Goal: Task Accomplishment & Management: Complete application form

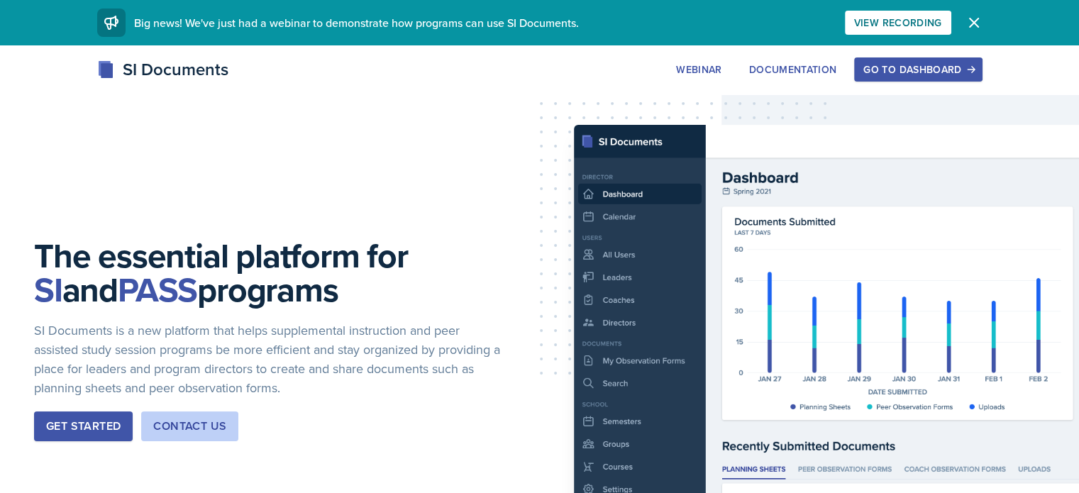
click at [974, 82] on div "SI Documents Webinar Documentation Go to Dashboard Sign Up Go to Dashboard" at bounding box center [539, 85] width 1079 height 57
click at [982, 60] on button "Go to Dashboard" at bounding box center [919, 69] width 128 height 24
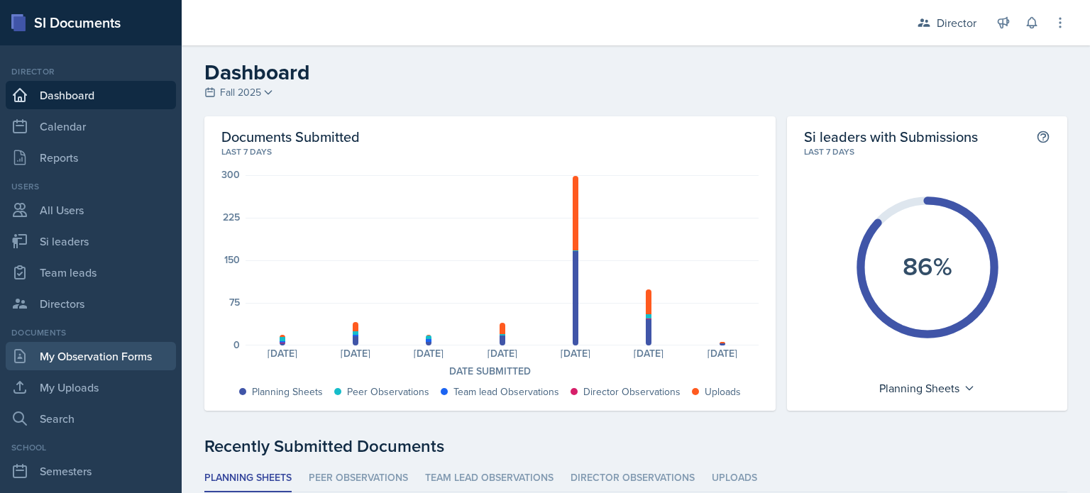
click at [113, 362] on link "My Observation Forms" at bounding box center [91, 356] width 170 height 28
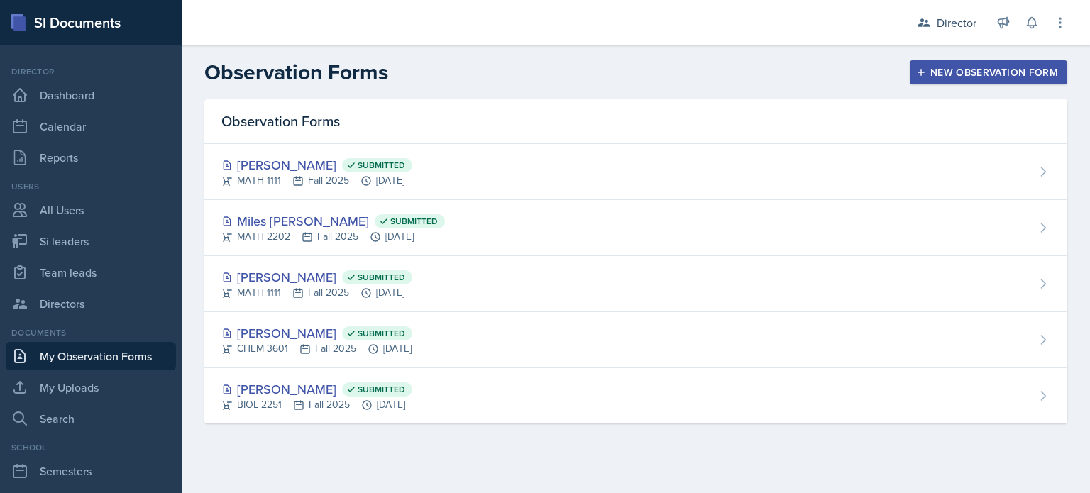
click at [974, 69] on div "New Observation Form" at bounding box center [988, 72] width 139 height 11
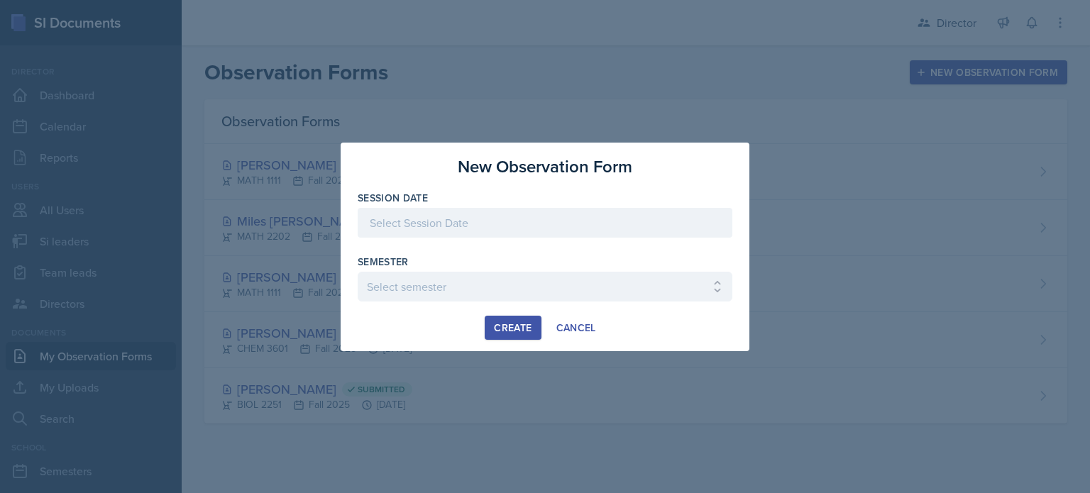
click at [607, 229] on div at bounding box center [545, 223] width 375 height 30
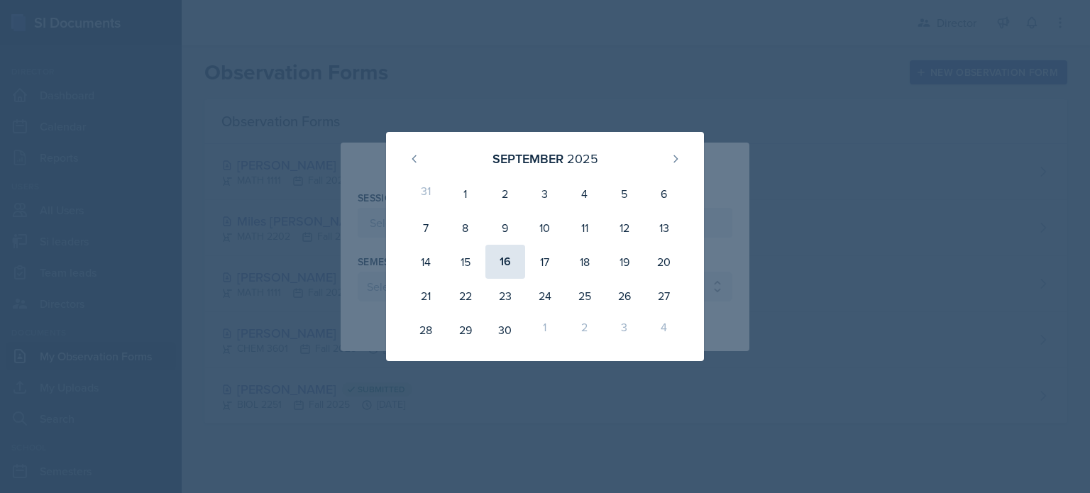
click at [505, 265] on div "16" at bounding box center [505, 262] width 40 height 34
type input "[DATE]"
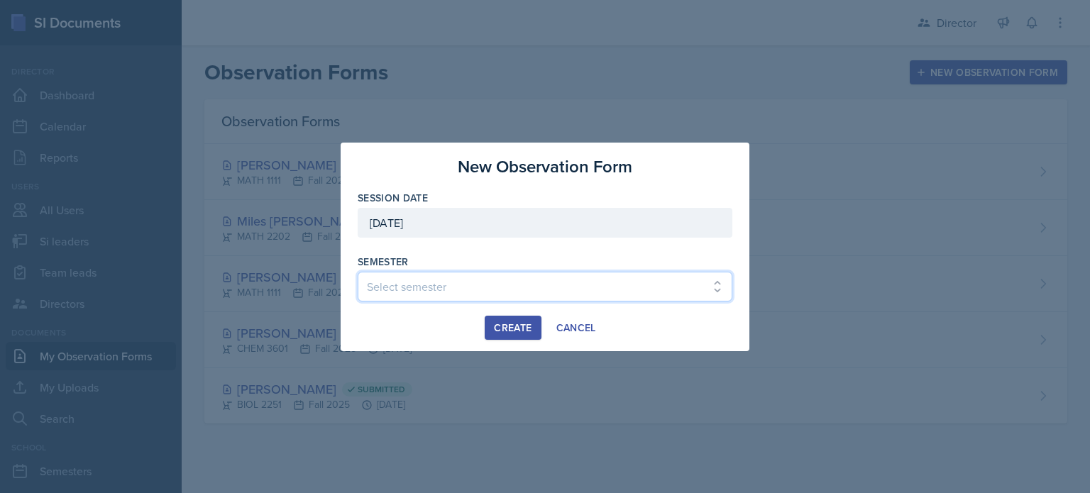
click at [440, 295] on select "Select semester Fall 2025 Summer 2025 Spring 2025 Fall 2024 Summer 2024 Spring …" at bounding box center [545, 287] width 375 height 30
click at [610, 285] on select "Select semester Fall 2025 Summer 2025 Spring 2025 Fall 2024 Summer 2024 Spring …" at bounding box center [545, 287] width 375 height 30
select select "2bed604d-1099-4043-b1bc-2365e8740244"
click at [358, 272] on select "Select semester Fall 2025 Summer 2025 Spring 2025 Fall 2024 Summer 2024 Spring …" at bounding box center [545, 287] width 375 height 30
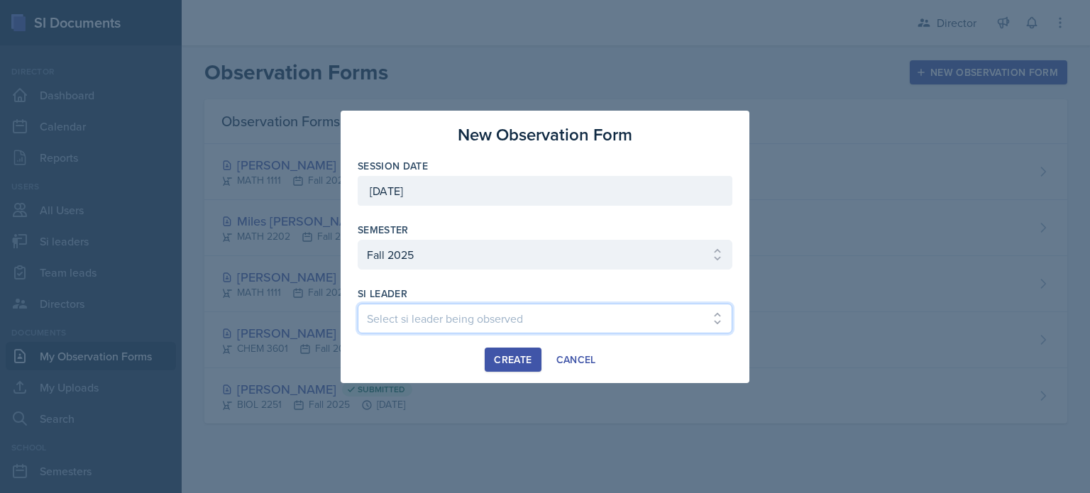
click at [446, 326] on select "Select si leader being observed Rayann Afani Sam Alderton Malk Almimar James Co…" at bounding box center [545, 319] width 375 height 30
click at [358, 304] on select "Select si leader being observed Rayann Afani Sam Alderton Malk Almimar James Co…" at bounding box center [545, 319] width 375 height 30
click at [553, 329] on select "Select si leader being observed Rayann Afani Sam Alderton Malk Almimar James Co…" at bounding box center [545, 319] width 375 height 30
select select "07c56318-e47e-4576-a382-52743ef72996"
click at [358, 304] on select "Select si leader being observed Rayann Afani Sam Alderton Malk Almimar James Co…" at bounding box center [545, 319] width 375 height 30
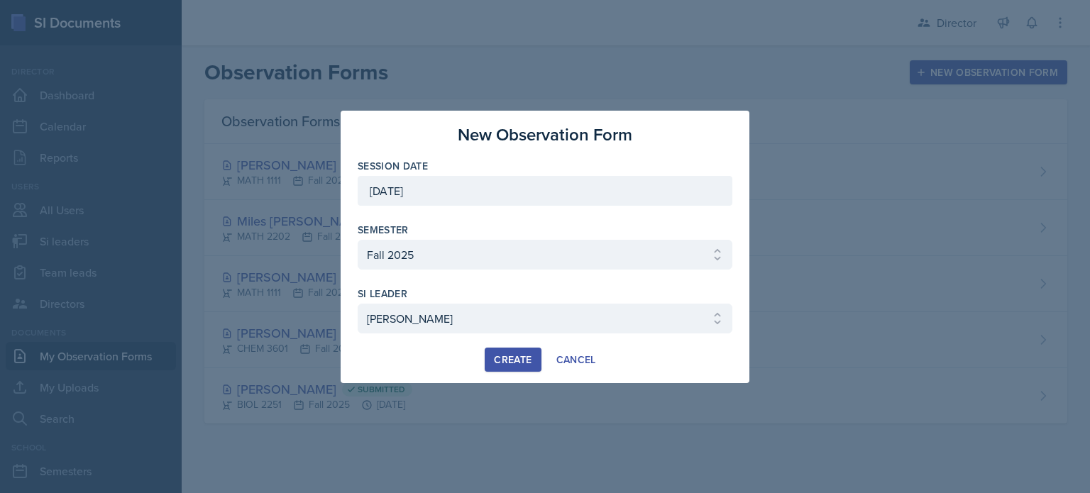
click at [517, 364] on div "Create" at bounding box center [513, 359] width 38 height 11
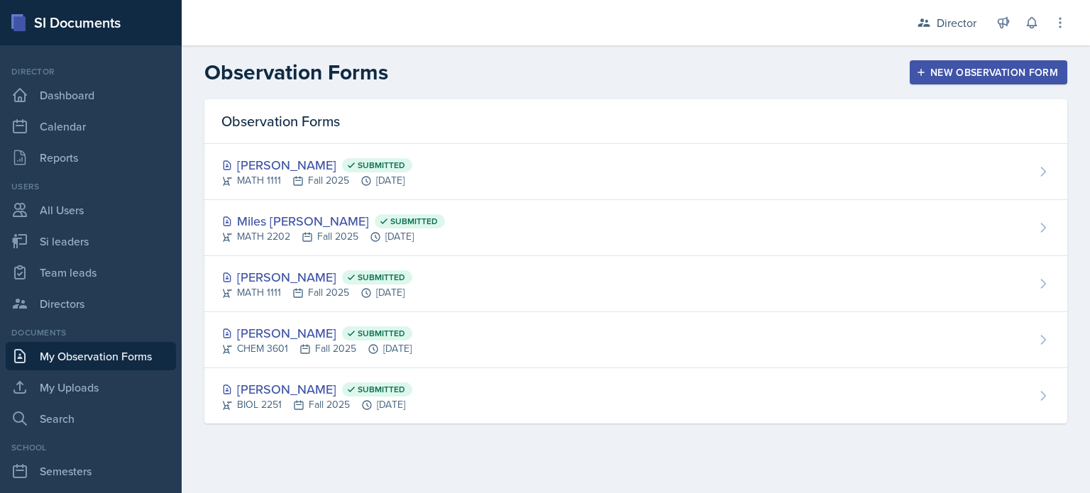
click at [929, 65] on button "New Observation Form" at bounding box center [989, 72] width 158 height 24
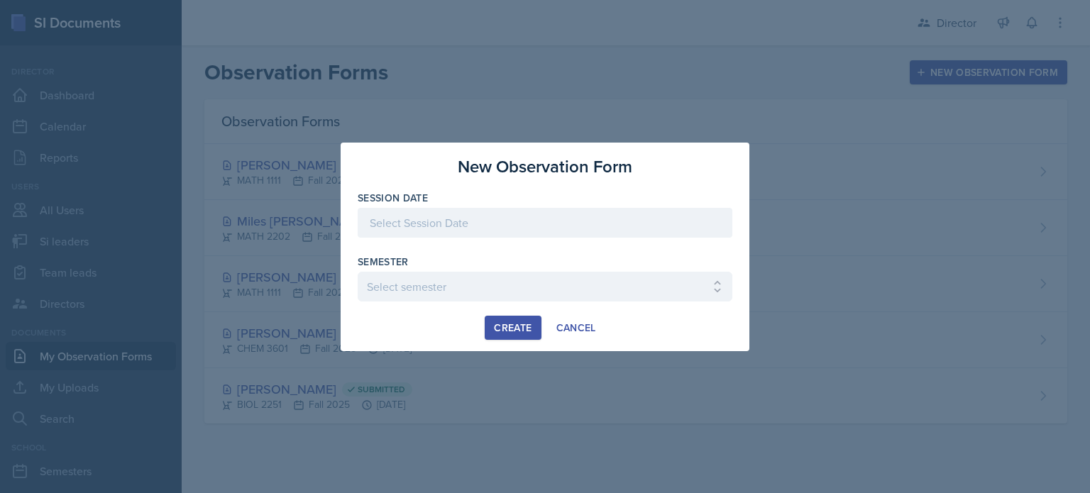
click at [725, 224] on div at bounding box center [545, 223] width 375 height 30
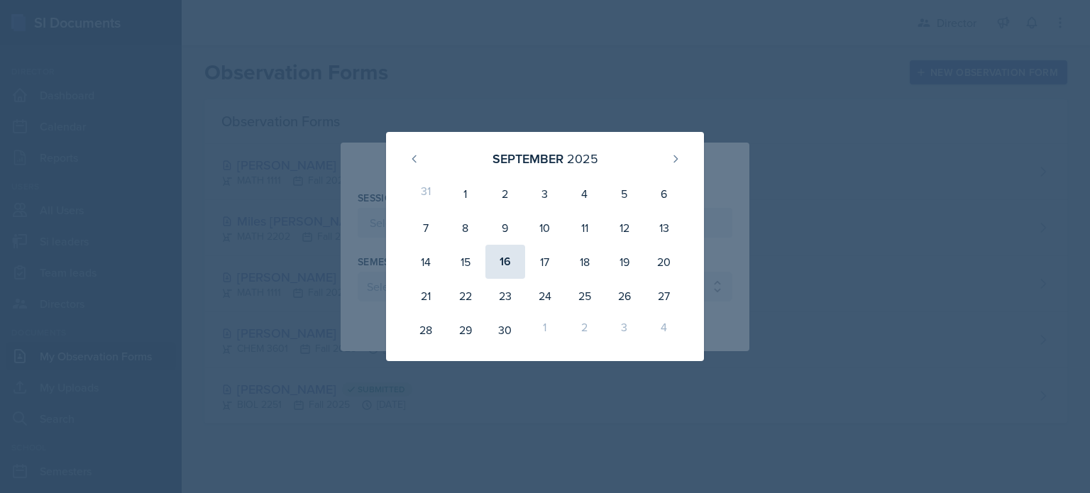
click at [509, 269] on div "16" at bounding box center [505, 262] width 40 height 34
type input "[DATE]"
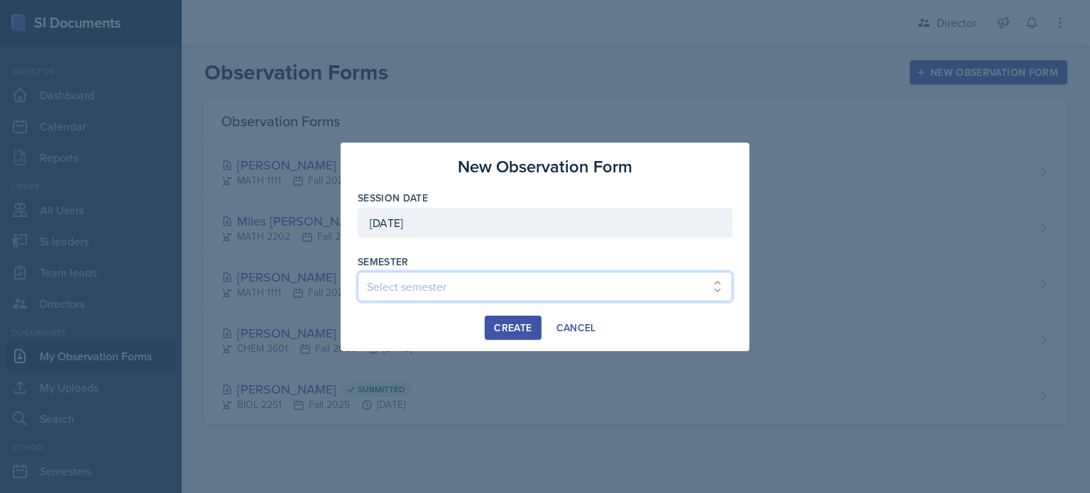
click at [488, 283] on select "Select semester Fall 2025 Summer 2025 Spring 2025 Fall 2024 Summer 2024 Spring …" at bounding box center [545, 287] width 375 height 30
select select "2bed604d-1099-4043-b1bc-2365e8740244"
click at [358, 272] on select "Select semester Fall 2025 Summer 2025 Spring 2025 Fall 2024 Summer 2024 Spring …" at bounding box center [545, 287] width 375 height 30
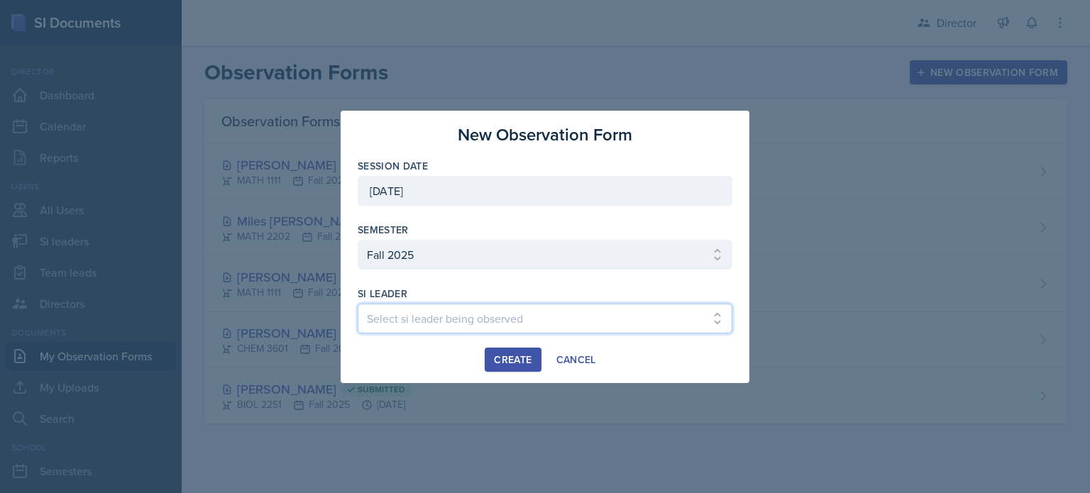
click at [497, 318] on select "Select si leader being observed [PERSON_NAME] [PERSON_NAME] [PERSON_NAME] [PERS…" at bounding box center [545, 319] width 375 height 30
select select "07c56318-e47e-4576-a382-52743ef72996"
click at [358, 304] on select "Select si leader being observed [PERSON_NAME] [PERSON_NAME] [PERSON_NAME] [PERS…" at bounding box center [545, 319] width 375 height 30
click at [510, 357] on div "Create" at bounding box center [513, 359] width 38 height 11
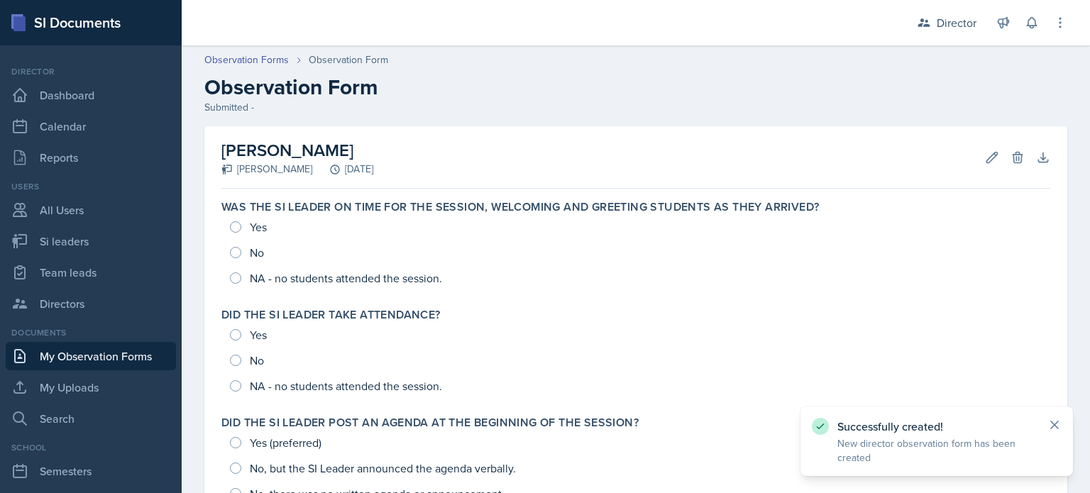
click at [1056, 423] on icon at bounding box center [1054, 425] width 7 height 7
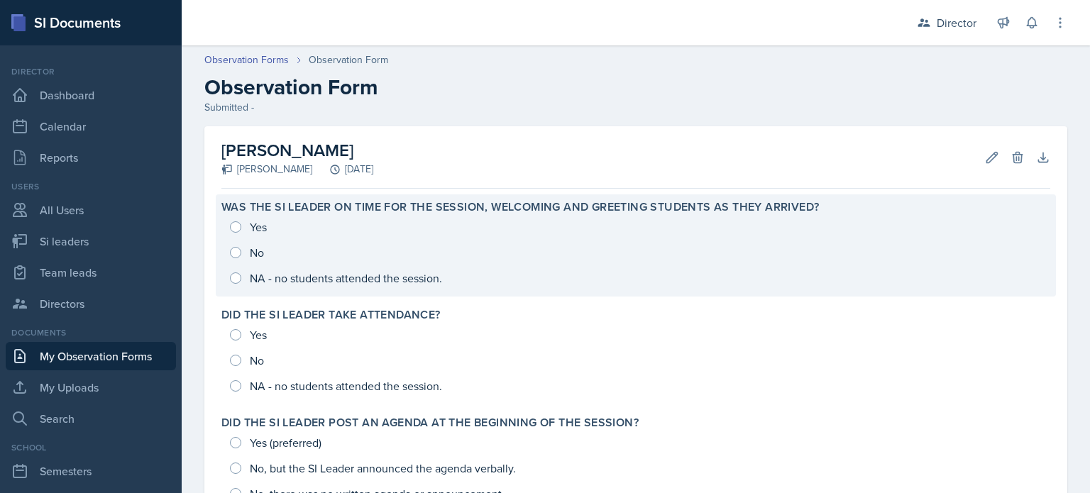
click at [455, 264] on div "Yes No NA - no students attended the session." at bounding box center [635, 252] width 829 height 77
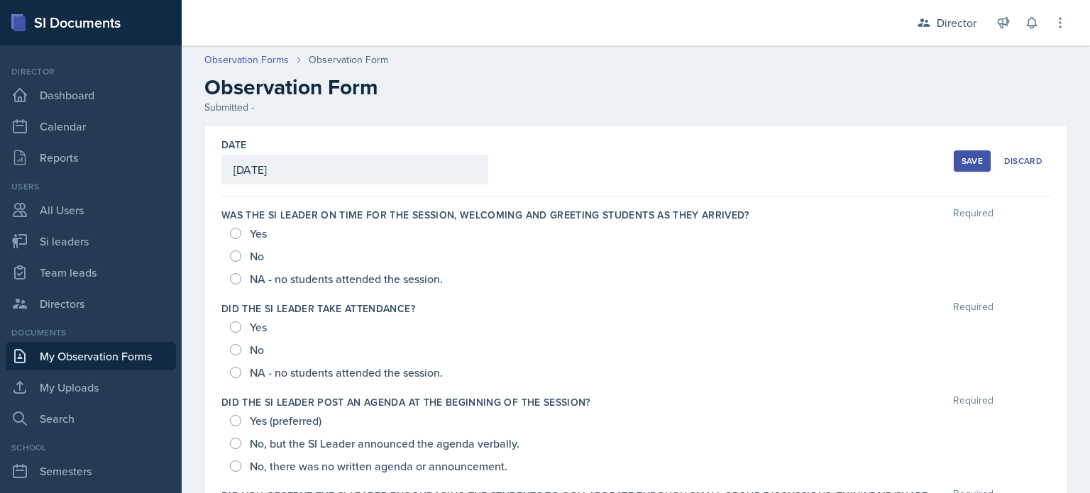
click at [265, 233] on span "Yes" at bounding box center [258, 233] width 17 height 14
click at [241, 233] on input "Yes" at bounding box center [235, 233] width 11 height 11
radio input "true"
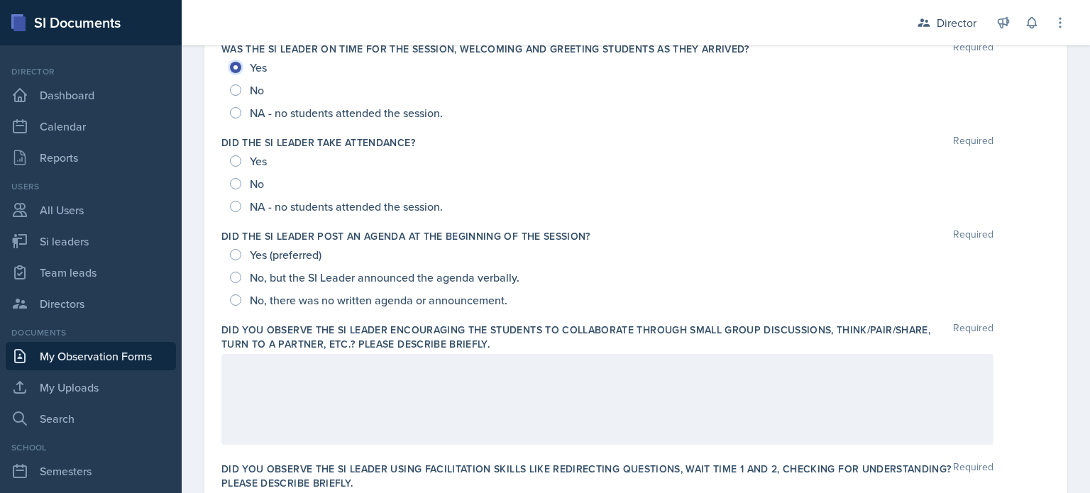
scroll to position [167, 0]
click at [250, 164] on span "Yes" at bounding box center [258, 160] width 17 height 14
click at [241, 164] on input "Yes" at bounding box center [235, 160] width 11 height 11
radio input "true"
click at [286, 252] on span "Yes (preferred)" at bounding box center [286, 254] width 72 height 14
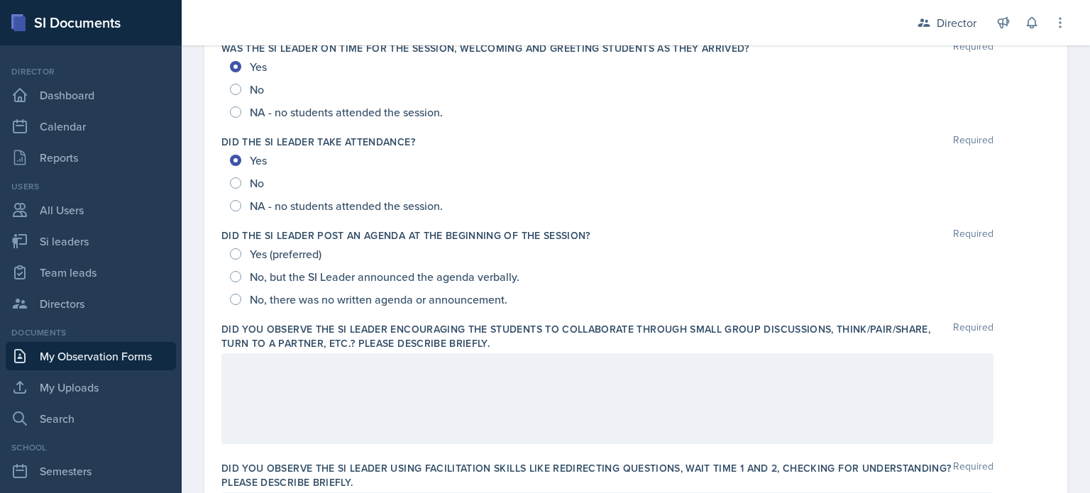
click at [241, 252] on input "Yes (preferred)" at bounding box center [235, 253] width 11 height 11
radio input "true"
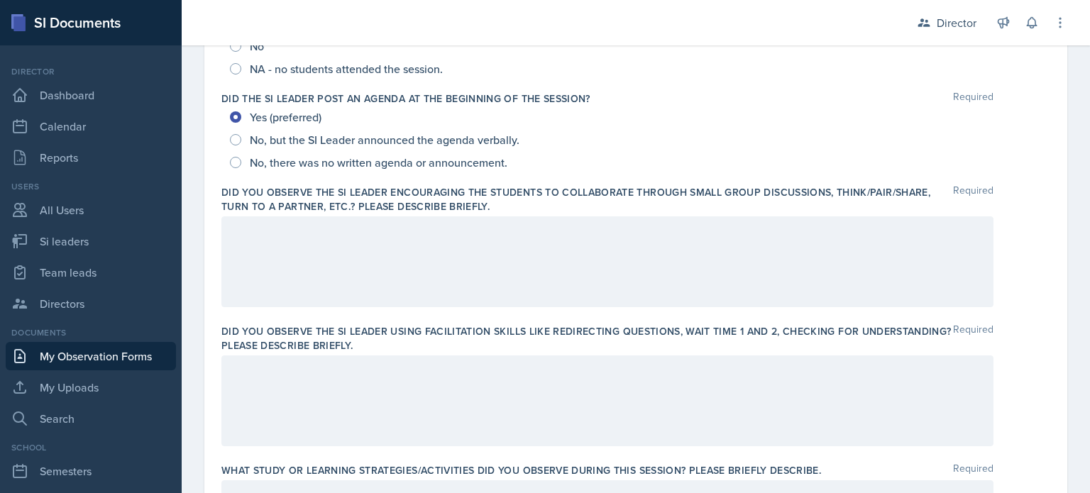
click at [308, 250] on div at bounding box center [607, 261] width 772 height 91
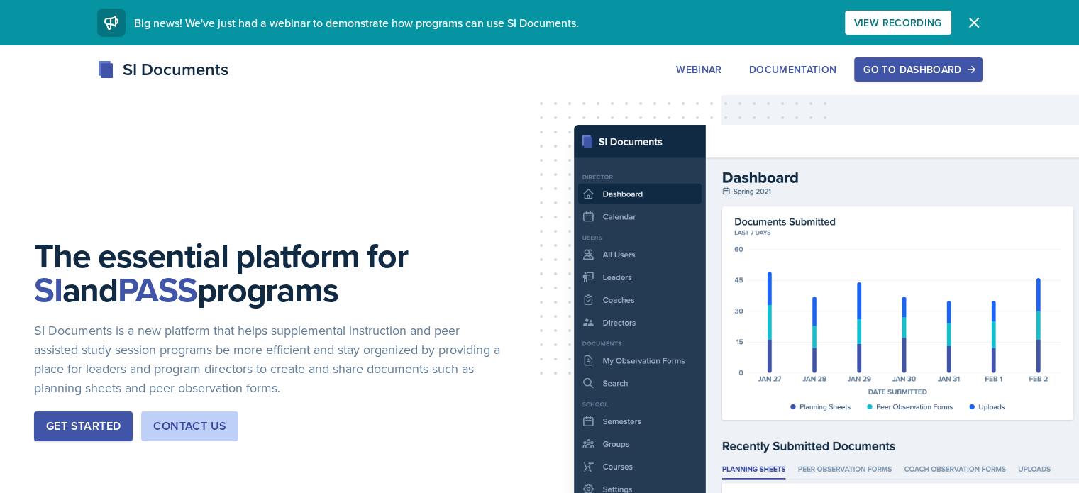
click at [951, 78] on button "Go to Dashboard" at bounding box center [919, 69] width 128 height 24
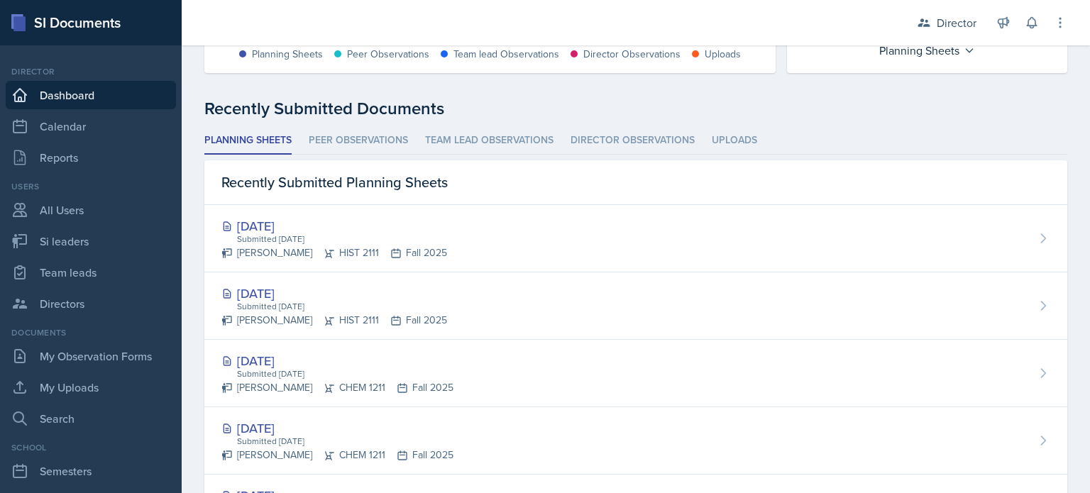
scroll to position [342, 0]
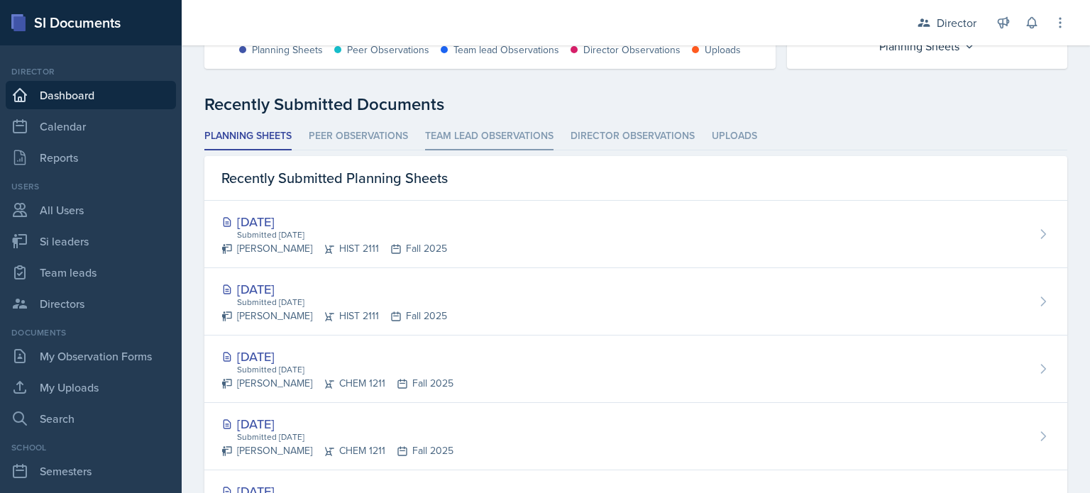
click at [452, 142] on li "Team lead Observations" at bounding box center [489, 137] width 128 height 28
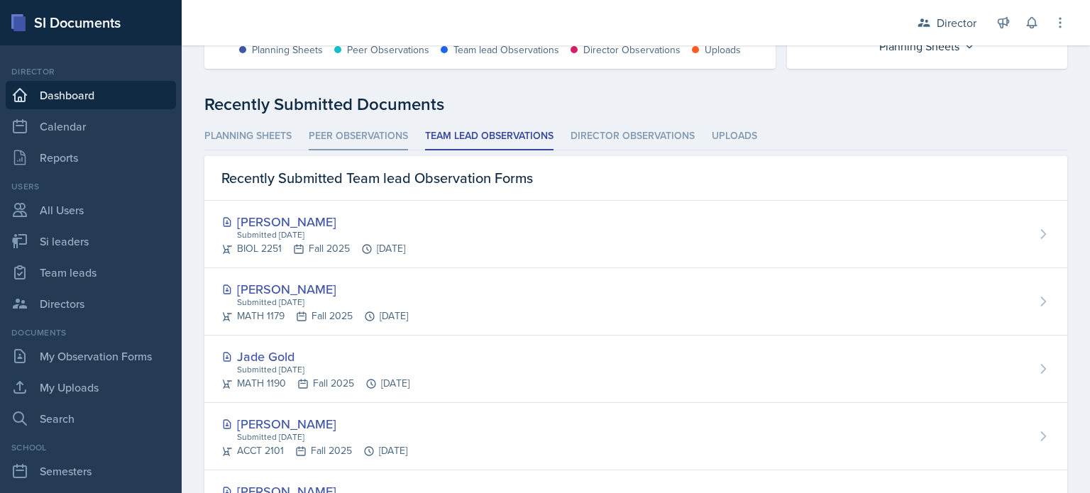
click at [379, 138] on li "Peer Observations" at bounding box center [358, 137] width 99 height 28
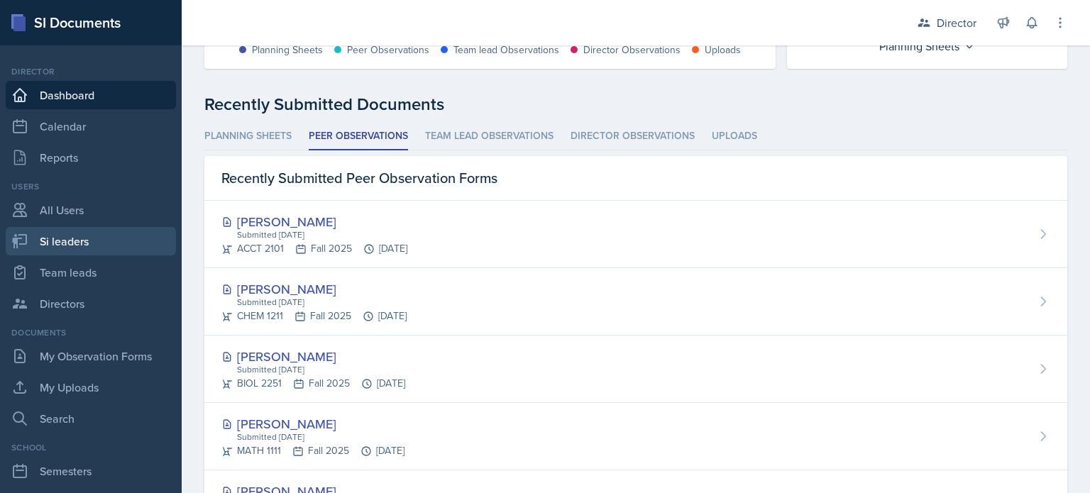
click at [94, 244] on link "Si leaders" at bounding box center [91, 241] width 170 height 28
select select "2bed604d-1099-4043-b1bc-2365e8740244"
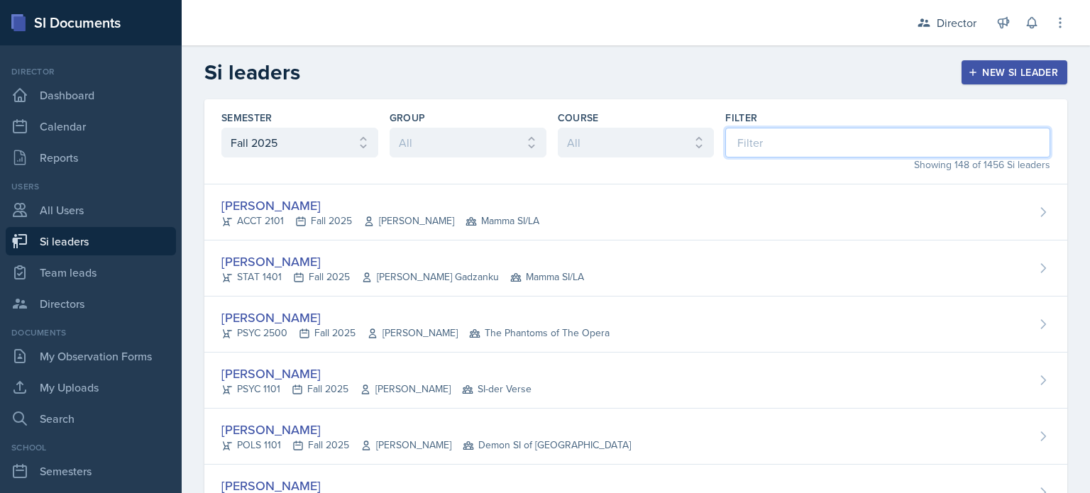
click at [776, 144] on input at bounding box center [887, 143] width 325 height 30
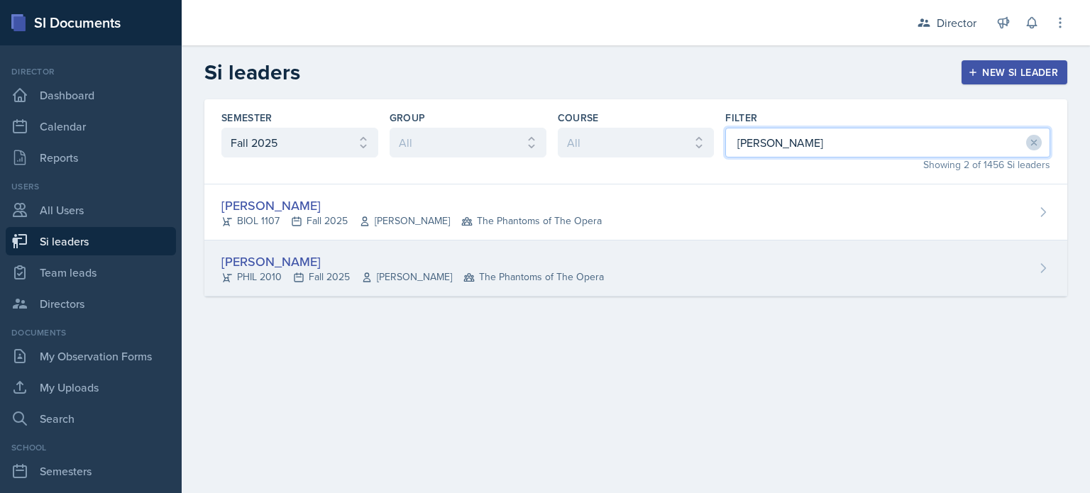
type input "emily"
click at [676, 258] on div "Emily Herzner PHIL 2010 Fall 2025 James Fontini The Phantoms of The Opera" at bounding box center [635, 269] width 863 height 56
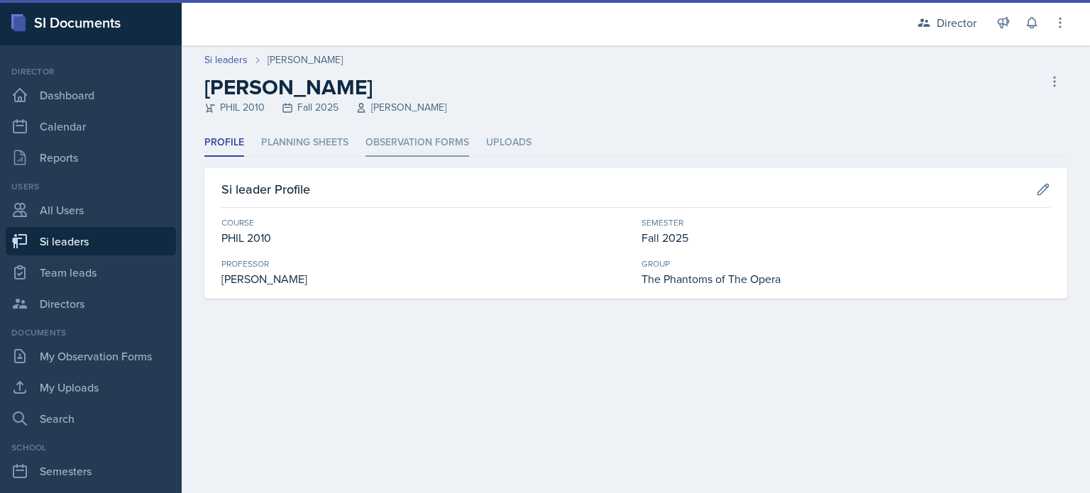
click at [369, 148] on li "Observation Forms" at bounding box center [418, 143] width 104 height 28
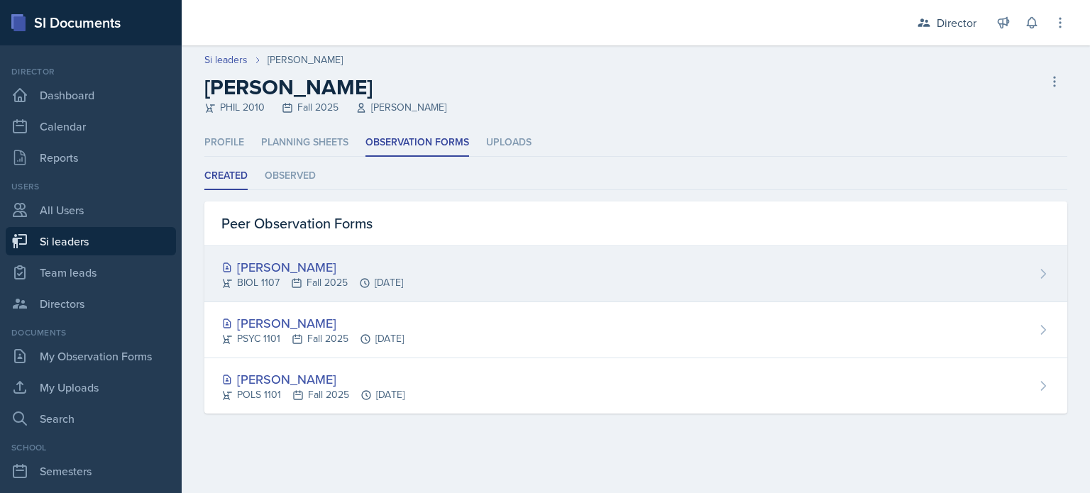
click at [366, 275] on div "BIOL 1107 Fall 2025 Sep 15th, 2025" at bounding box center [312, 282] width 182 height 15
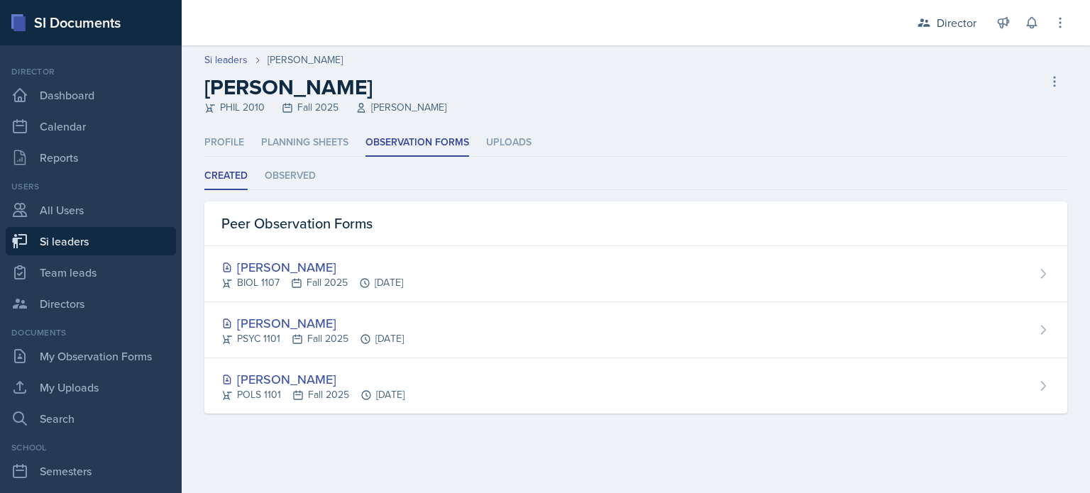
select select "2bed604d-1099-4043-b1bc-2365e8740244"
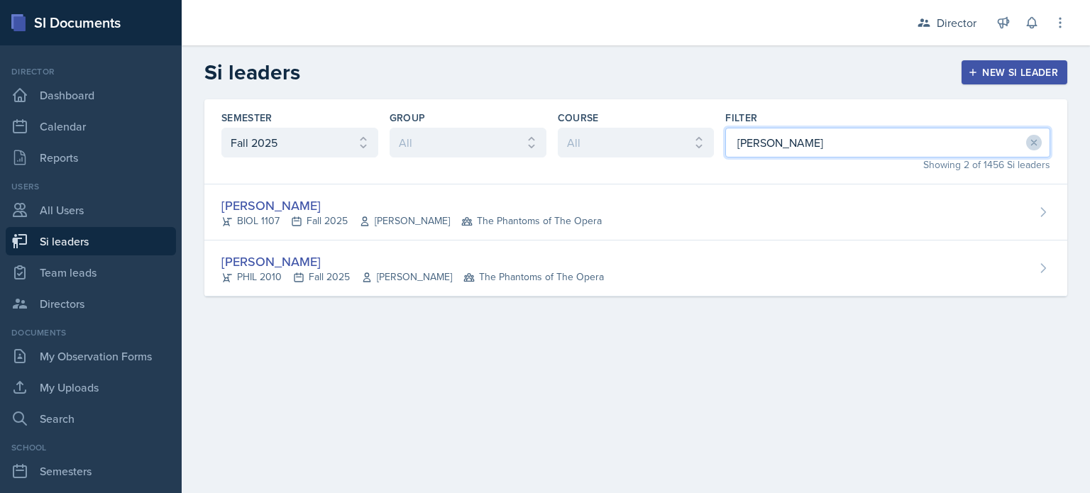
click at [752, 152] on input "emily" at bounding box center [887, 143] width 325 height 30
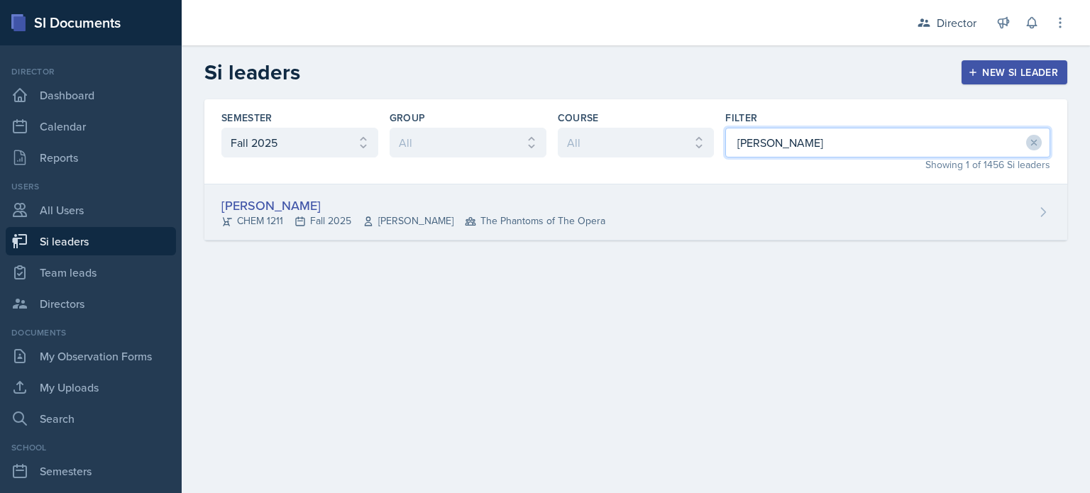
type input "leeth"
click at [709, 217] on div "Ava Leeth CHEM 1211 Fall 2025 Elizabeth Shugart The Phantoms of The Opera" at bounding box center [635, 213] width 863 height 56
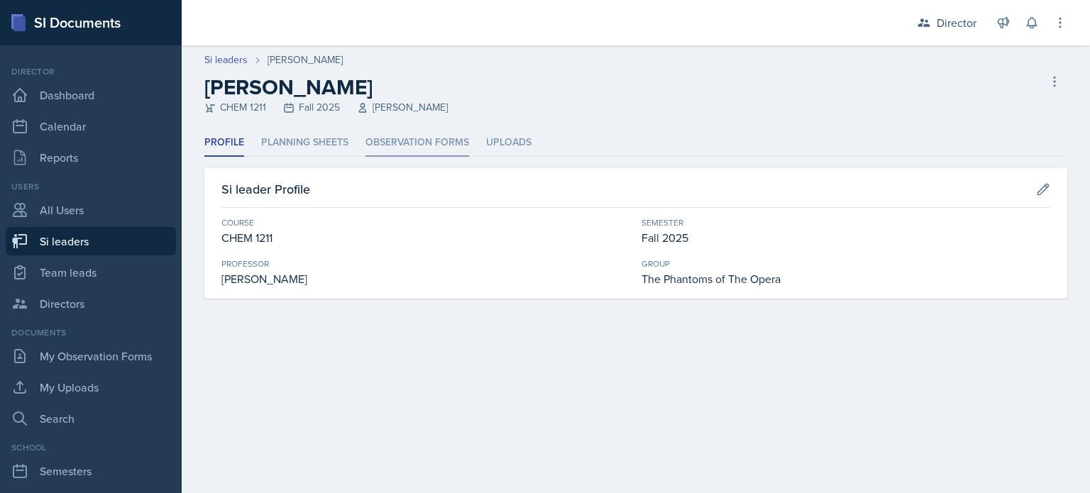
click at [372, 138] on li "Observation Forms" at bounding box center [418, 143] width 104 height 28
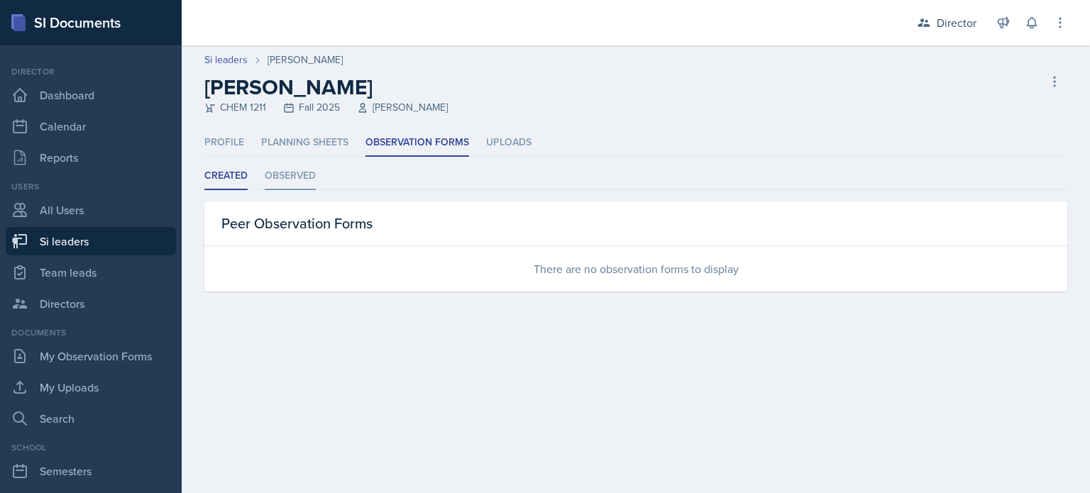
click at [282, 173] on li "Observed" at bounding box center [290, 177] width 51 height 28
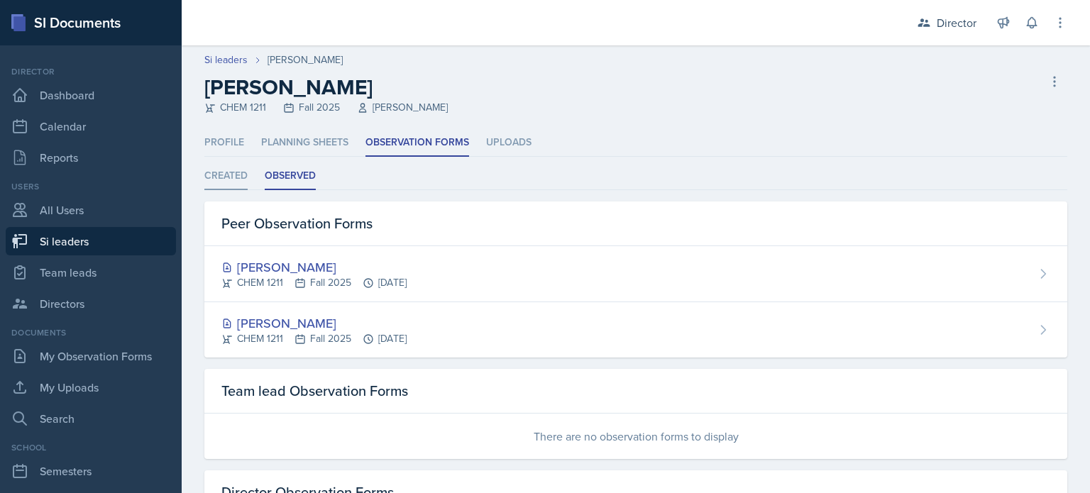
click at [233, 182] on li "Created" at bounding box center [225, 177] width 43 height 28
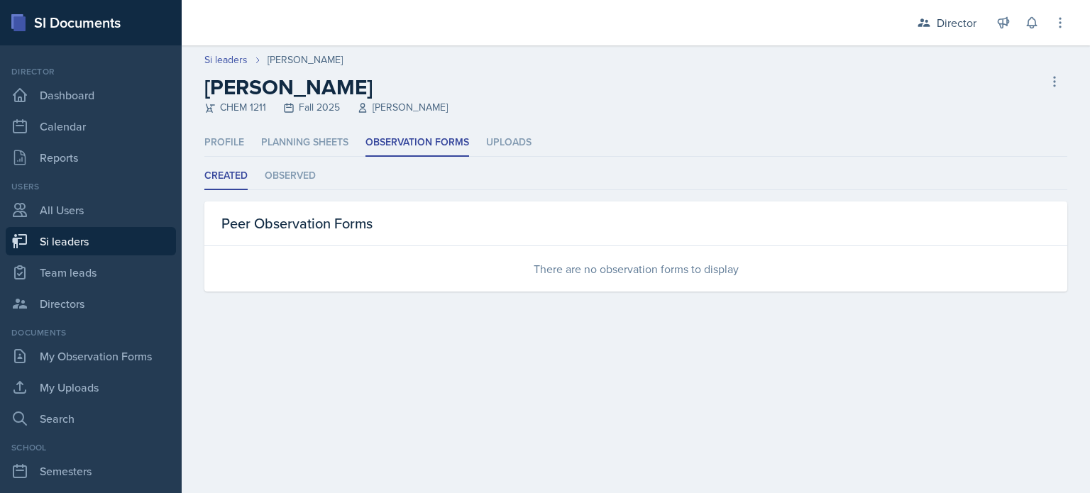
select select "2bed604d-1099-4043-b1bc-2365e8740244"
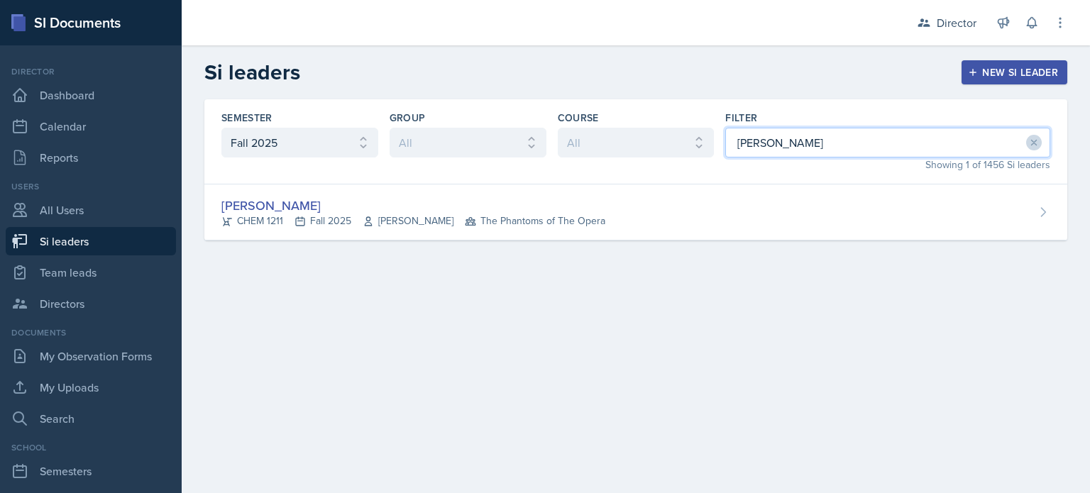
click at [756, 140] on input "leeth" at bounding box center [887, 143] width 325 height 30
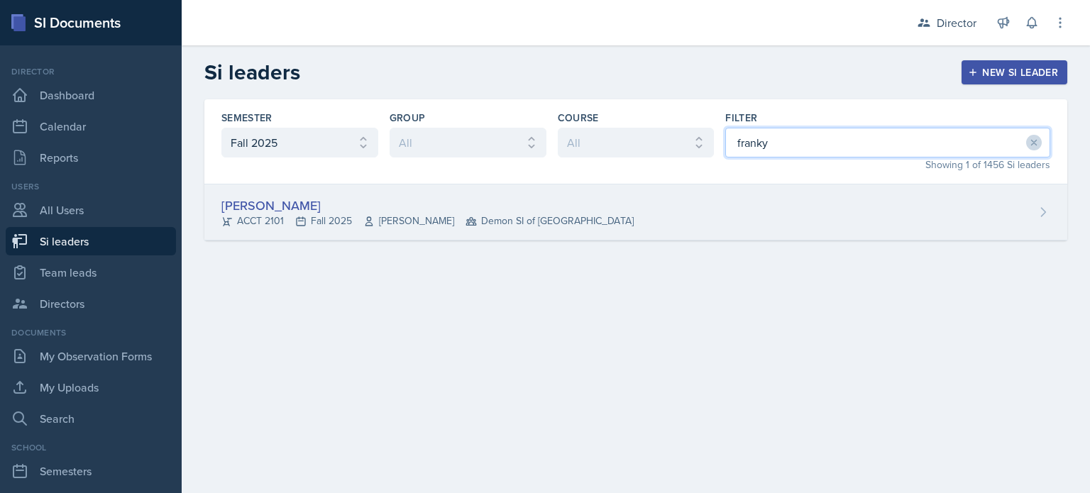
type input "franky"
click at [700, 204] on div "Franky Gao ACCT 2101 Fall 2025 Kelly Ha Demon SI of Fleet Street" at bounding box center [635, 213] width 863 height 56
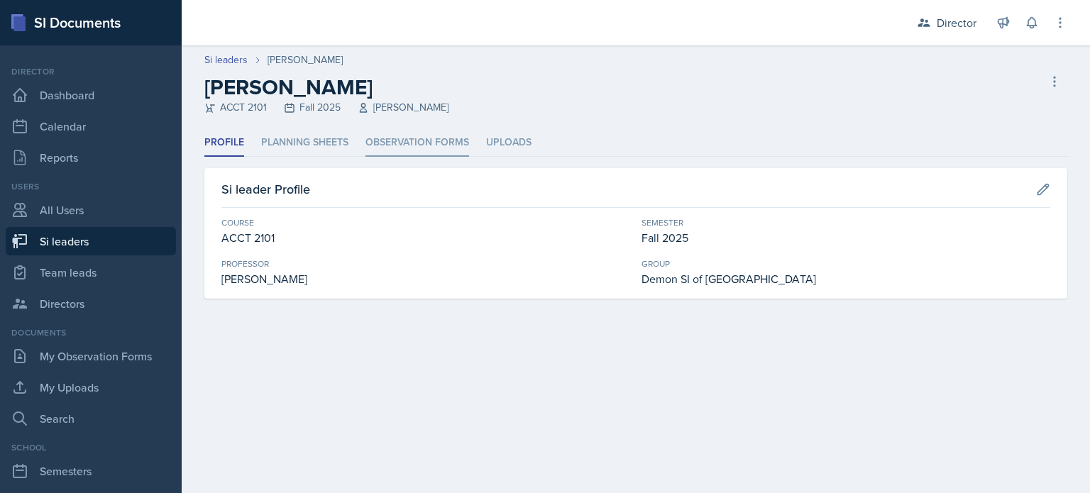
click at [383, 131] on li "Observation Forms" at bounding box center [418, 143] width 104 height 28
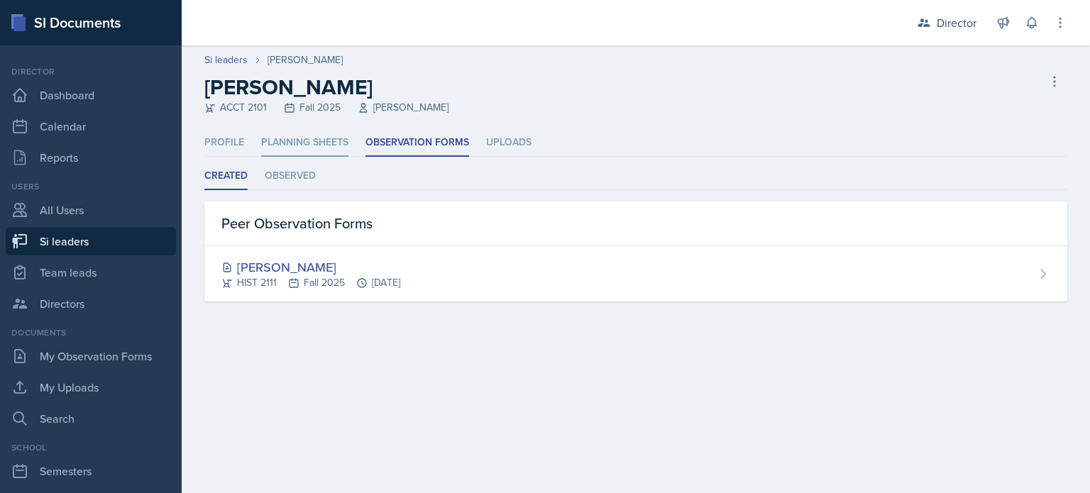
click at [273, 153] on li "Planning Sheets" at bounding box center [304, 143] width 87 height 28
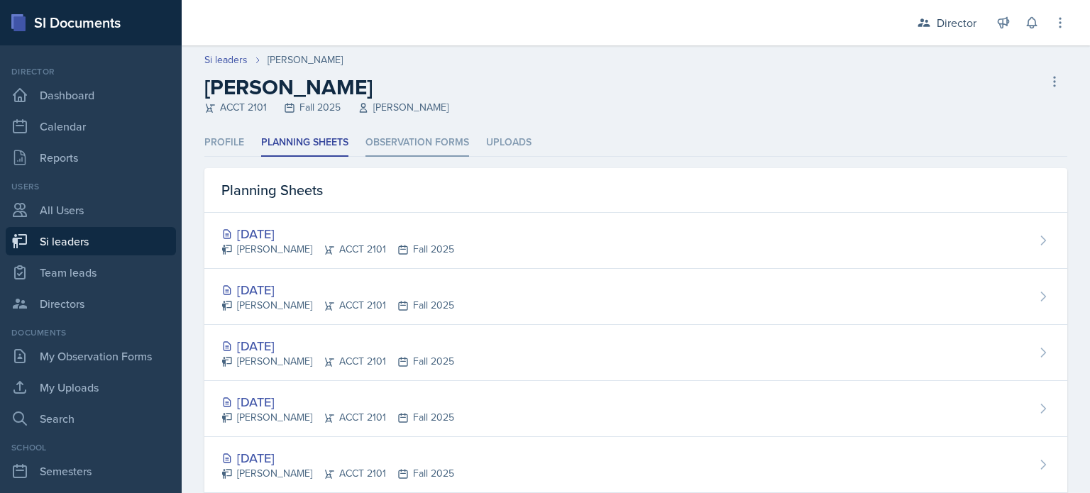
click at [380, 143] on li "Observation Forms" at bounding box center [418, 143] width 104 height 28
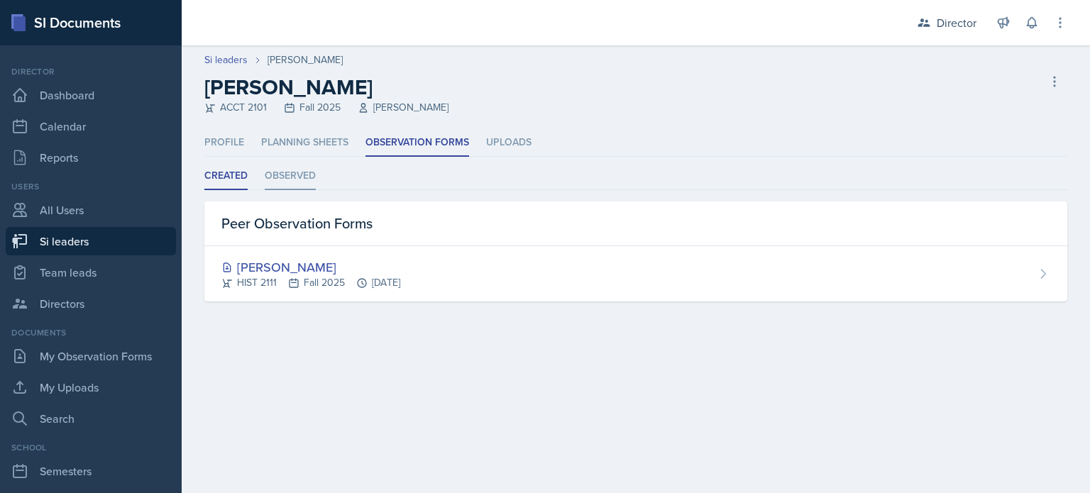
click at [295, 178] on li "Observed" at bounding box center [290, 177] width 51 height 28
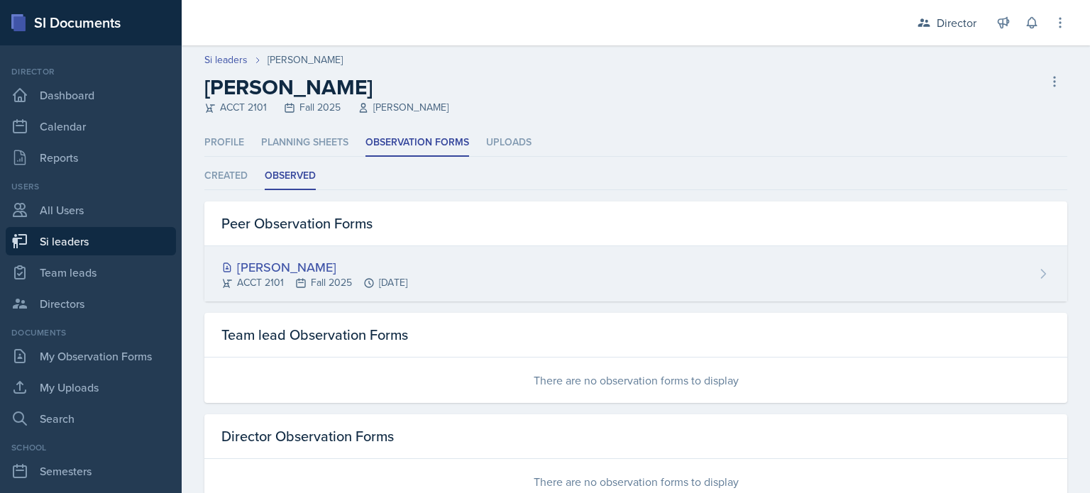
click at [407, 288] on div "ACCT 2101 Fall 2025 Sep 15th, 2025" at bounding box center [314, 282] width 186 height 15
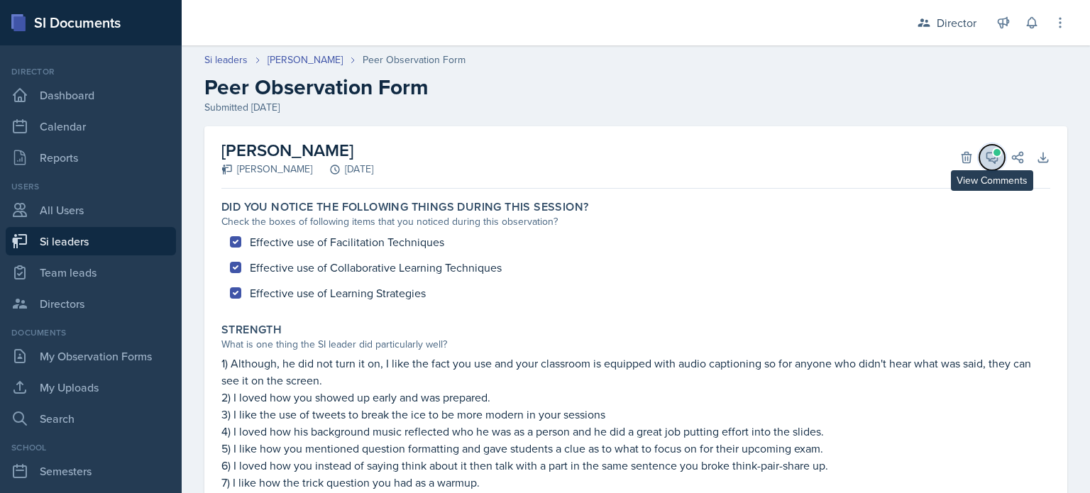
click at [994, 153] on span at bounding box center [997, 152] width 7 height 7
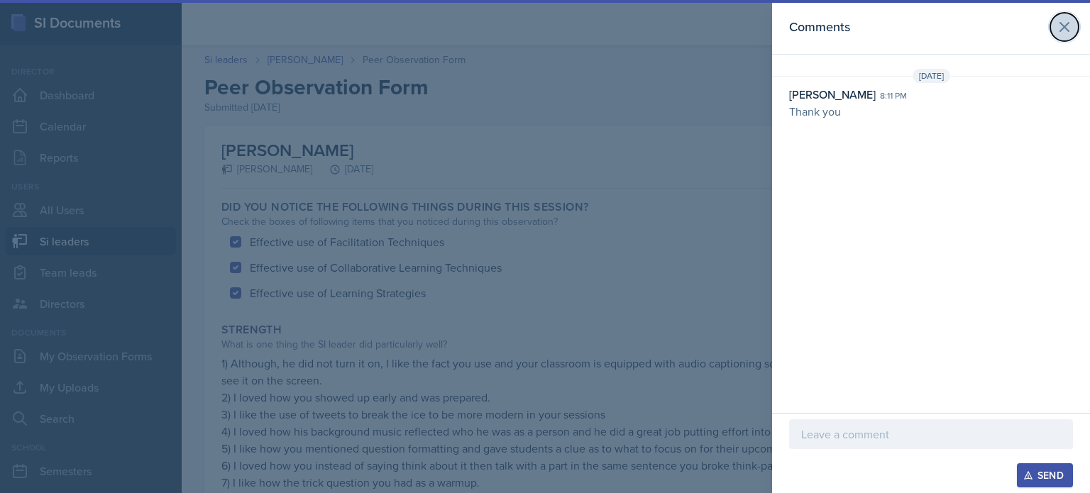
click at [1057, 17] on button at bounding box center [1064, 27] width 28 height 28
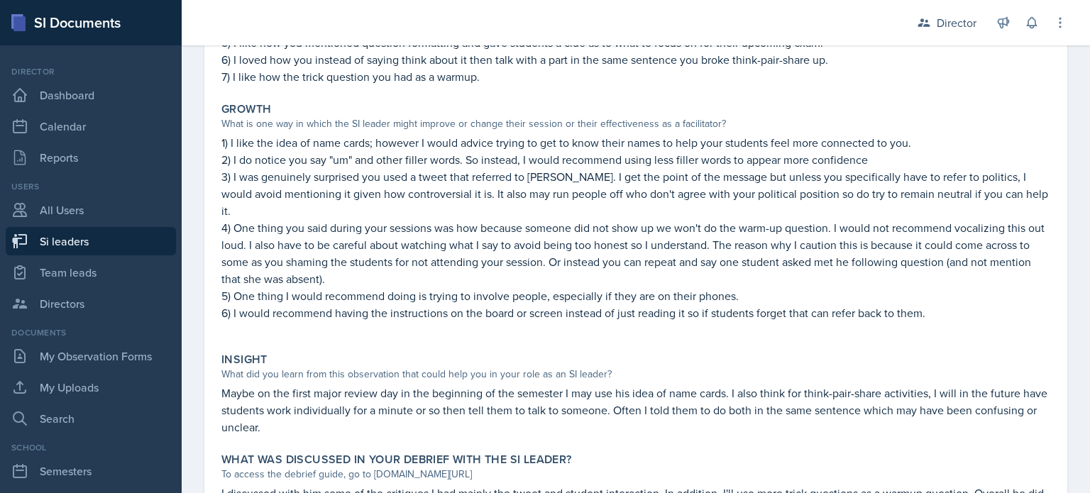
scroll to position [488, 0]
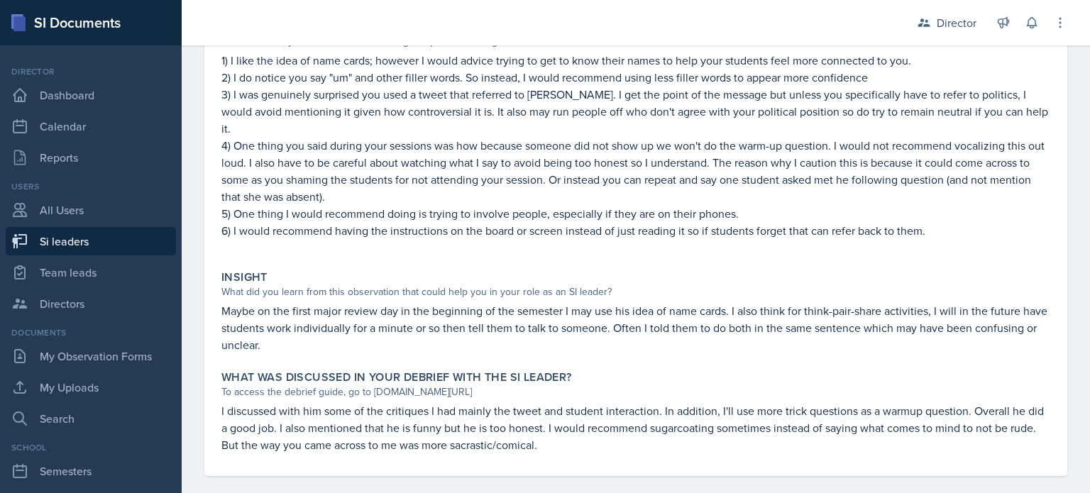
select select "2bed604d-1099-4043-b1bc-2365e8740244"
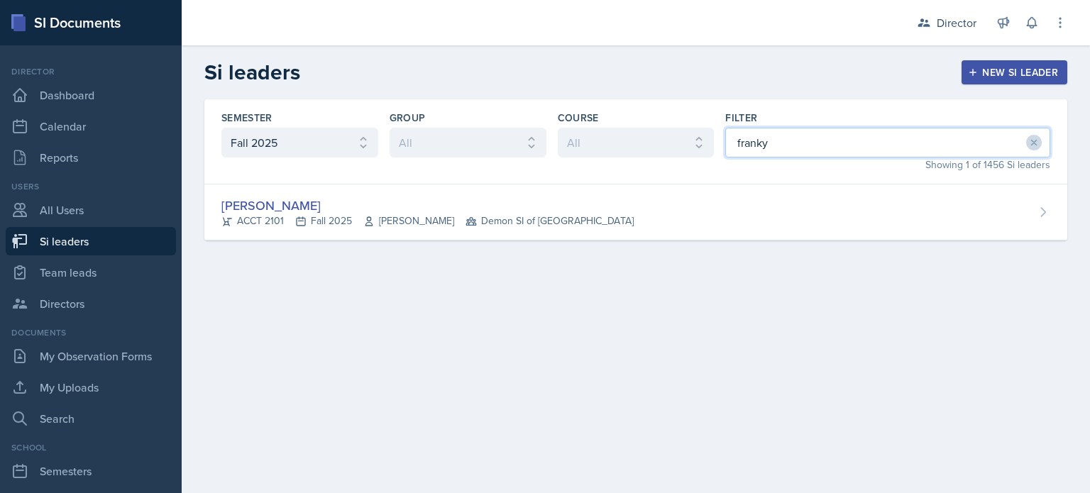
click at [787, 157] on input "franky" at bounding box center [887, 143] width 325 height 30
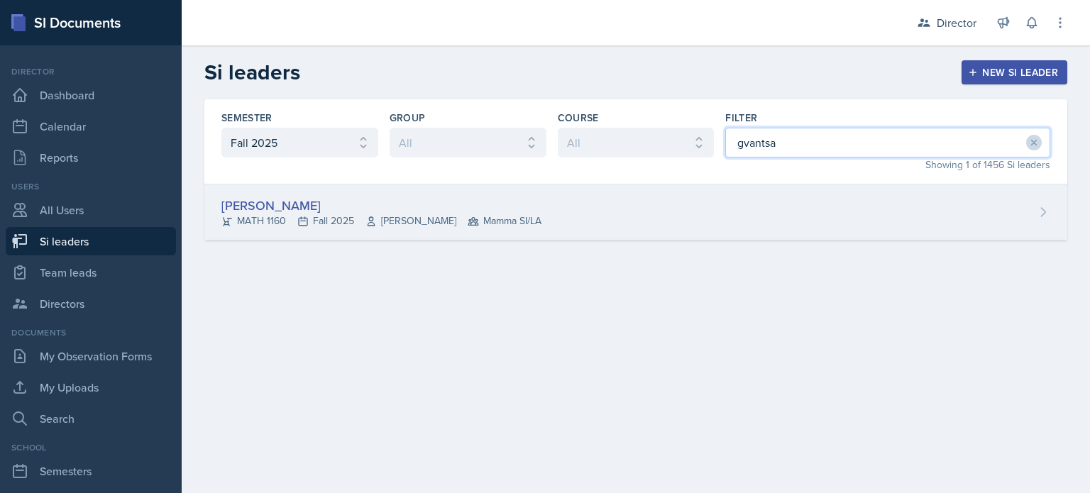
type input "gvantsa"
click at [710, 226] on div "Gvantsa Kiknavelidze MATH 1160 Fall 2025 Irina Pashchenko Mamma SI/LA" at bounding box center [635, 213] width 863 height 56
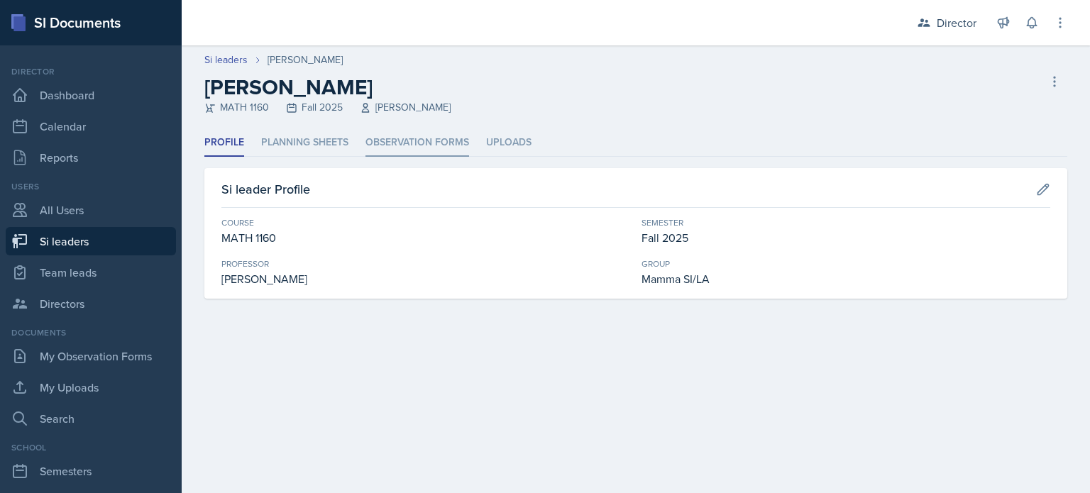
click at [434, 154] on li "Observation Forms" at bounding box center [418, 143] width 104 height 28
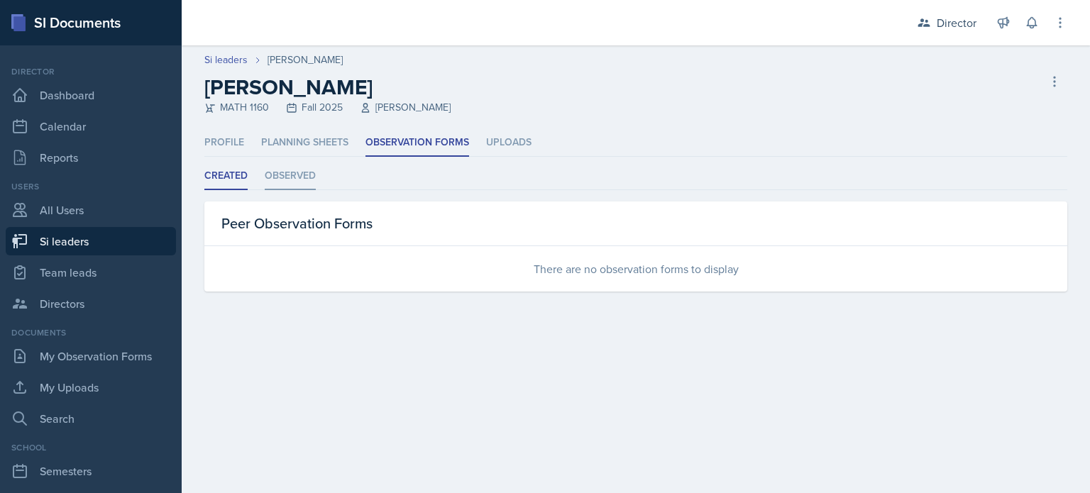
click at [267, 177] on li "Observed" at bounding box center [290, 177] width 51 height 28
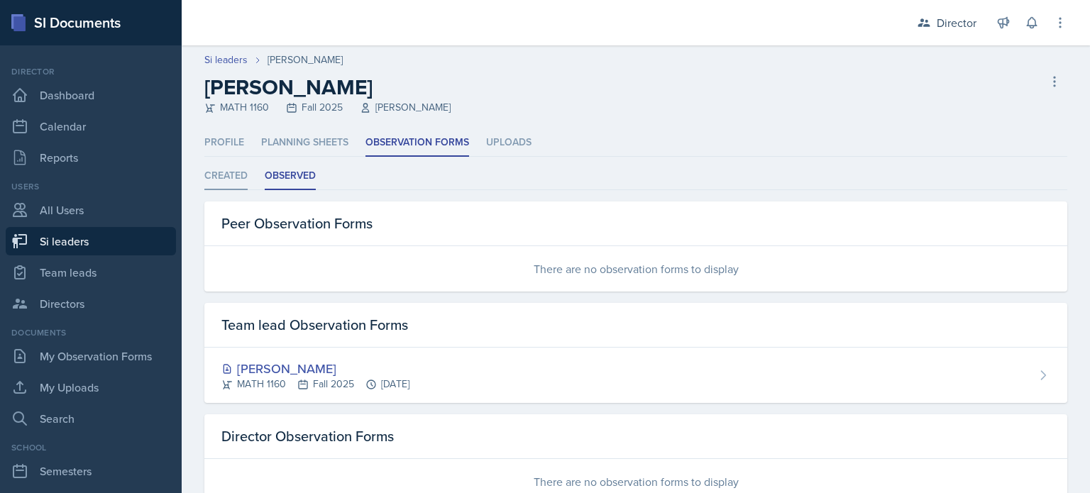
click at [219, 181] on li "Created" at bounding box center [225, 177] width 43 height 28
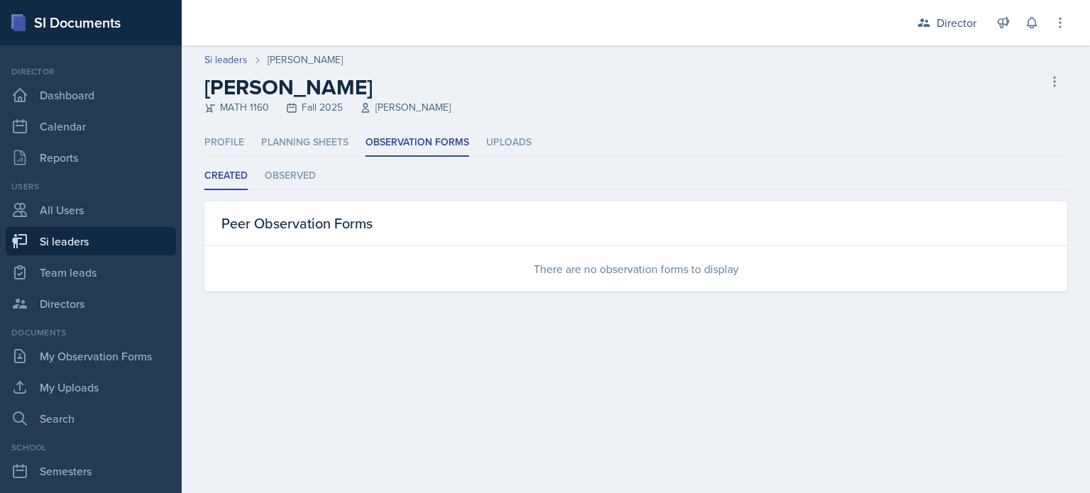
select select "2bed604d-1099-4043-b1bc-2365e8740244"
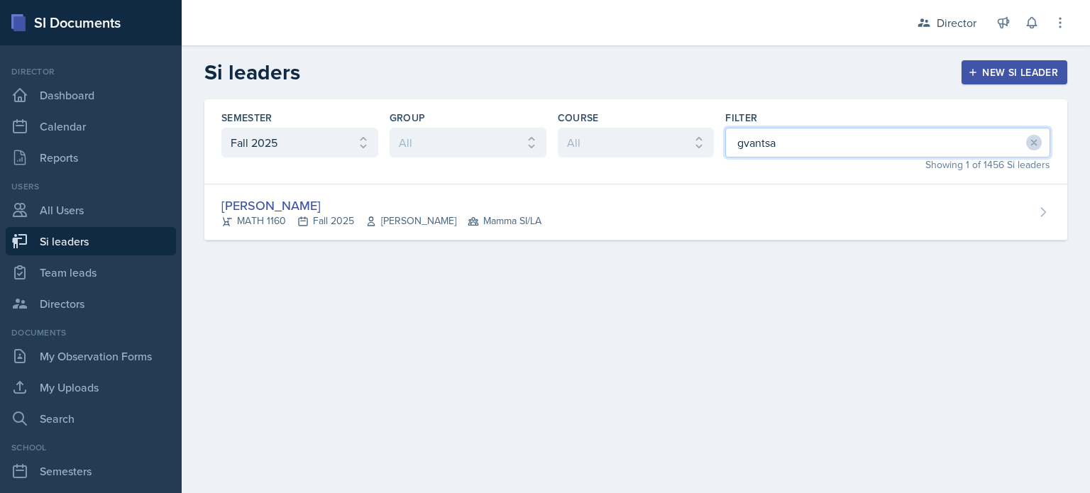
click at [813, 137] on input "gvantsa" at bounding box center [887, 143] width 325 height 30
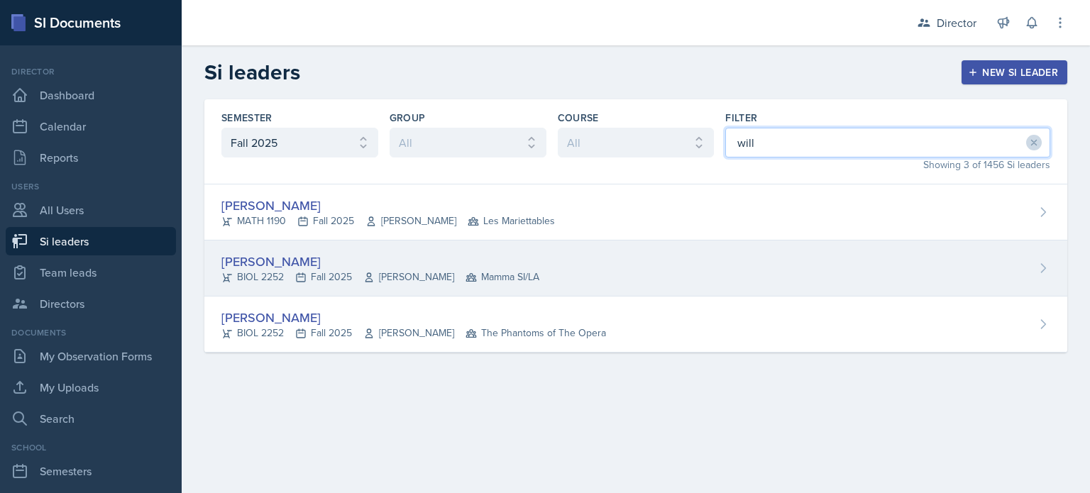
type input "will"
click at [722, 267] on div "William Talley BIOL 2252 Fall 2025 Steven Caras Mamma SI/LA" at bounding box center [635, 269] width 863 height 56
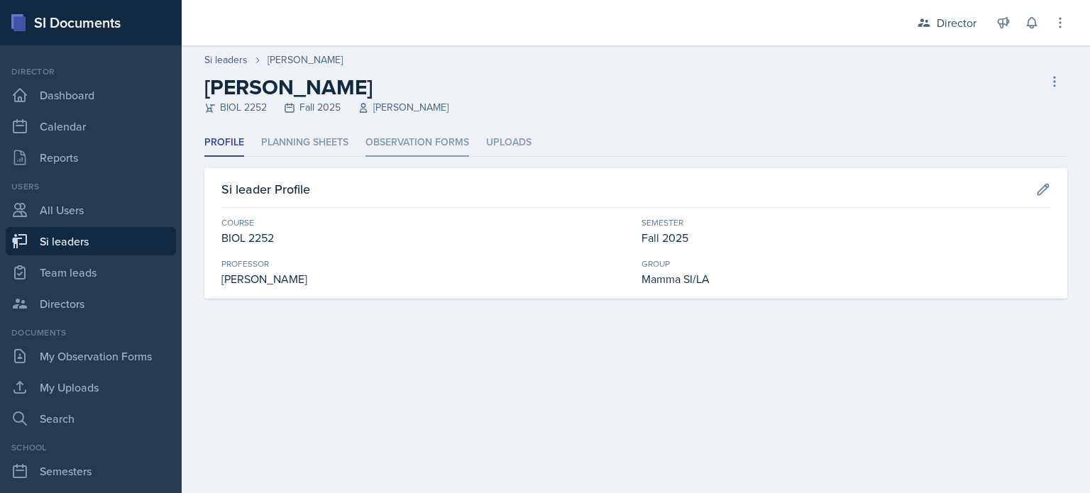
click at [443, 145] on li "Observation Forms" at bounding box center [418, 143] width 104 height 28
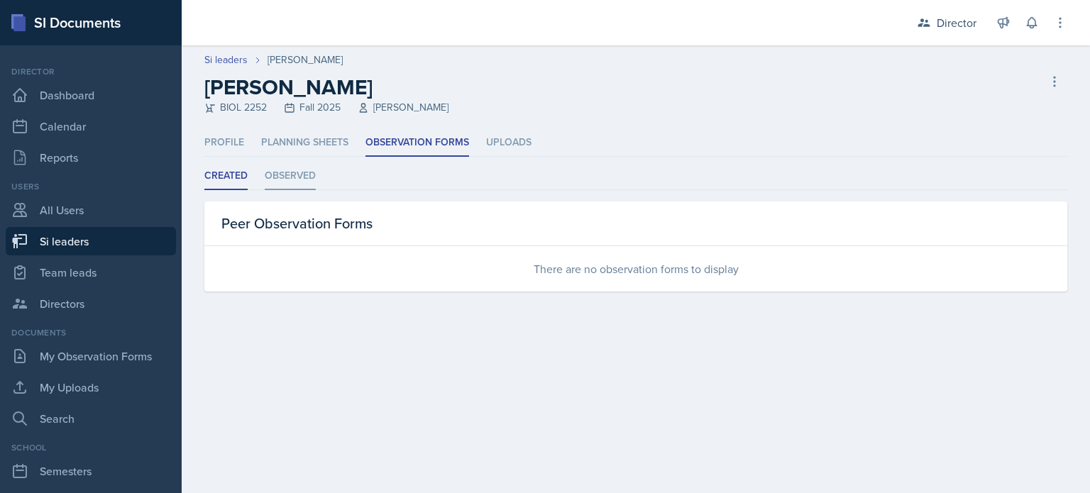
click at [287, 184] on li "Observed" at bounding box center [290, 177] width 51 height 28
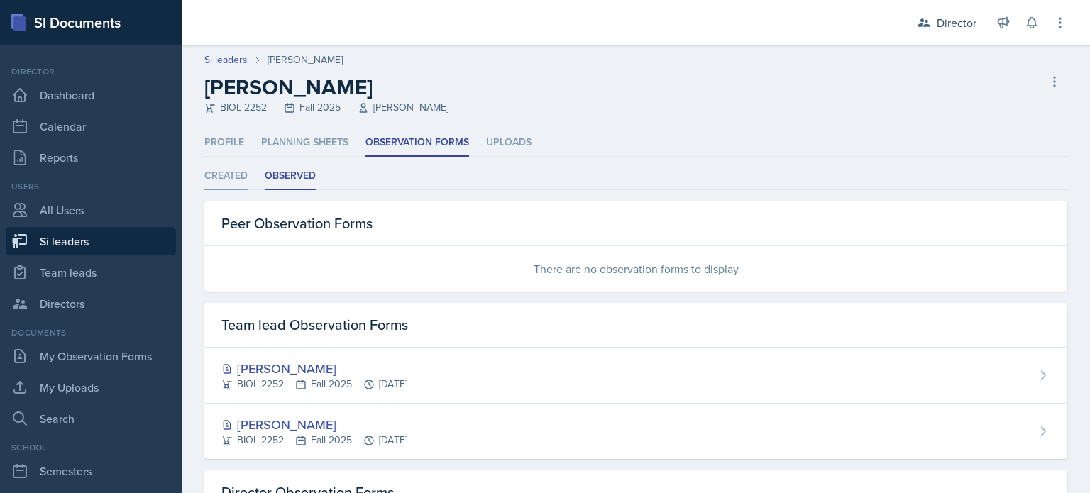
click at [235, 187] on li "Created" at bounding box center [225, 177] width 43 height 28
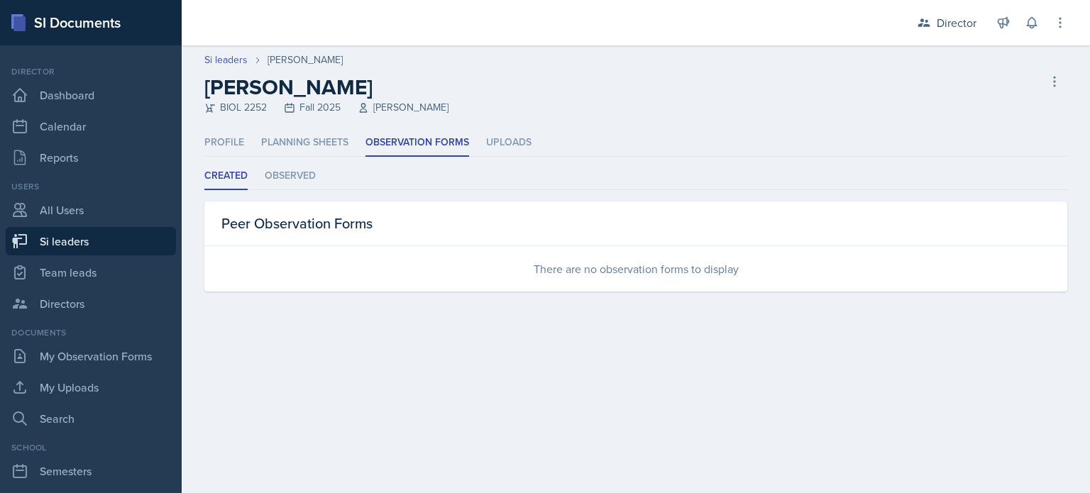
select select "2bed604d-1099-4043-b1bc-2365e8740244"
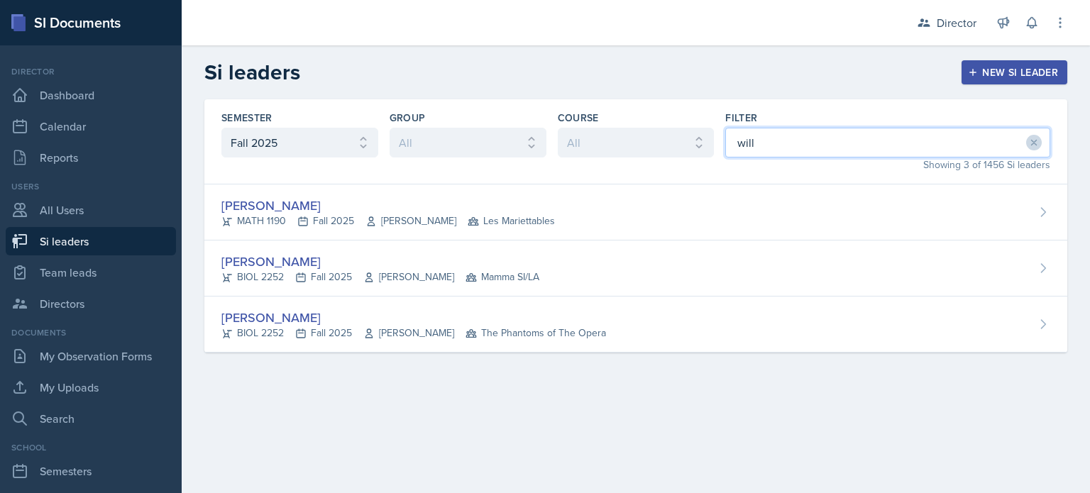
click at [825, 151] on input "will" at bounding box center [887, 143] width 325 height 30
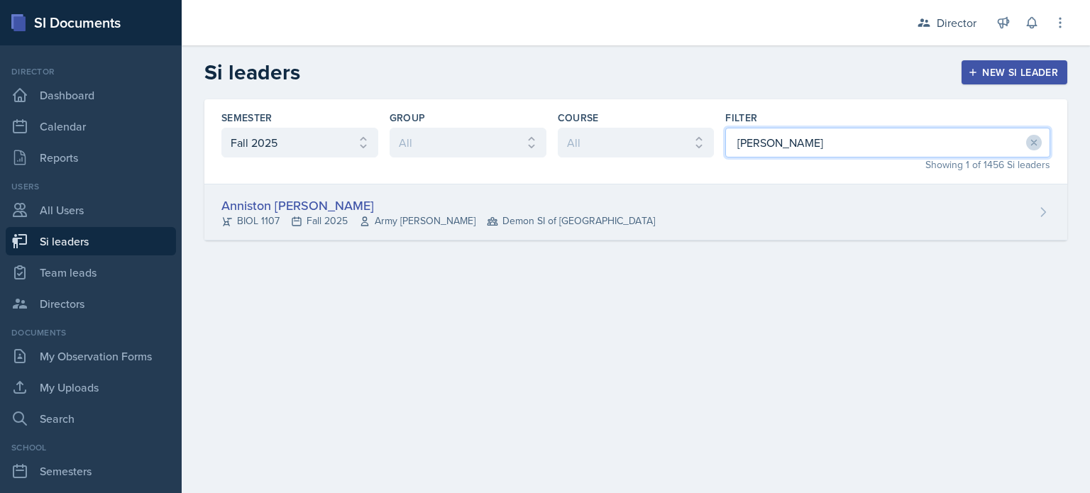
type input "boyanton"
click at [741, 214] on div "Anniston Boyanton BIOL 1107 Fall 2025 Army Lester Demon SI of Fleet Street" at bounding box center [635, 213] width 863 height 56
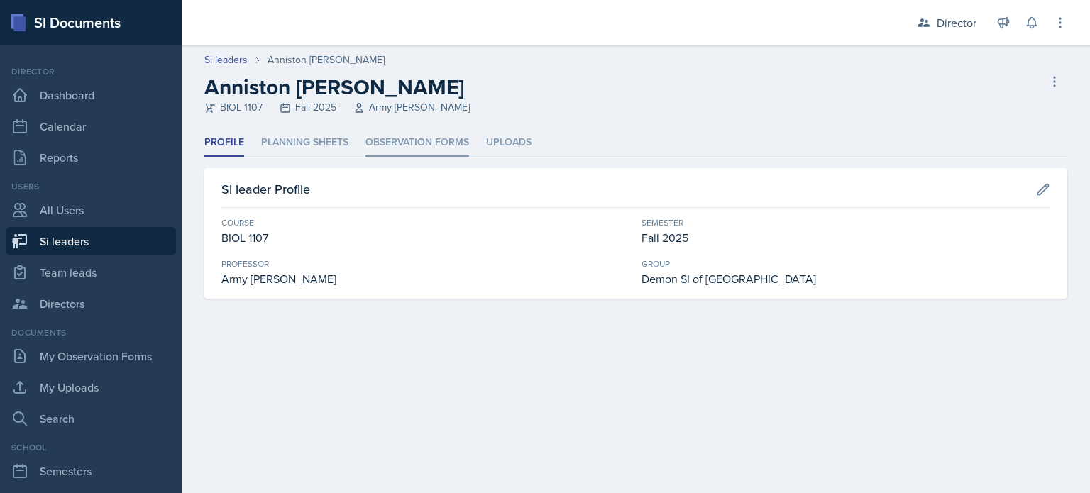
click at [378, 147] on li "Observation Forms" at bounding box center [418, 143] width 104 height 28
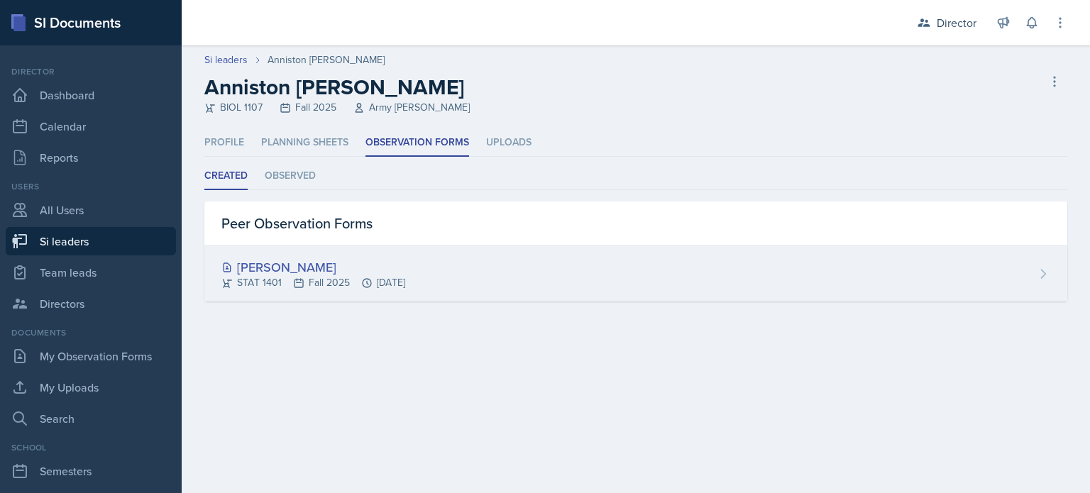
click at [405, 286] on div "STAT 1401 Fall 2025 Sep 15th, 2025" at bounding box center [313, 282] width 184 height 15
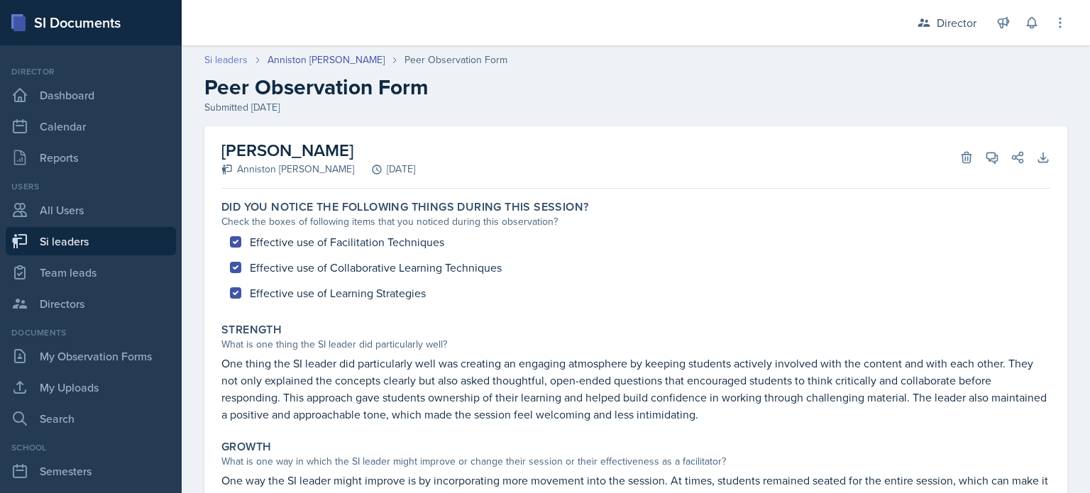
click at [210, 60] on link "Si leaders" at bounding box center [225, 60] width 43 height 15
select select "2bed604d-1099-4043-b1bc-2365e8740244"
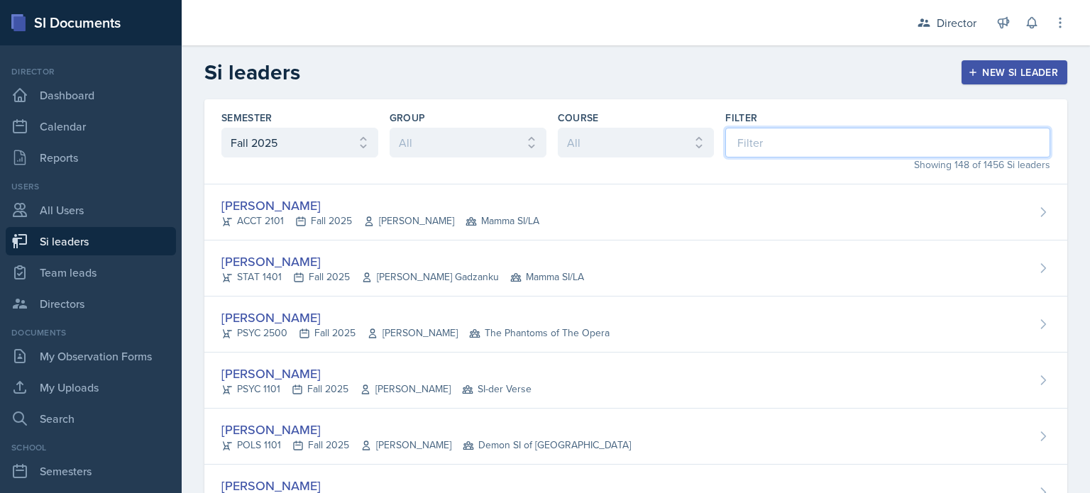
click at [738, 132] on input at bounding box center [887, 143] width 325 height 30
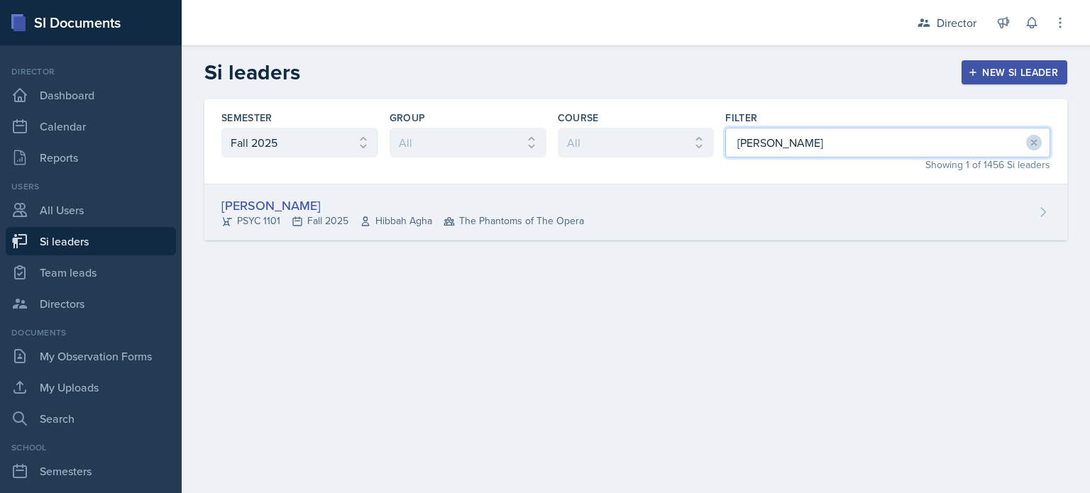
type input "kendall"
click at [697, 201] on div "Kendall Gibson PSYC 1101 Fall 2025 Hibbah Agha The Phantoms of The Opera" at bounding box center [635, 213] width 863 height 56
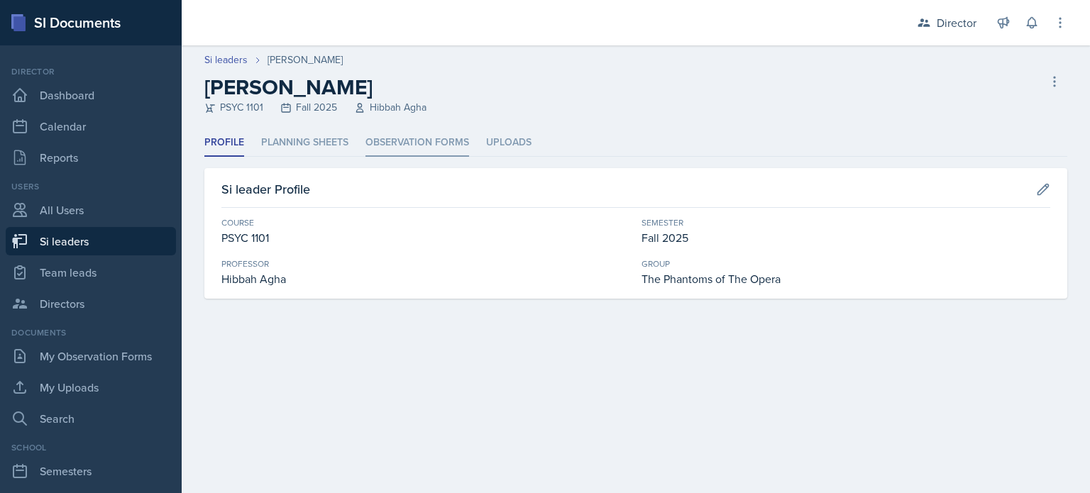
click at [434, 151] on li "Observation Forms" at bounding box center [418, 143] width 104 height 28
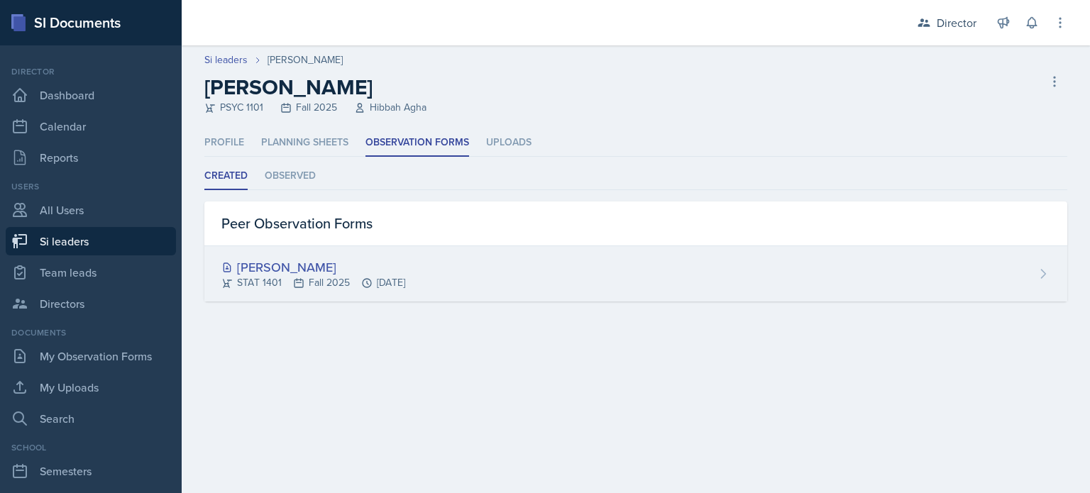
click at [615, 283] on div "Charlotte Messer STAT 1401 Fall 2025 Sep 15th, 2025" at bounding box center [635, 273] width 863 height 55
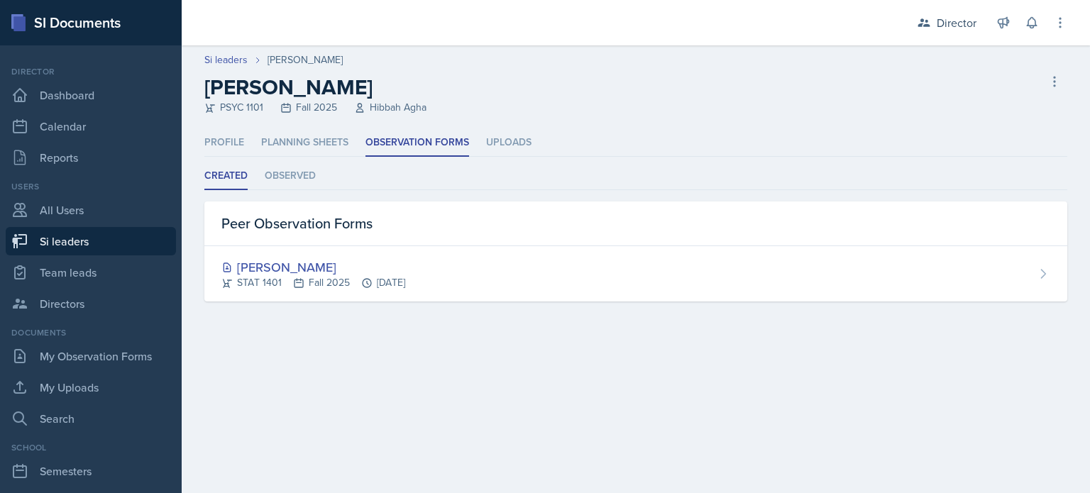
select select "2bed604d-1099-4043-b1bc-2365e8740244"
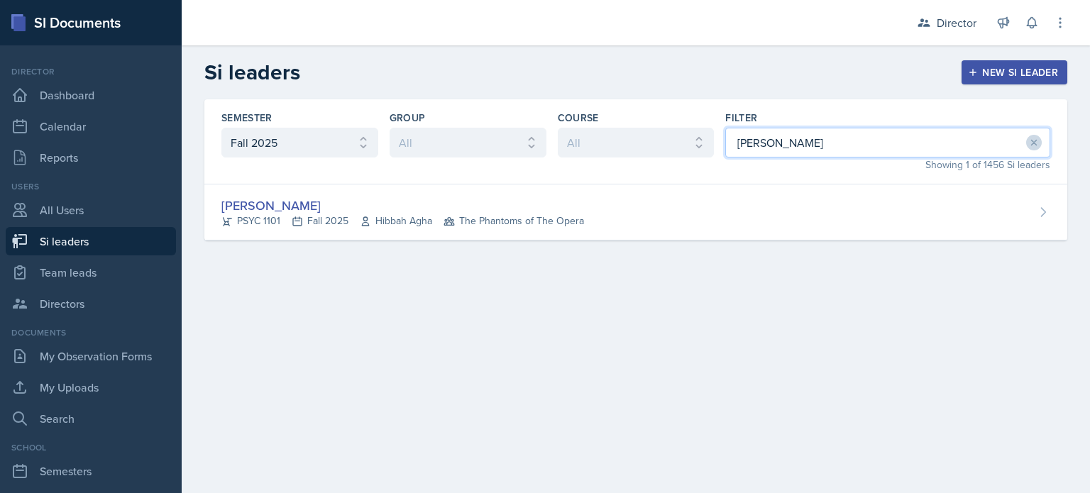
click at [784, 133] on input "kendall" at bounding box center [887, 143] width 325 height 30
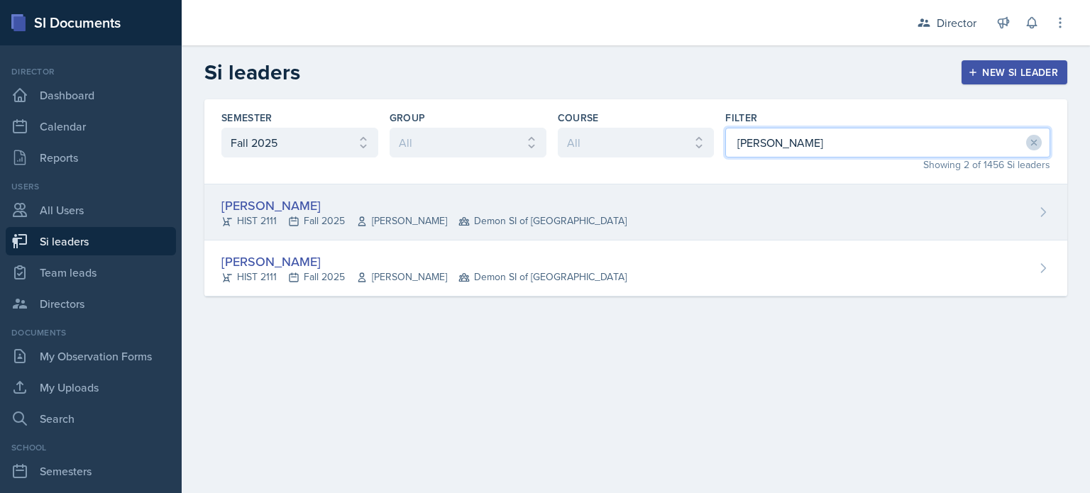
type input "kate"
click at [684, 224] on div "Kate Brainerd HIST 2111 Fall 2025 John Laaman Demon SI of Fleet Street" at bounding box center [635, 213] width 863 height 56
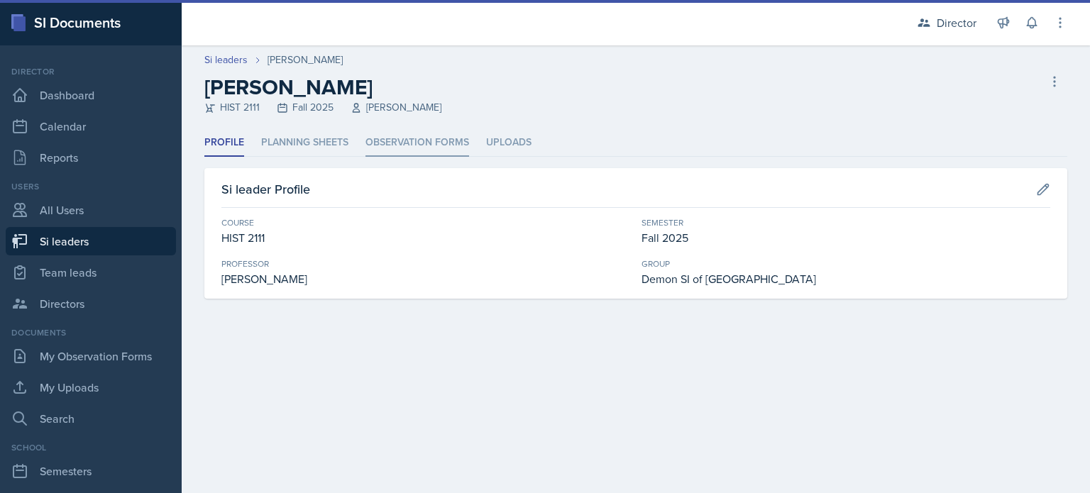
click at [409, 144] on li "Observation Forms" at bounding box center [418, 143] width 104 height 28
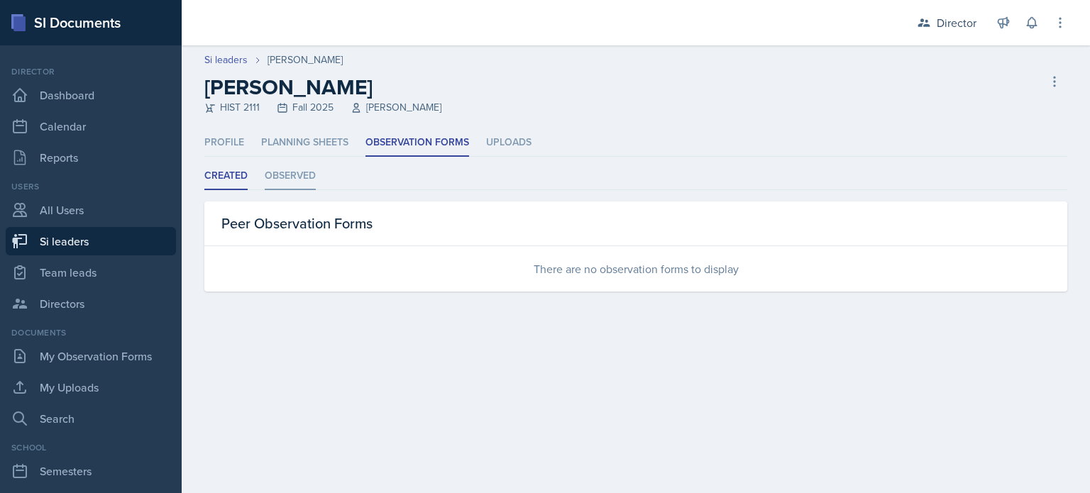
click at [270, 174] on li "Observed" at bounding box center [290, 177] width 51 height 28
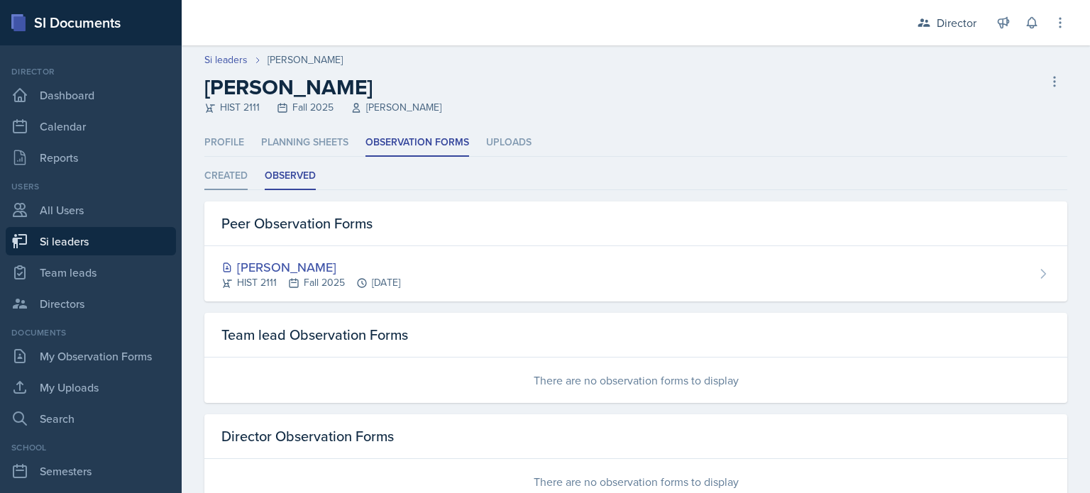
click at [239, 174] on li "Created" at bounding box center [225, 177] width 43 height 28
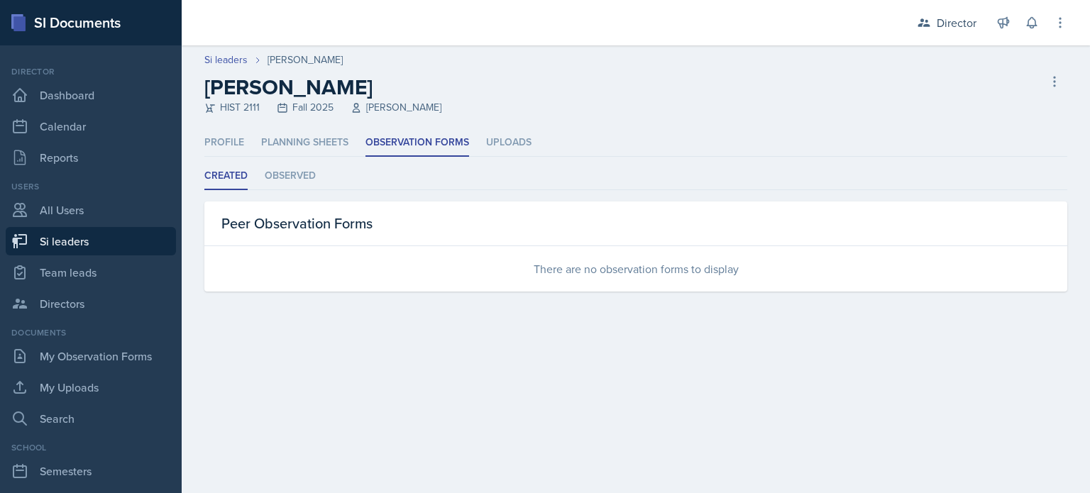
select select "2bed604d-1099-4043-b1bc-2365e8740244"
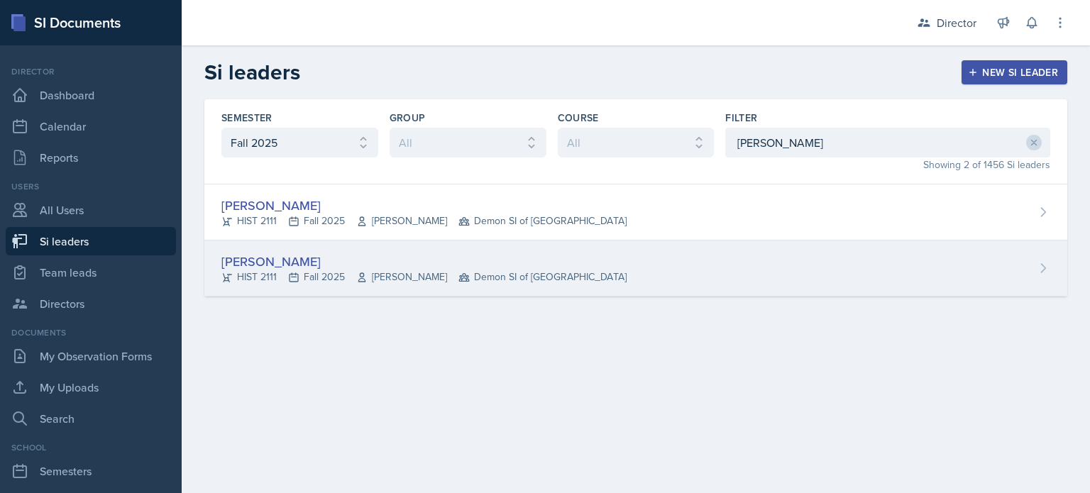
click at [281, 264] on div "[PERSON_NAME]" at bounding box center [423, 261] width 405 height 19
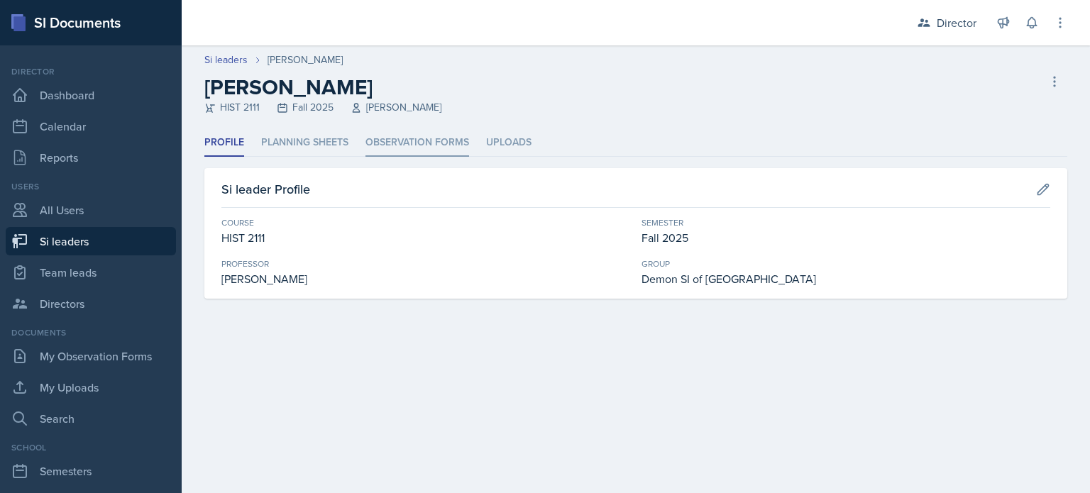
click at [444, 144] on li "Observation Forms" at bounding box center [418, 143] width 104 height 28
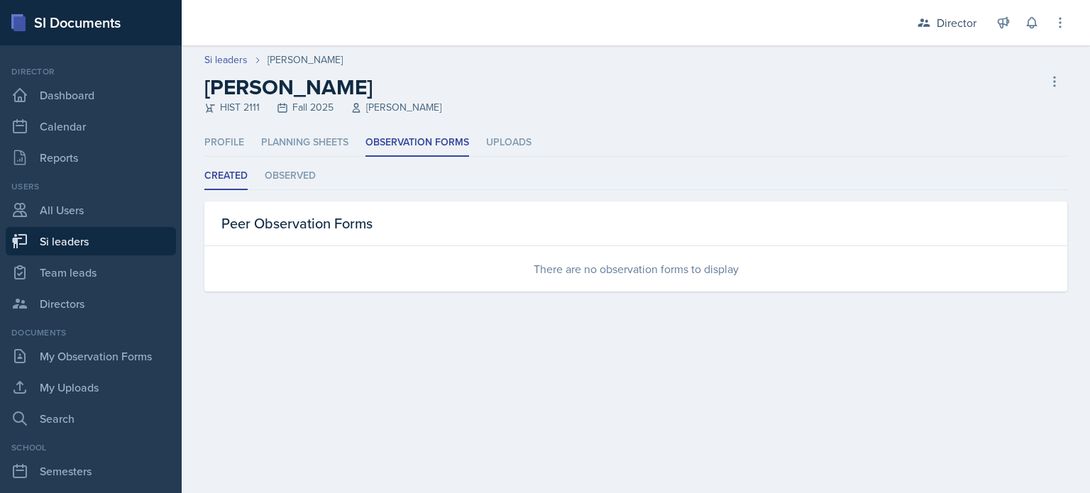
select select "2bed604d-1099-4043-b1bc-2365e8740244"
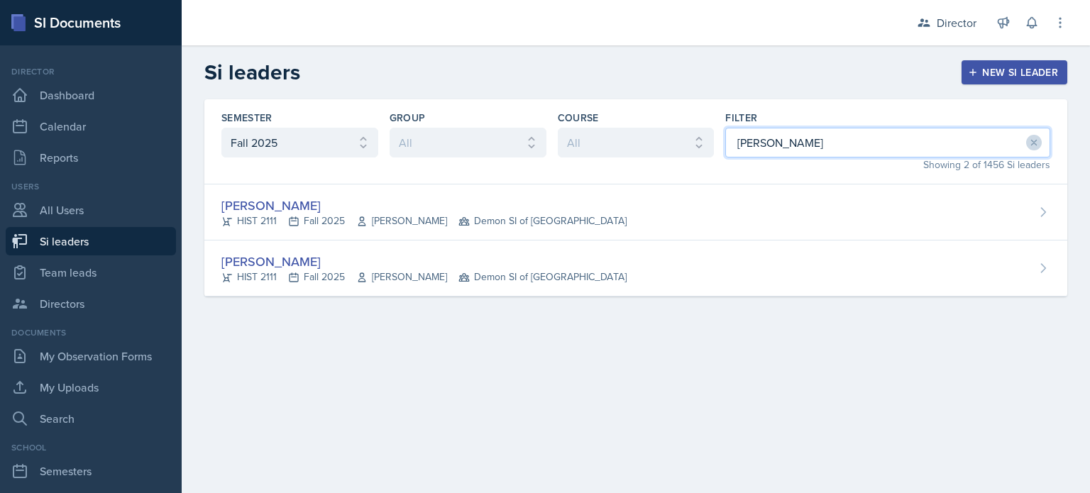
click at [762, 141] on input "kate" at bounding box center [887, 143] width 325 height 30
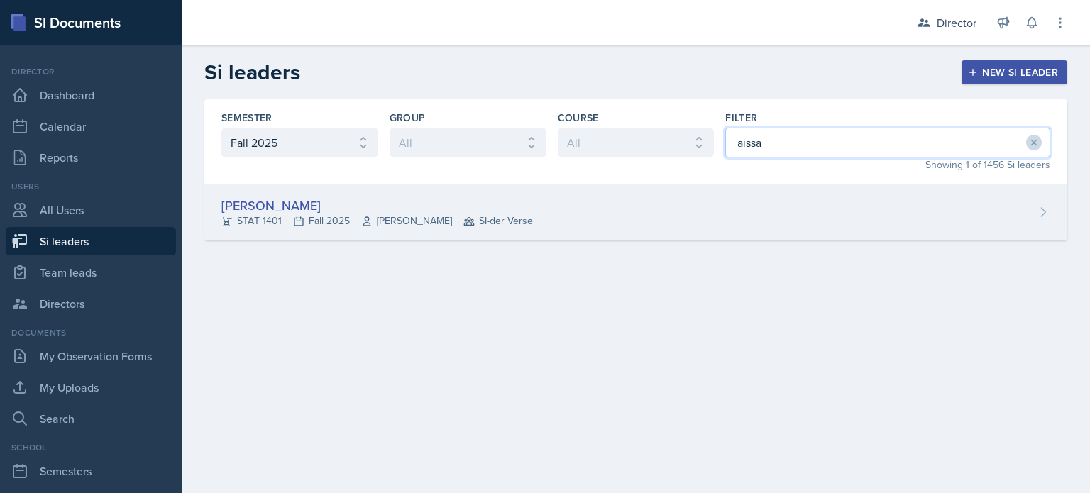
type input "aissa"
click at [721, 227] on div "Aissa Sylla STAT 1401 Fall 2025 Prativa Basnet SI-der Verse" at bounding box center [635, 213] width 863 height 56
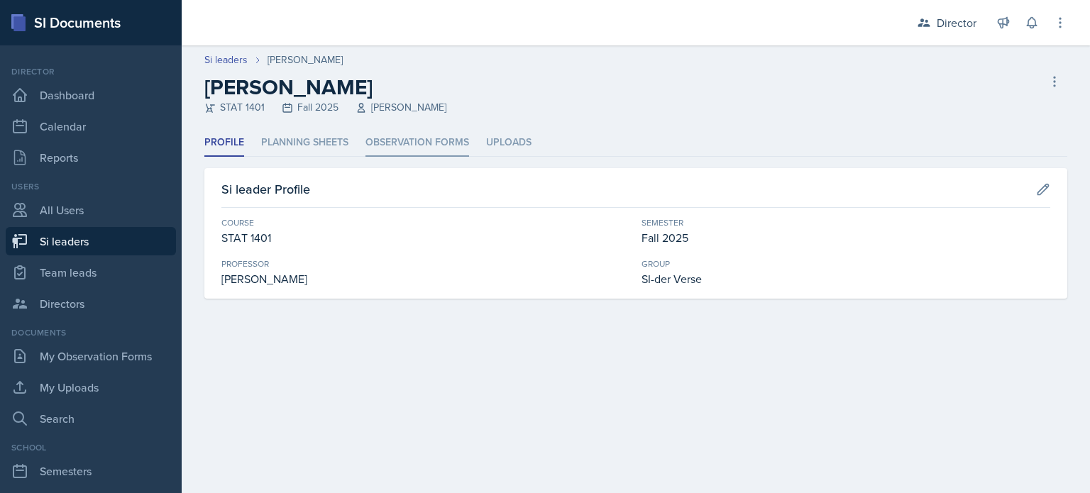
click at [377, 155] on li "Observation Forms" at bounding box center [418, 143] width 104 height 28
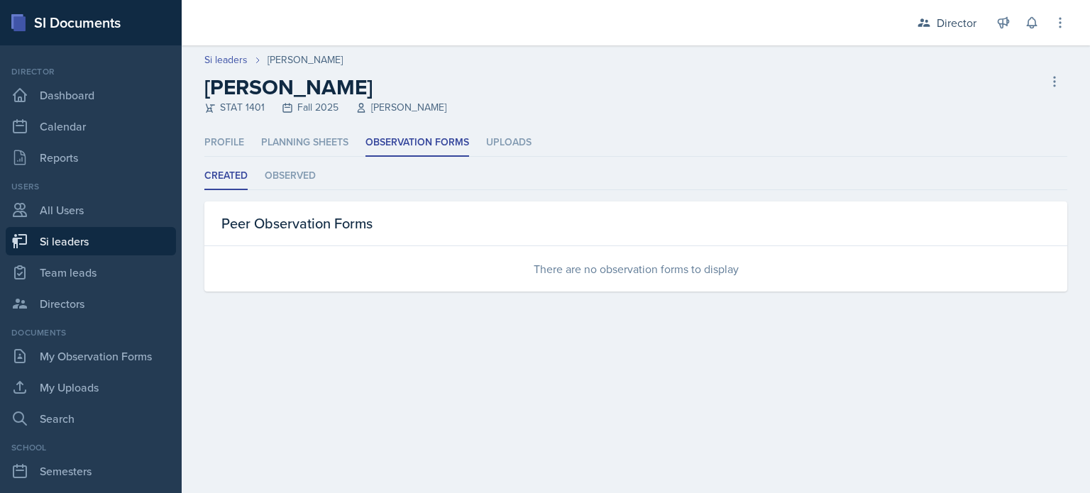
select select "2bed604d-1099-4043-b1bc-2365e8740244"
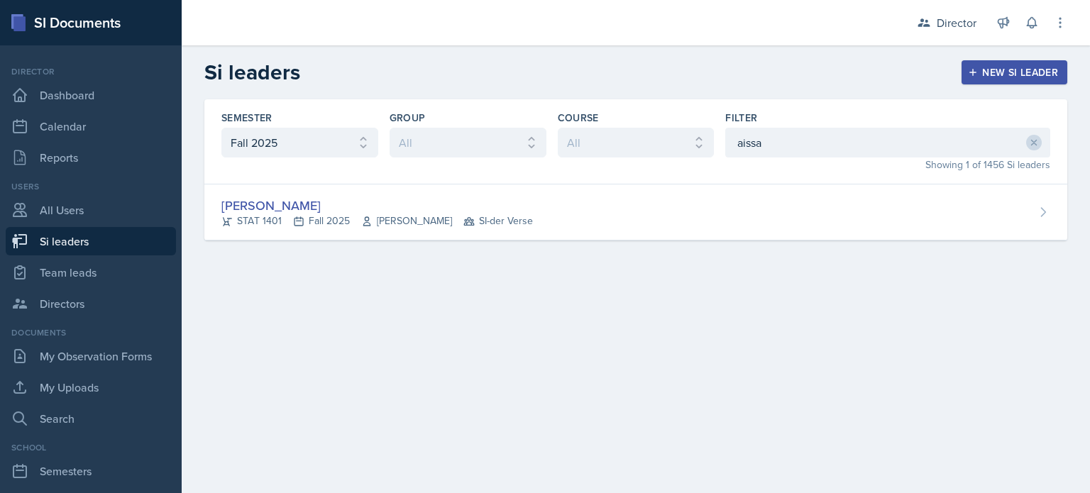
click at [820, 161] on div "Showing 1 of 1456 Si leaders" at bounding box center [887, 165] width 325 height 15
click at [824, 148] on input "aissa" at bounding box center [887, 143] width 325 height 30
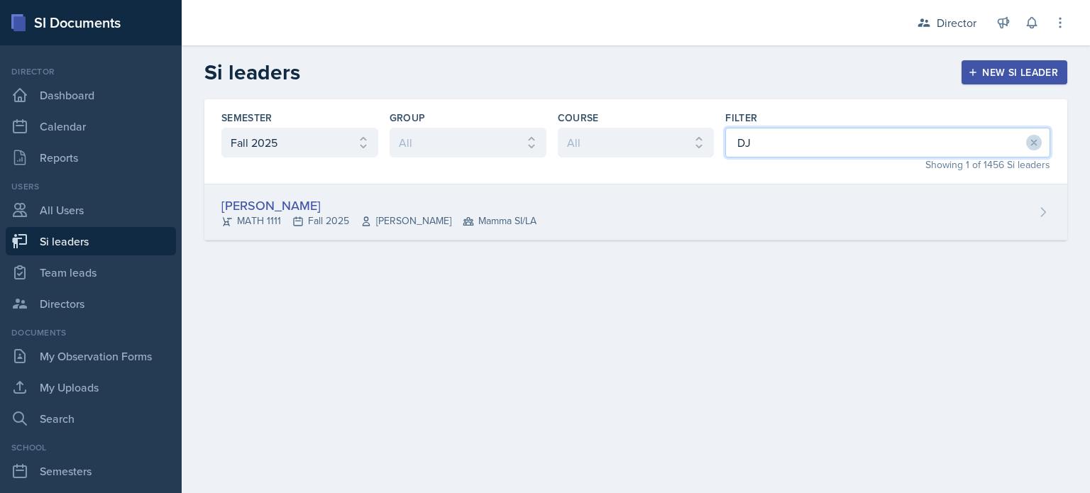
type input "DJ"
click at [749, 234] on div "DJ Edwards MATH 1111 Fall 2025 Symon Kimitei Mamma SI/LA" at bounding box center [635, 213] width 863 height 56
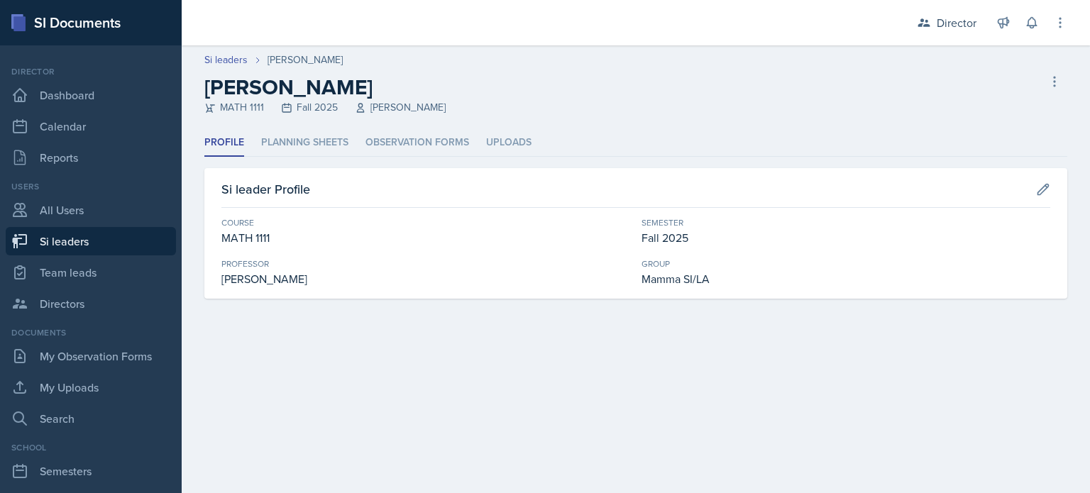
click at [426, 158] on div "Profile Planning Sheets Observation Forms Uploads Profile Planning Sheets Obser…" at bounding box center [635, 214] width 863 height 170
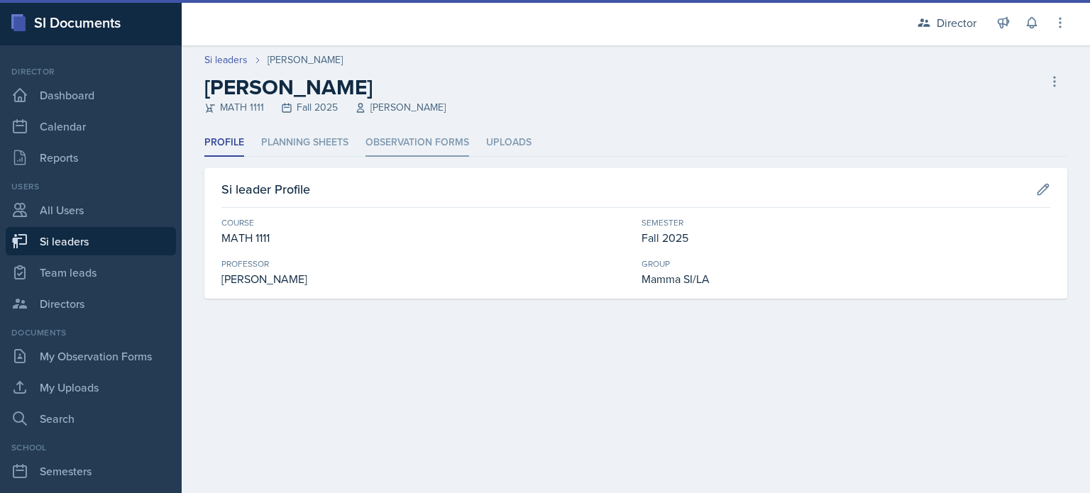
click at [417, 147] on li "Observation Forms" at bounding box center [418, 143] width 104 height 28
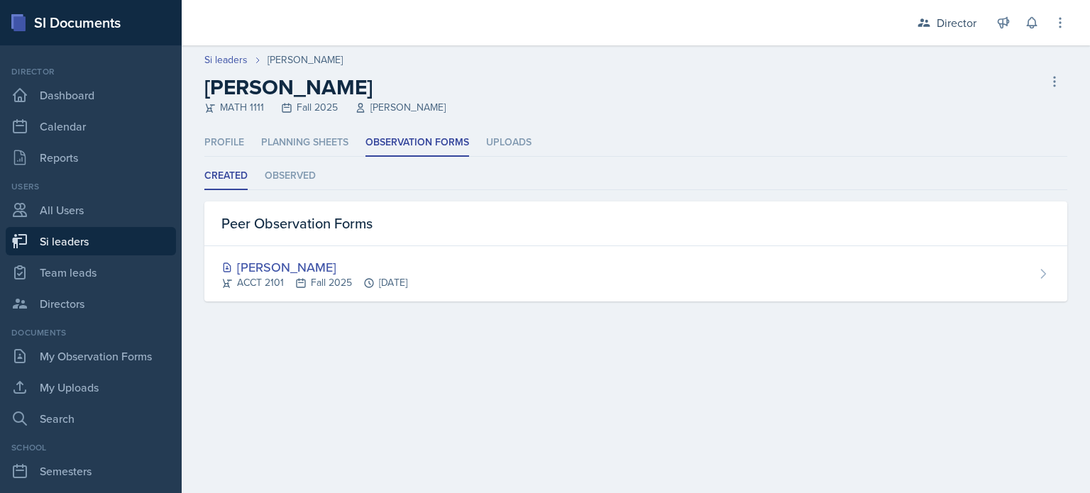
select select "2bed604d-1099-4043-b1bc-2365e8740244"
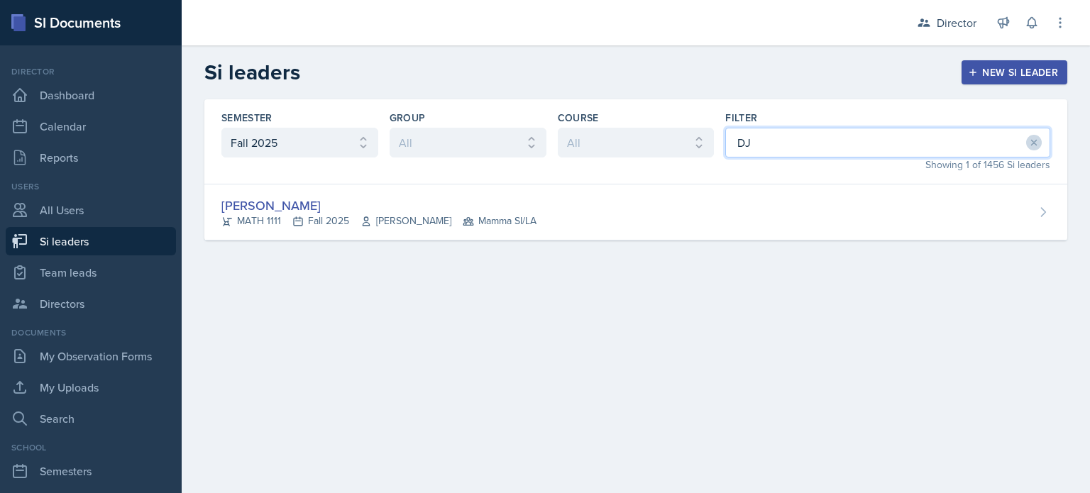
click at [813, 136] on input "DJ" at bounding box center [887, 143] width 325 height 30
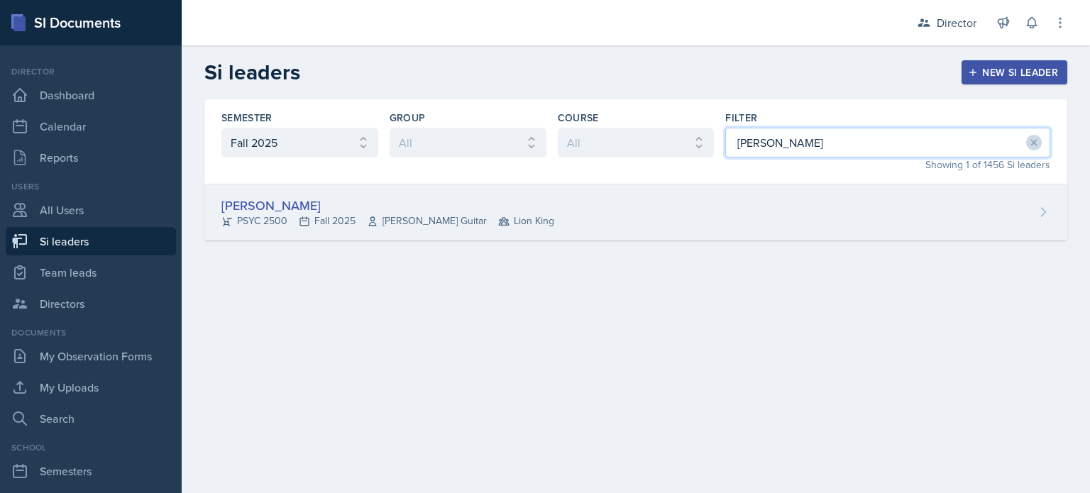
type input "langston"
click at [767, 216] on div "Langston Hankerson PSYC 2500 Fall 2025 Amanda Guitar Lion King" at bounding box center [635, 213] width 863 height 56
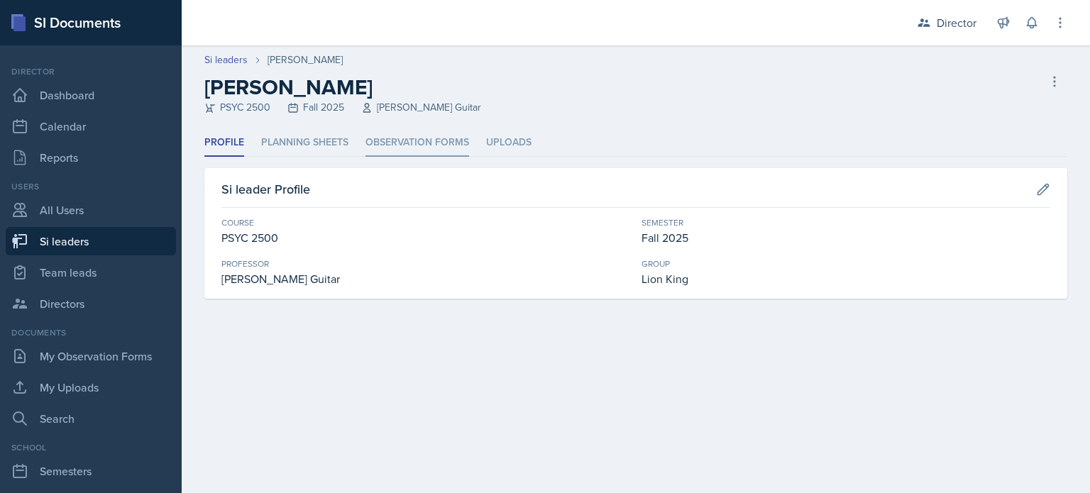
click at [457, 148] on li "Observation Forms" at bounding box center [418, 143] width 104 height 28
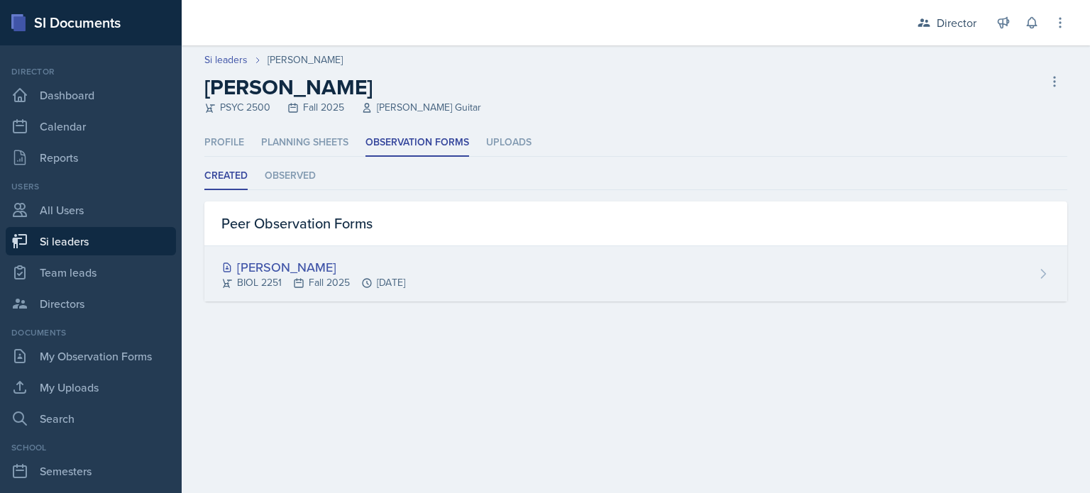
click at [309, 278] on div "BIOL 2251 Fall 2025 Sep 15th, 2025" at bounding box center [313, 282] width 184 height 15
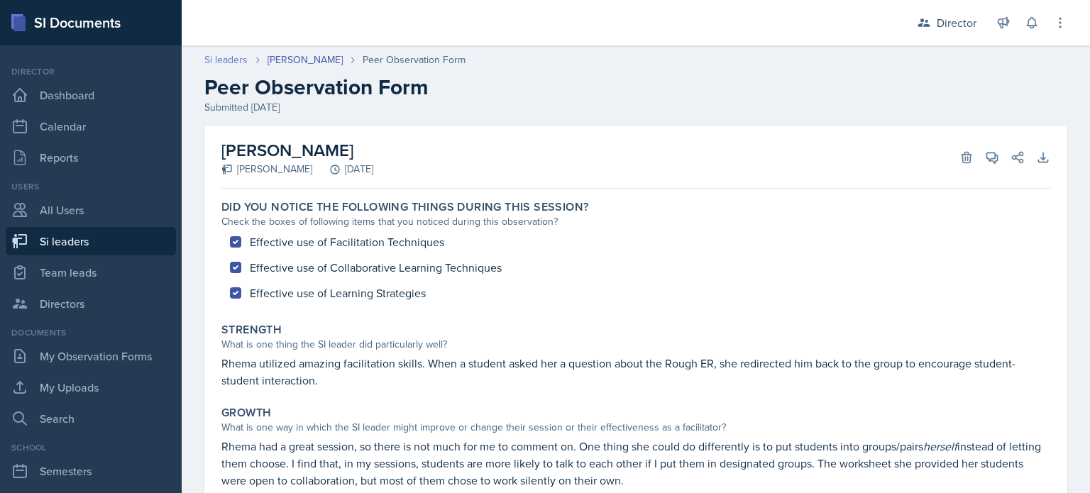
click at [232, 57] on link "Si leaders" at bounding box center [225, 60] width 43 height 15
select select "2bed604d-1099-4043-b1bc-2365e8740244"
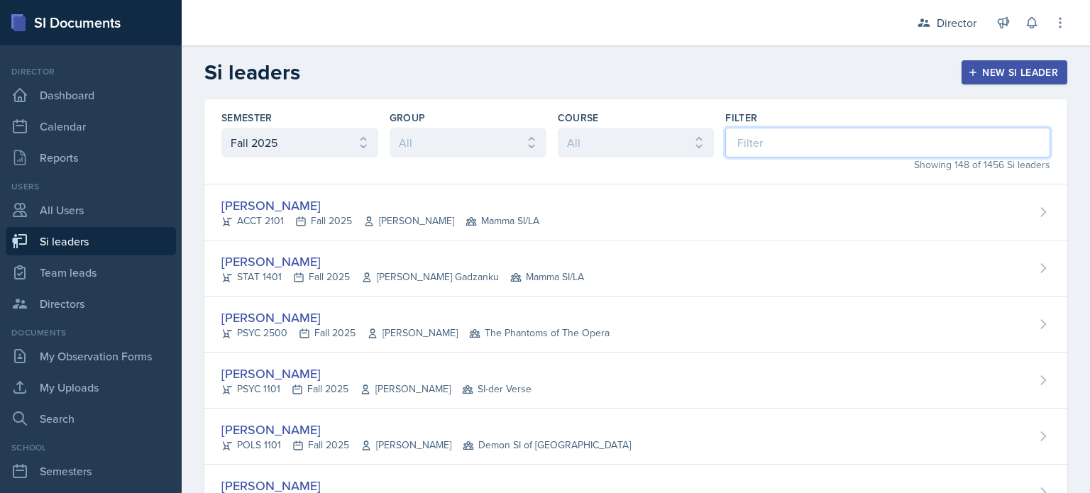
click at [754, 138] on input at bounding box center [887, 143] width 325 height 30
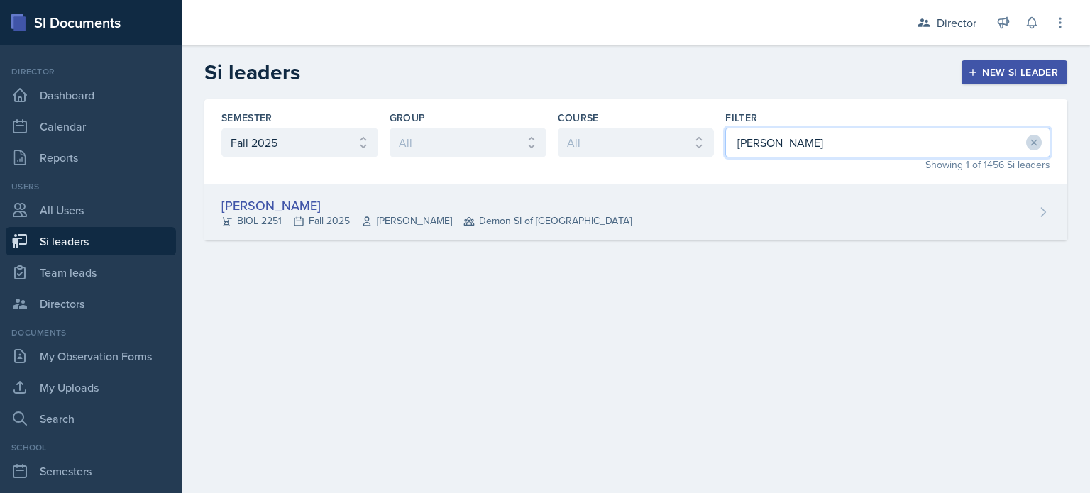
type input "rhem"
click at [705, 207] on div "Rhema Arnold BIOL 2251 Fall 2025 Amanda Crider Demon SI of Fleet Street" at bounding box center [635, 213] width 863 height 56
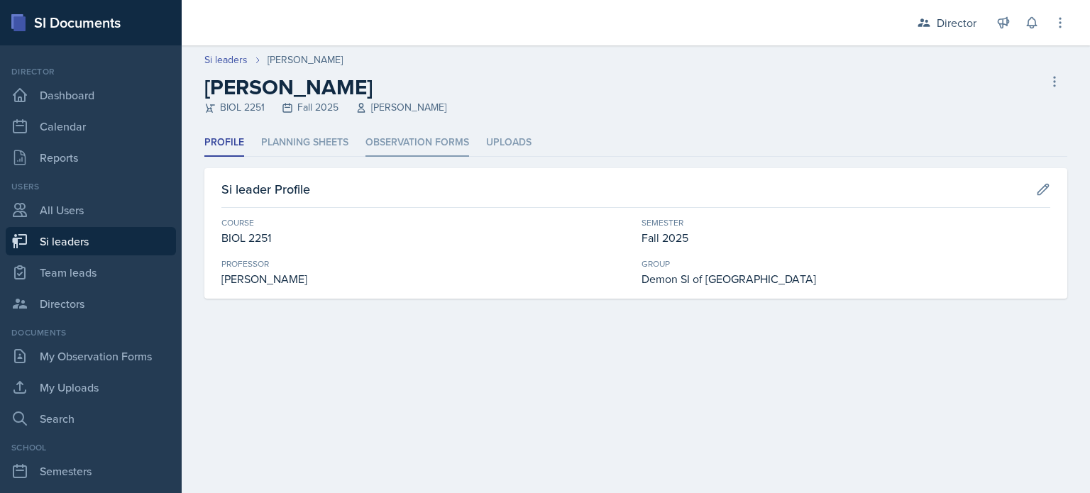
click at [417, 138] on li "Observation Forms" at bounding box center [418, 143] width 104 height 28
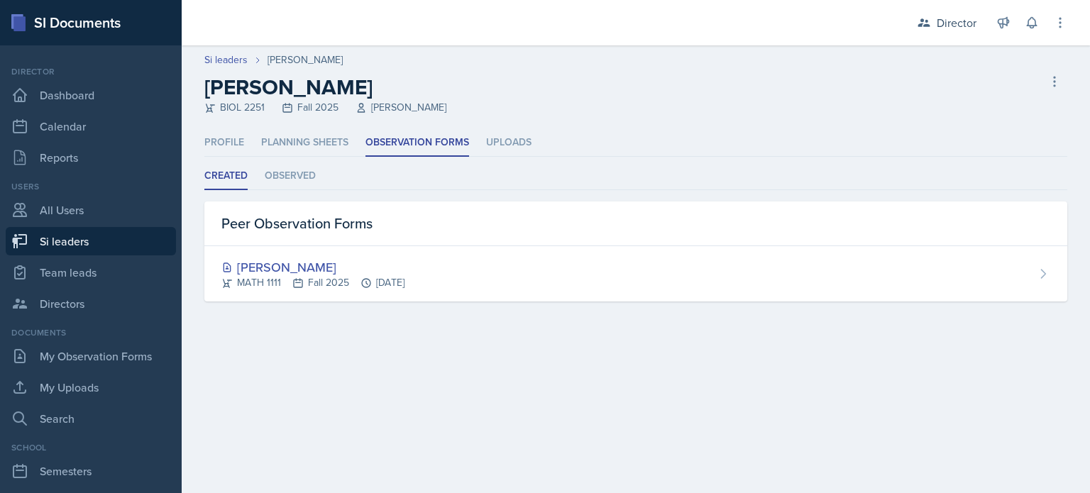
select select "2bed604d-1099-4043-b1bc-2365e8740244"
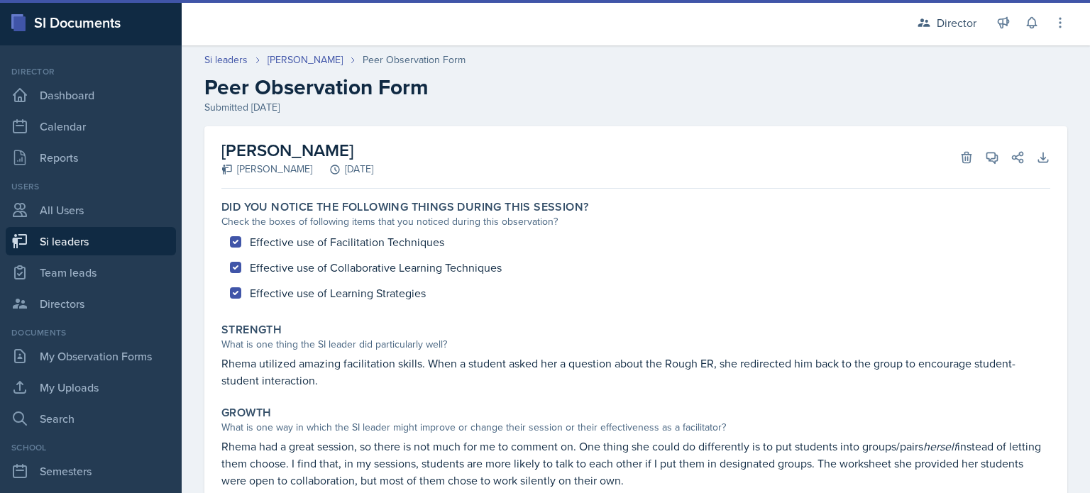
select select "2bed604d-1099-4043-b1bc-2365e8740244"
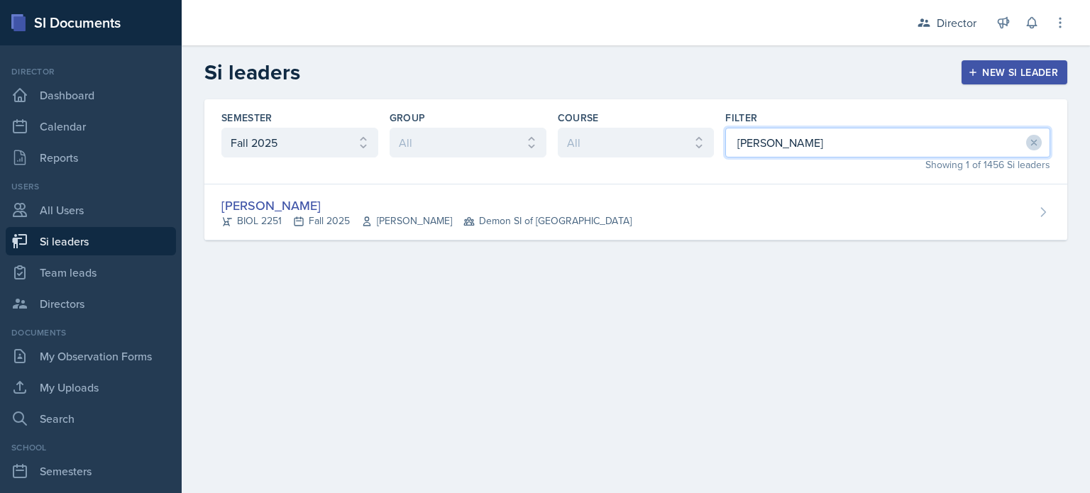
click at [803, 141] on input "rhem" at bounding box center [887, 143] width 325 height 30
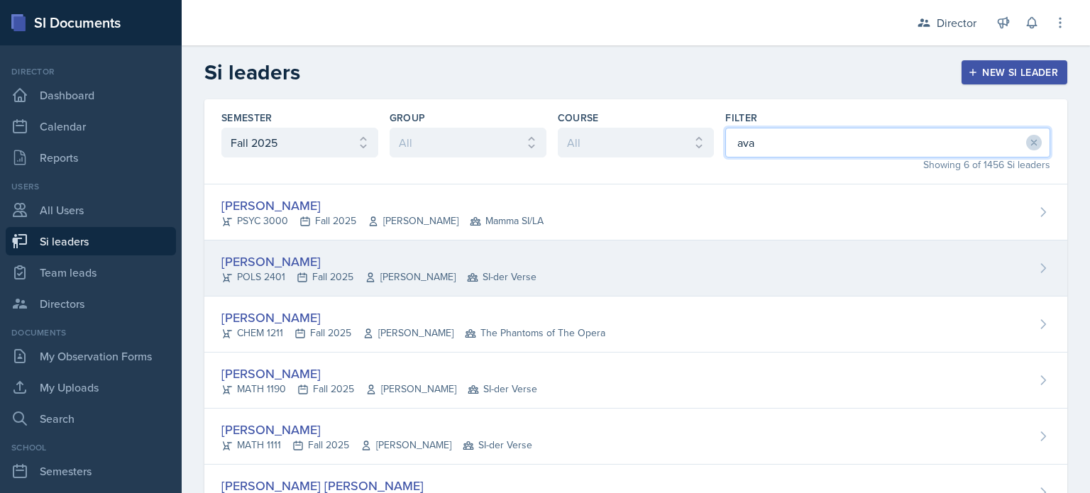
type input "ava"
click at [739, 257] on div "Ava Elle Briglevich POLS 2401 Fall 2025 Stephen McKelvey SI-der Verse" at bounding box center [635, 269] width 863 height 56
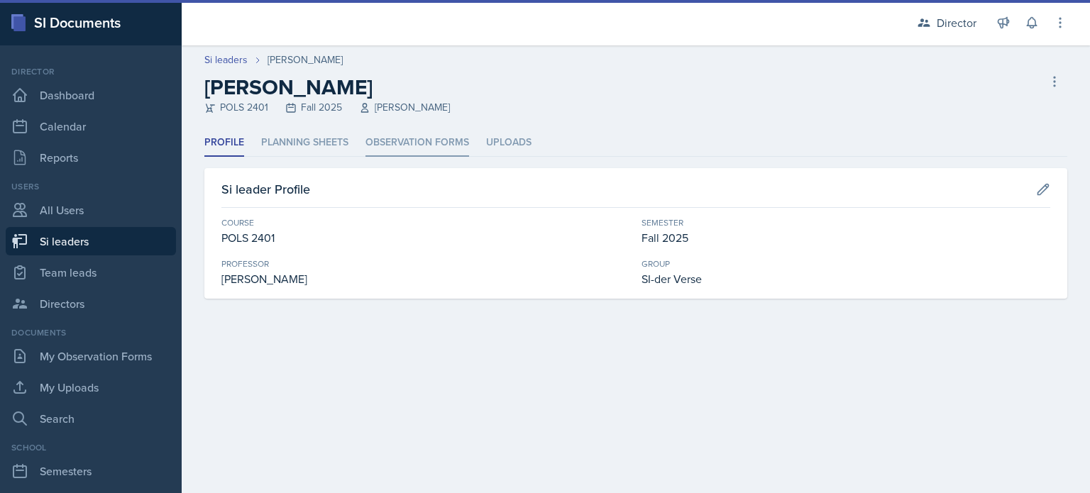
click at [462, 131] on li "Observation Forms" at bounding box center [418, 143] width 104 height 28
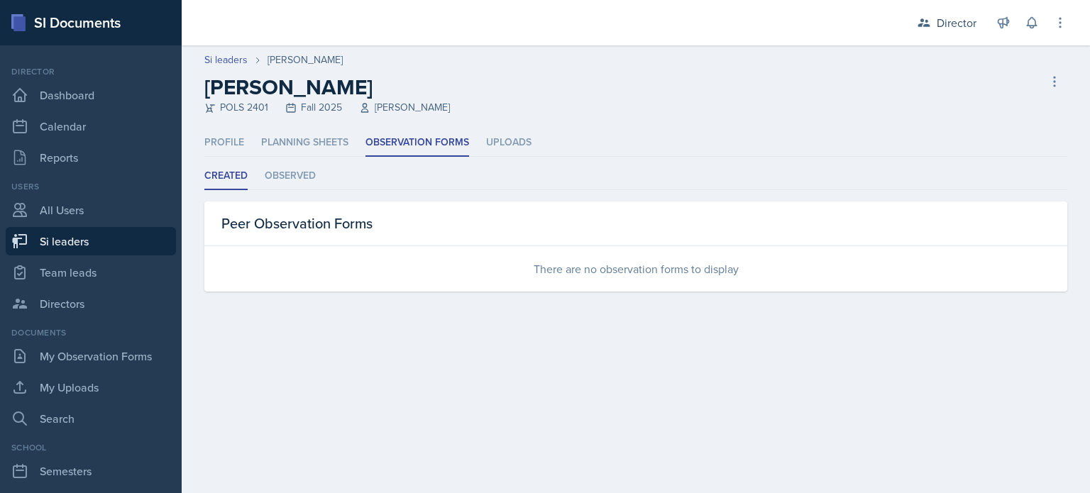
select select "2bed604d-1099-4043-b1bc-2365e8740244"
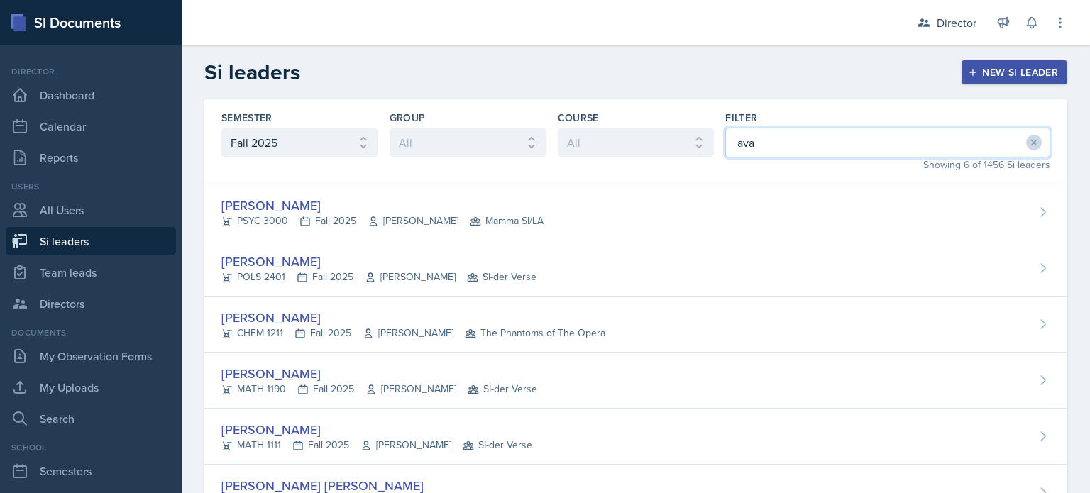
click at [781, 145] on input "ava" at bounding box center [887, 143] width 325 height 30
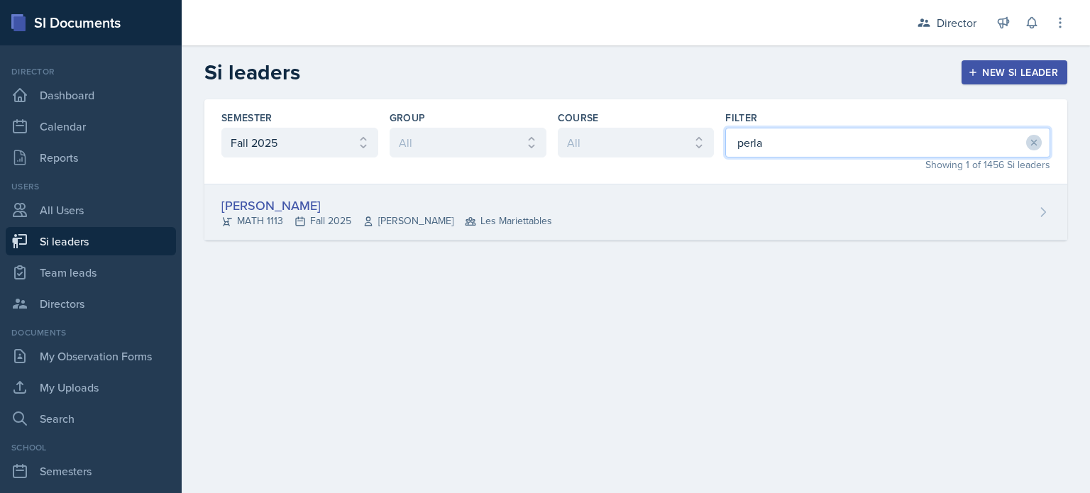
type input "perla"
click at [755, 197] on div "Perla Vega MATH 1113 Fall 2025 Ludmila Orlova-Shokry Les Mariettables" at bounding box center [635, 213] width 863 height 56
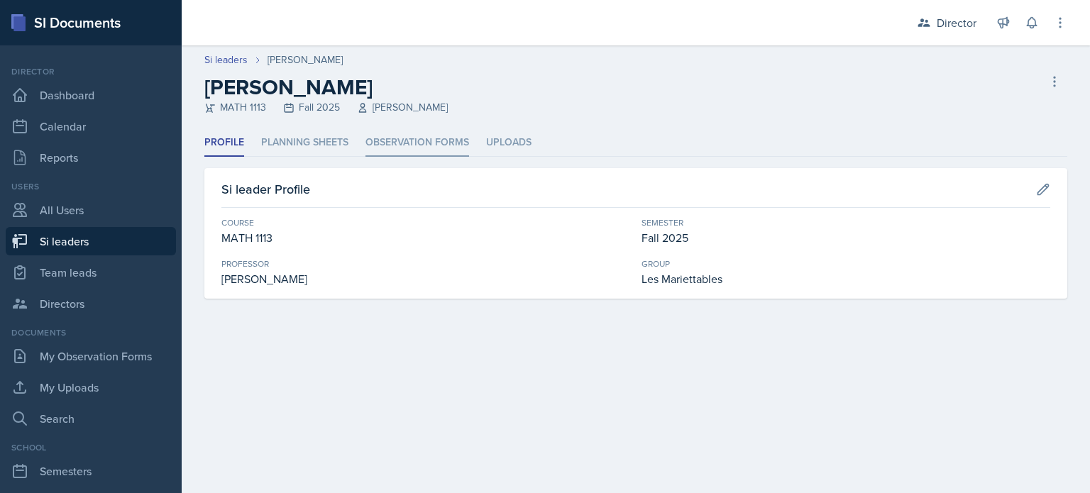
click at [453, 136] on li "Observation Forms" at bounding box center [418, 143] width 104 height 28
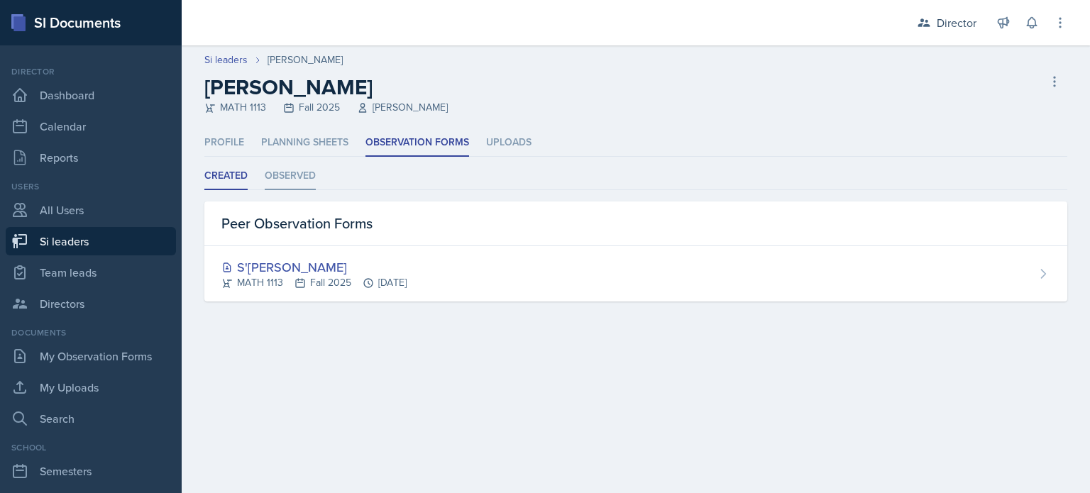
click at [299, 180] on li "Observed" at bounding box center [290, 177] width 51 height 28
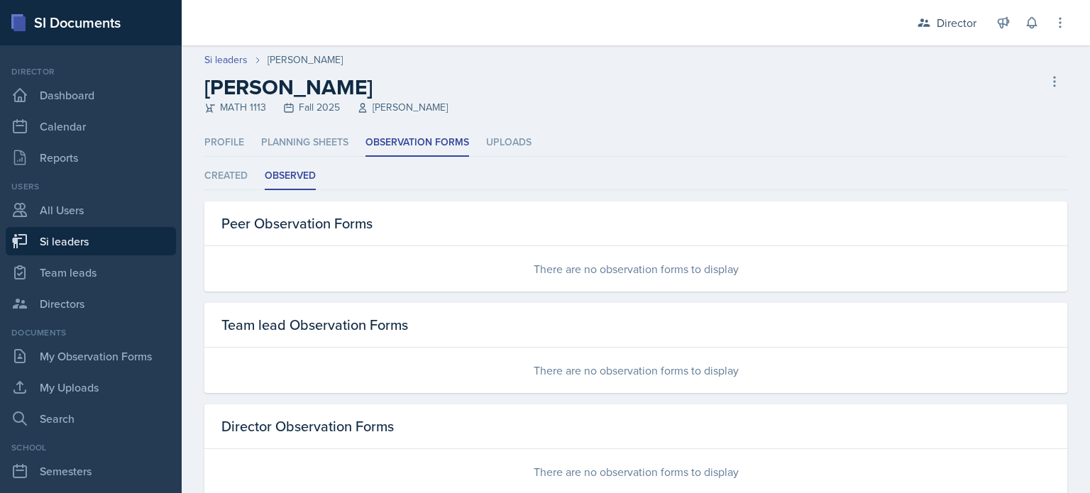
scroll to position [34, 0]
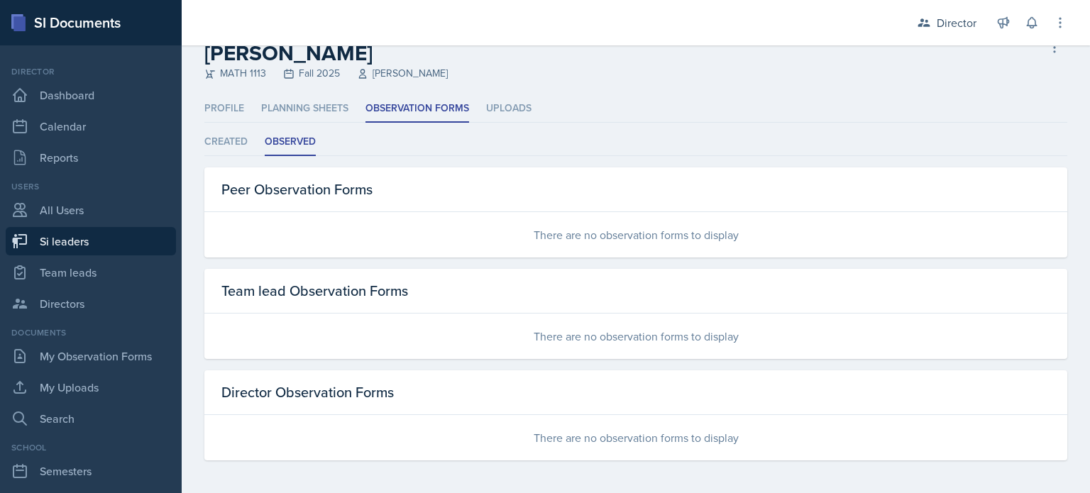
select select "2bed604d-1099-4043-b1bc-2365e8740244"
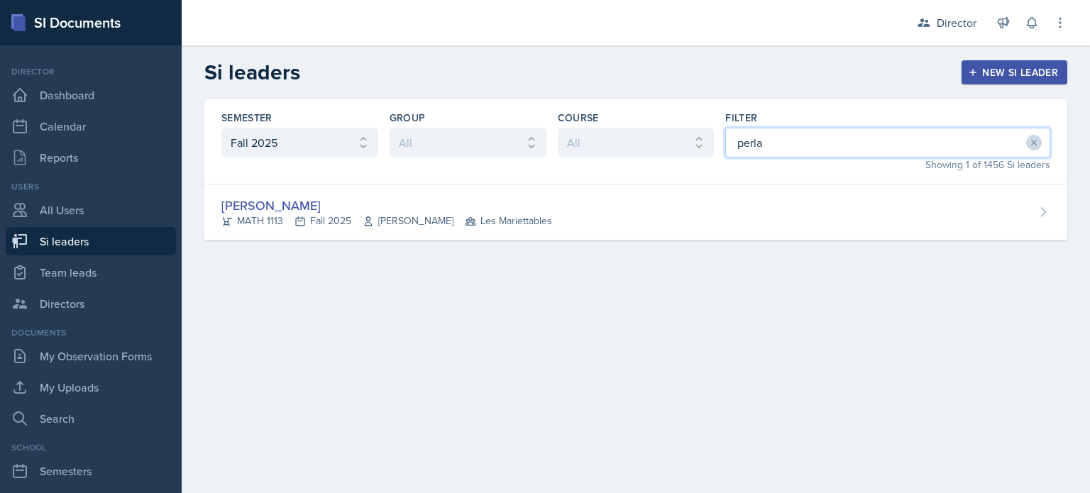
click at [767, 150] on input "perla" at bounding box center [887, 143] width 325 height 30
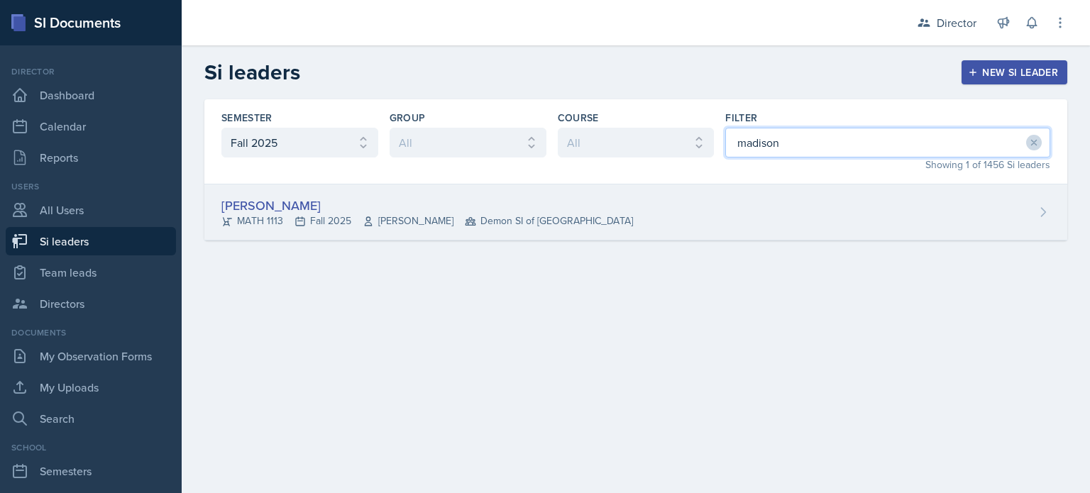
type input "madison"
click at [730, 197] on div "Madison Villalba MATH 1113 Fall 2025 Ben Sloop Demon SI of Fleet Street" at bounding box center [635, 213] width 863 height 56
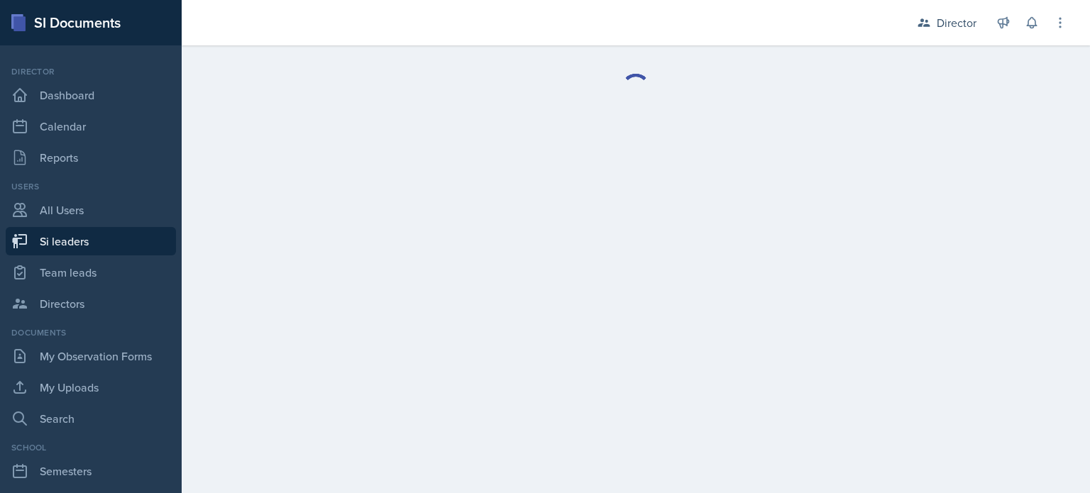
click at [420, 133] on main "Delete Si leader Are you sure you want to delete the si leader role for ? This …" at bounding box center [636, 269] width 908 height 448
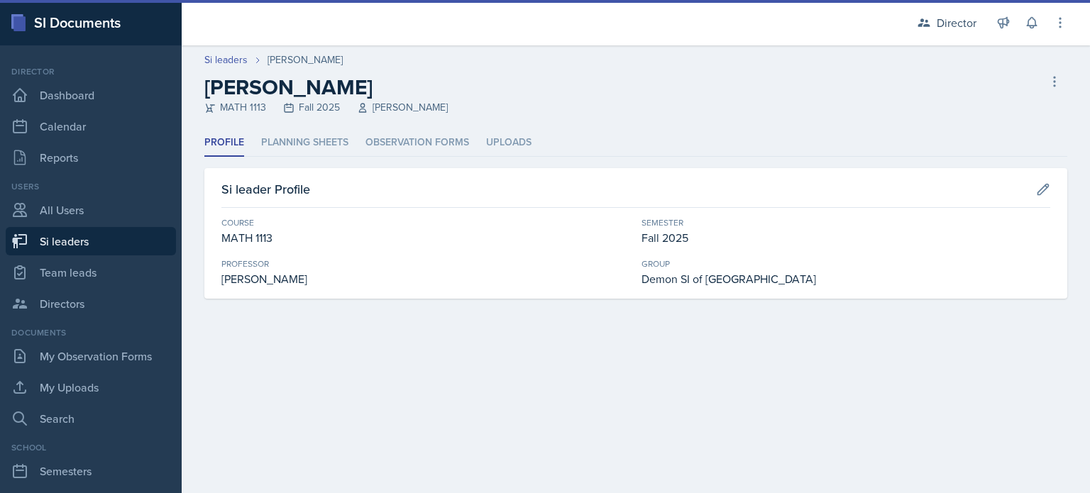
click at [420, 133] on li "Observation Forms" at bounding box center [418, 143] width 104 height 28
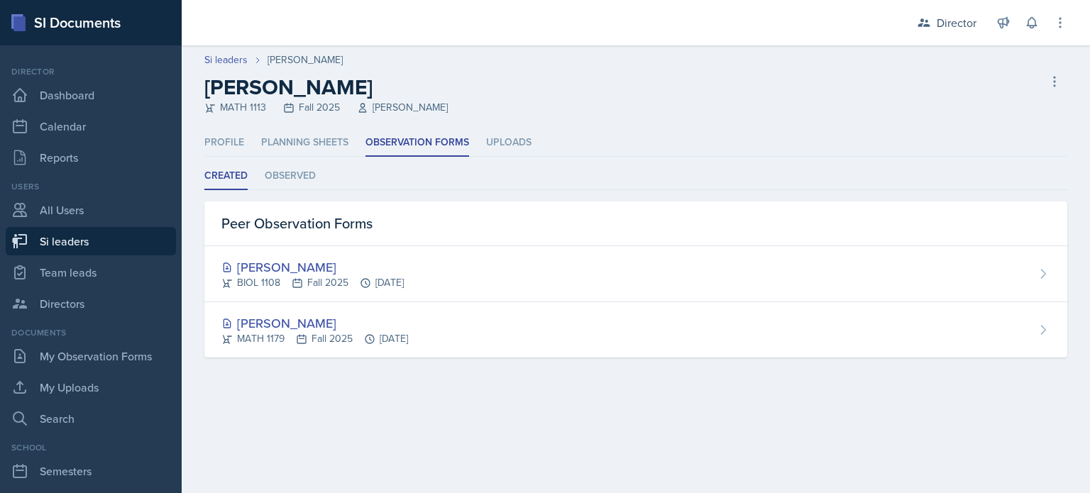
select select "2bed604d-1099-4043-b1bc-2365e8740244"
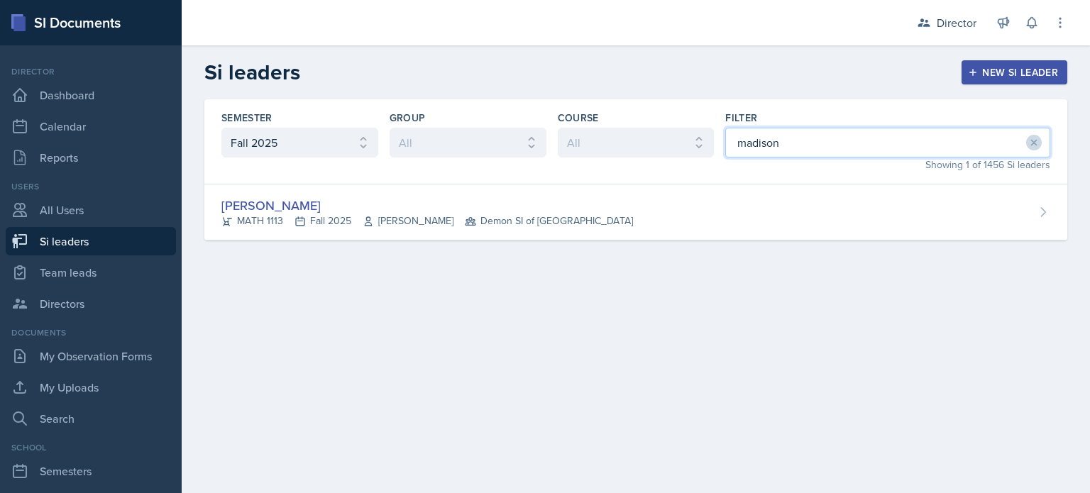
click at [776, 153] on input "madison" at bounding box center [887, 143] width 325 height 30
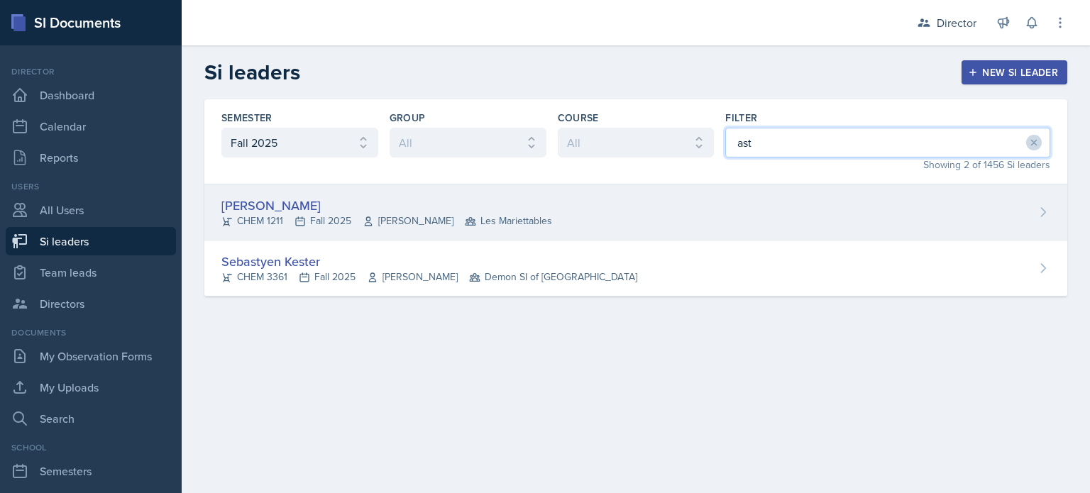
type input "ast"
click at [679, 234] on div "Aster Cheung CHEM 1211 Fall 2025 Lu Kang Les Mariettables" at bounding box center [635, 213] width 863 height 56
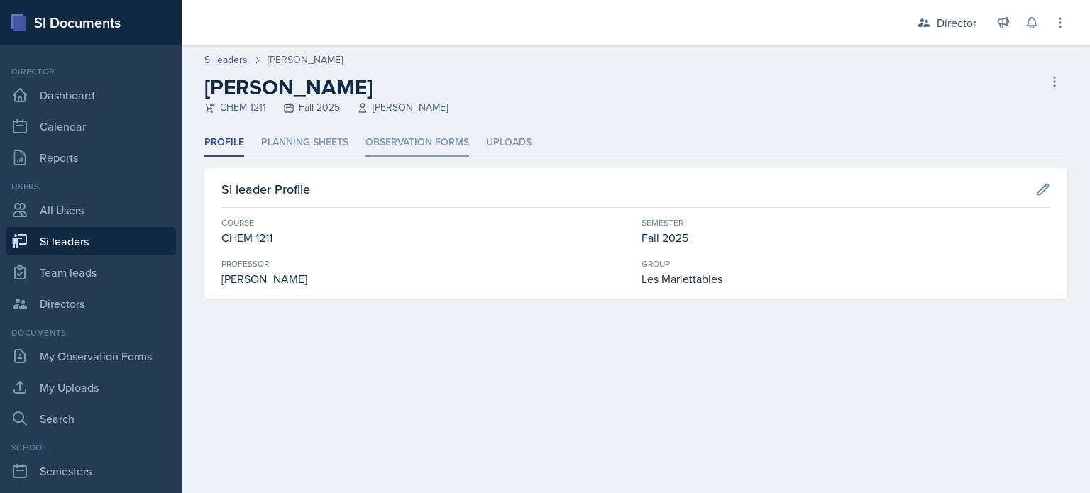
click at [446, 147] on li "Observation Forms" at bounding box center [418, 143] width 104 height 28
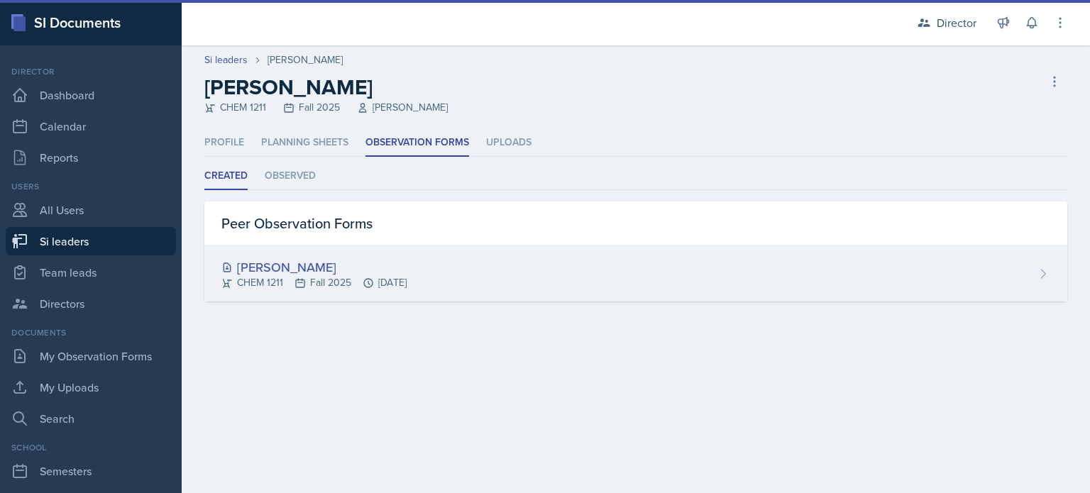
click at [466, 282] on div "Ava Leeth CHEM 1211 Fall 2025 Sep 15th, 2025" at bounding box center [635, 273] width 863 height 55
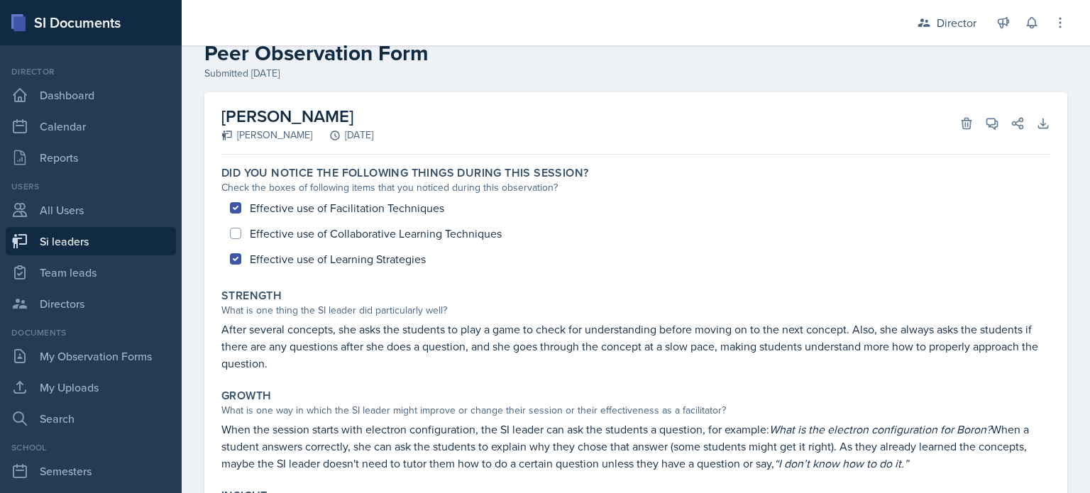
scroll to position [34, 0]
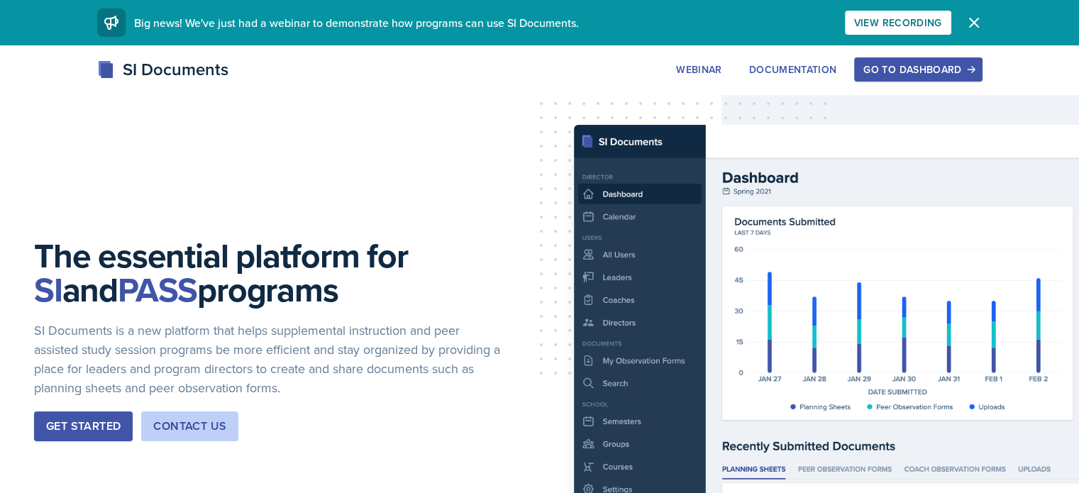
click at [962, 58] on button "Go to Dashboard" at bounding box center [919, 69] width 128 height 24
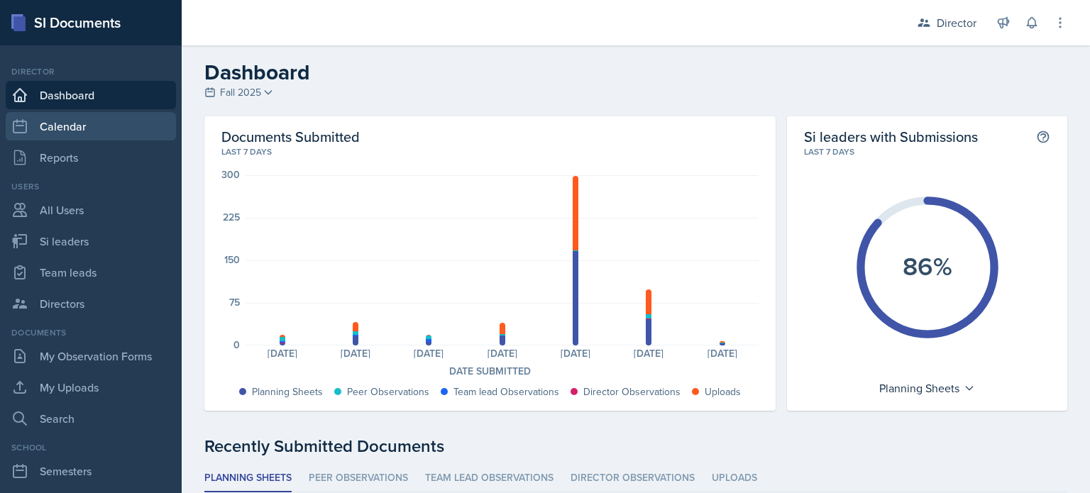
click at [106, 128] on link "Calendar" at bounding box center [91, 126] width 170 height 28
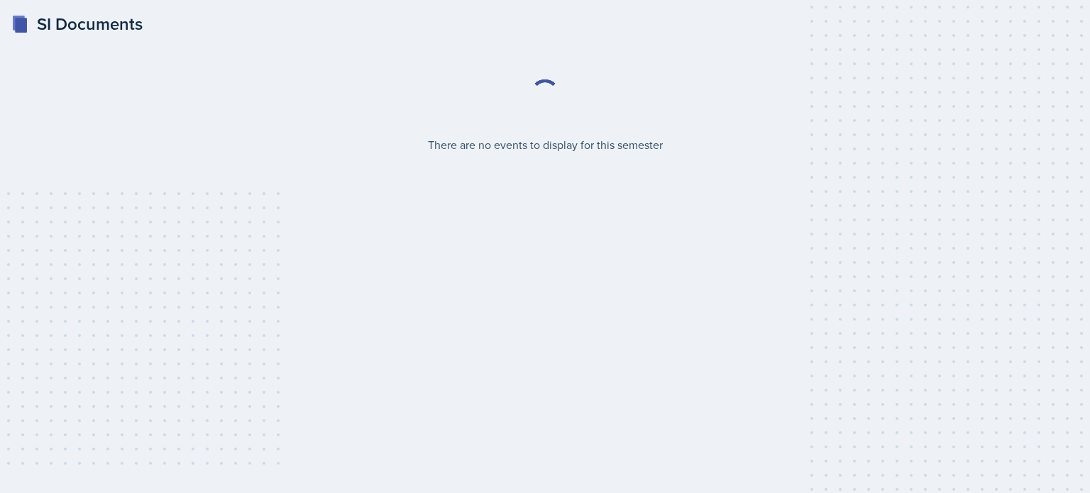
select select "2bed604d-1099-4043-b1bc-2365e8740244"
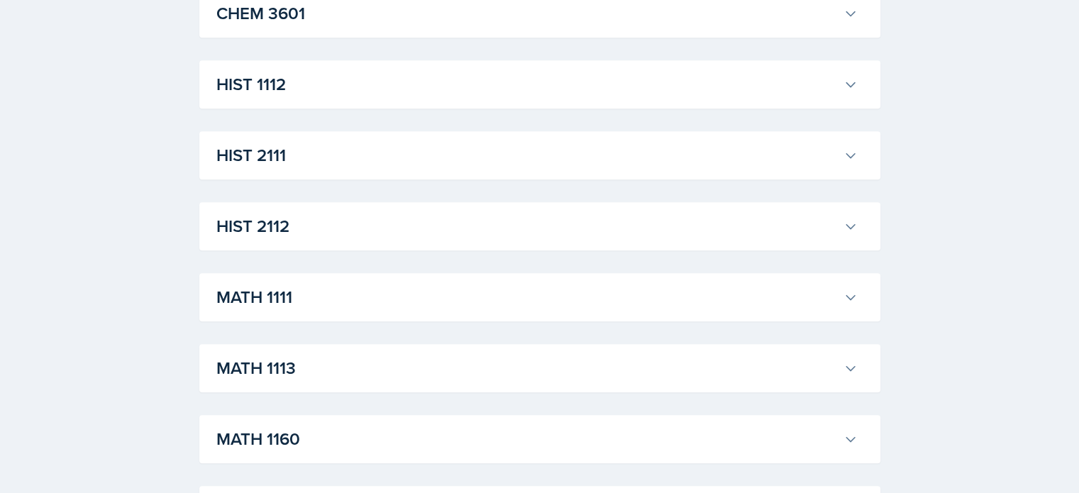
scroll to position [1169, 0]
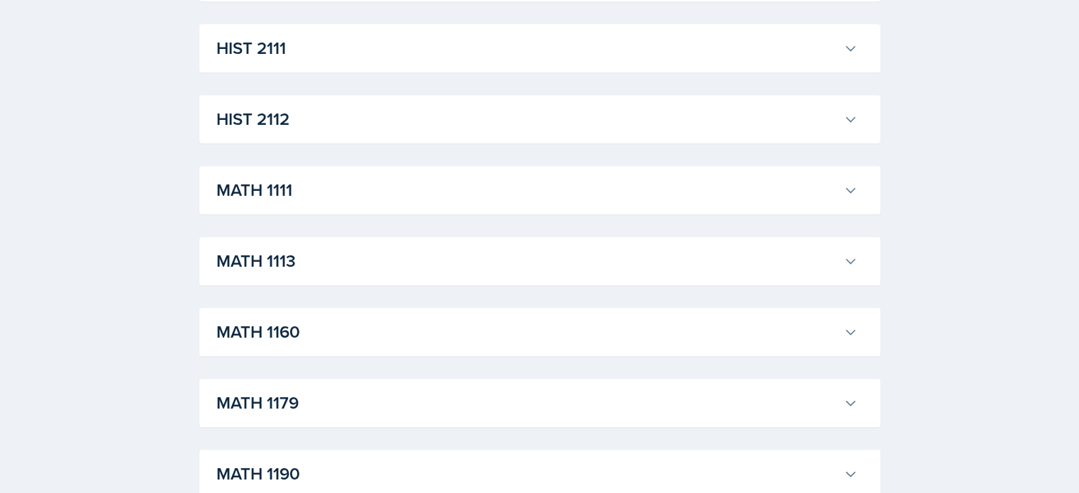
click at [415, 198] on h3 "MATH 1111" at bounding box center [527, 190] width 622 height 26
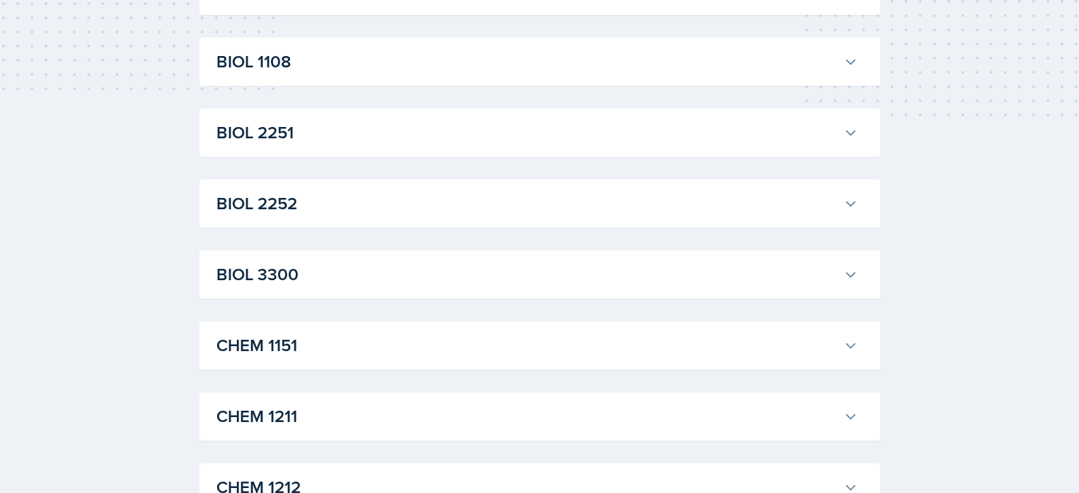
scroll to position [0, 0]
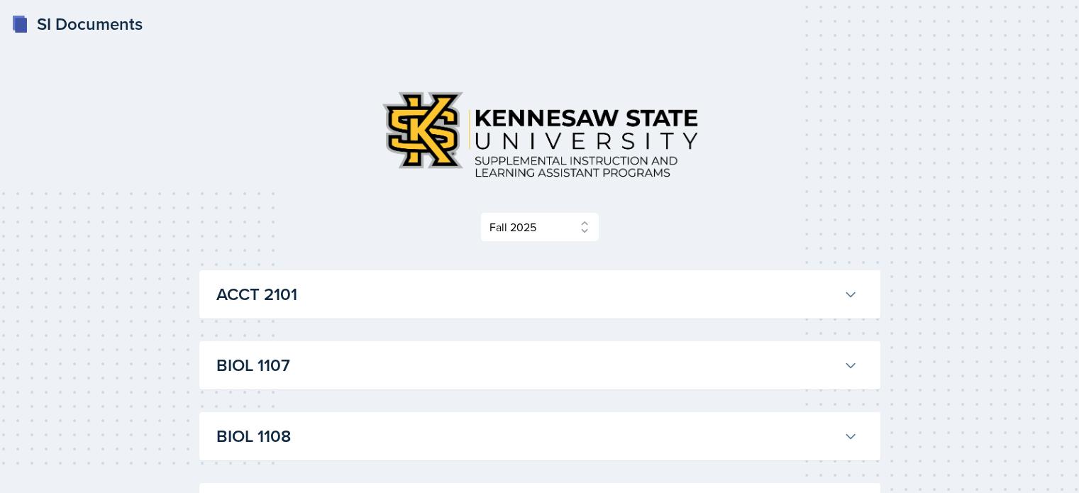
click at [329, 306] on h3 "ACCT 2101" at bounding box center [527, 295] width 622 height 26
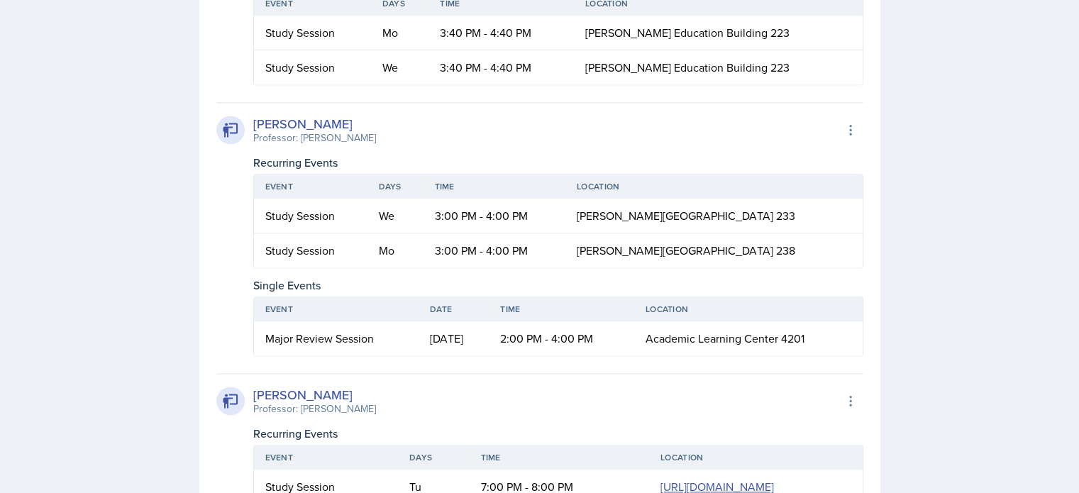
scroll to position [1973, 0]
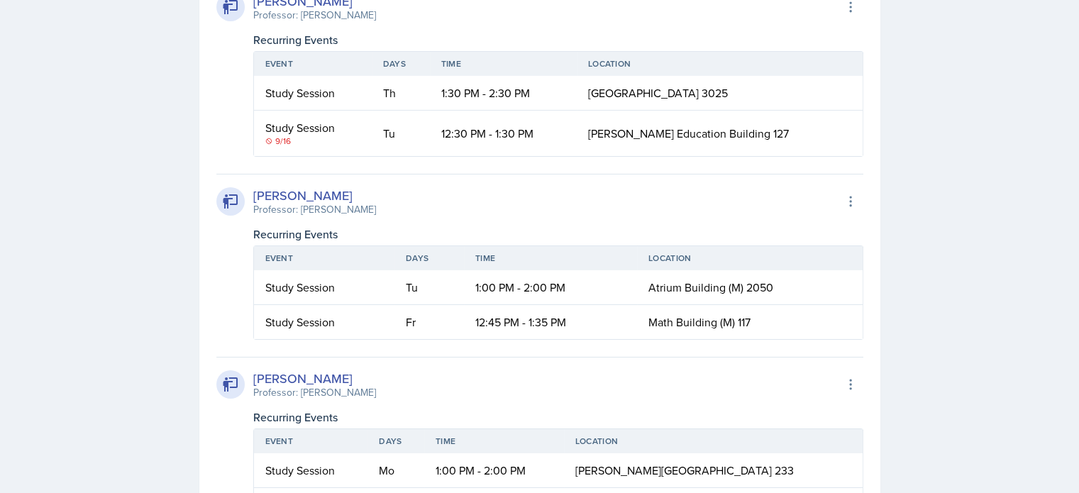
scroll to position [8214, 0]
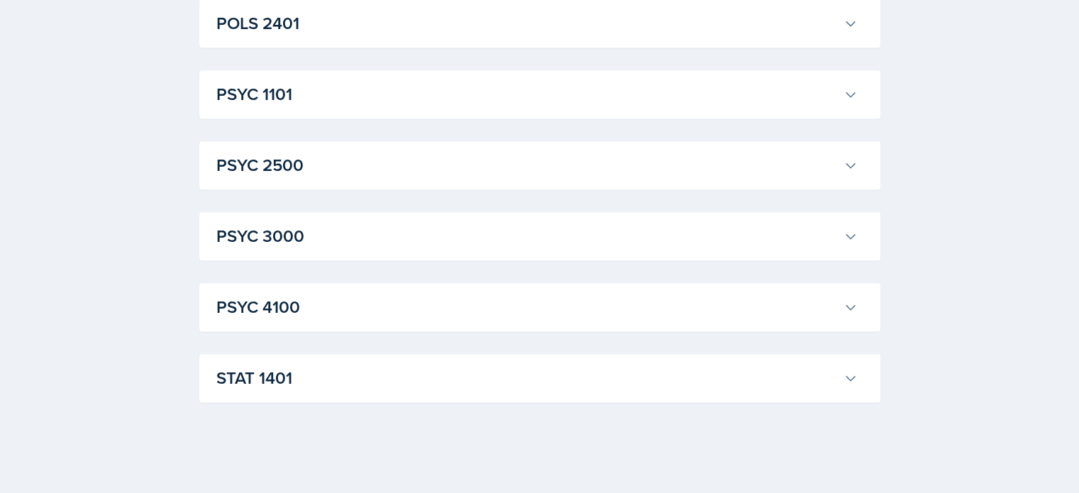
click at [242, 371] on h3 "STAT 1401" at bounding box center [527, 379] width 622 height 26
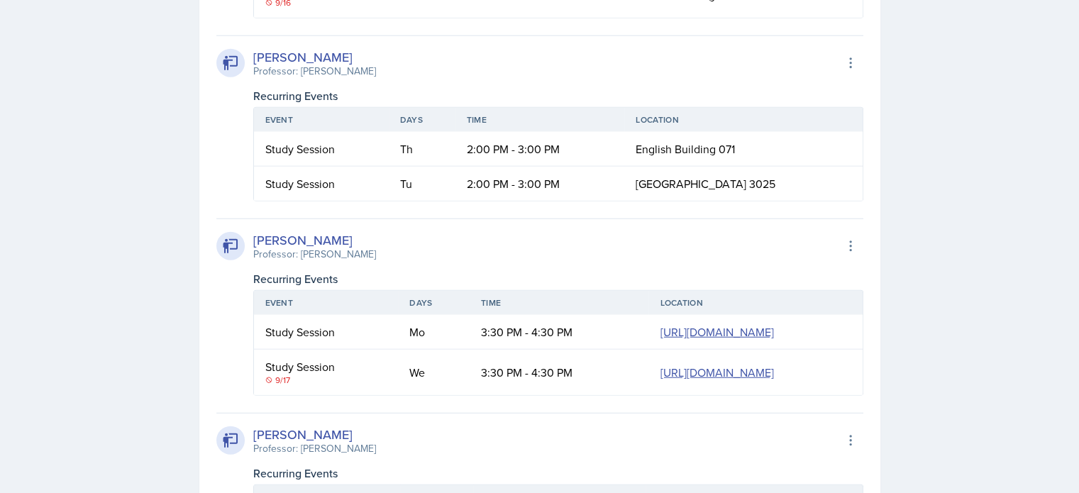
scroll to position [8062, 0]
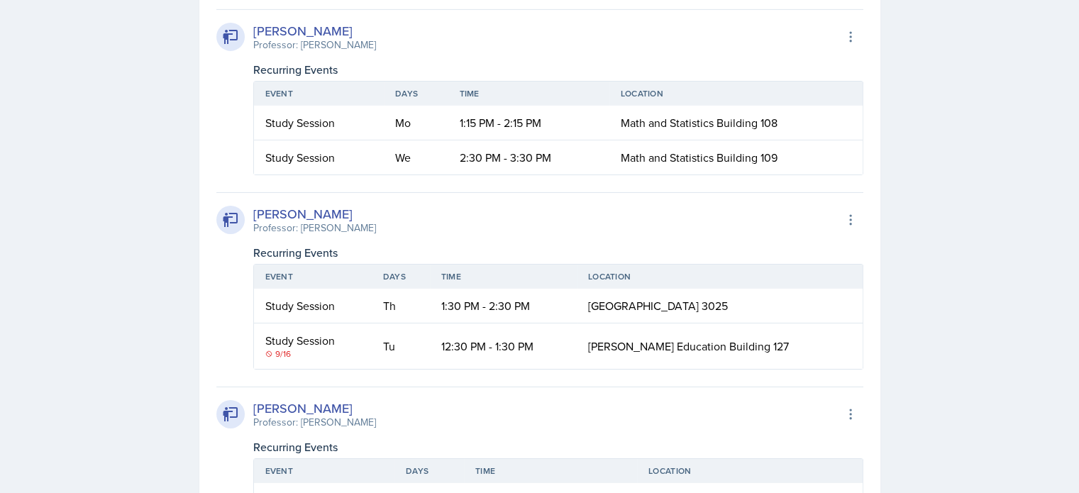
scroll to position [2786, 0]
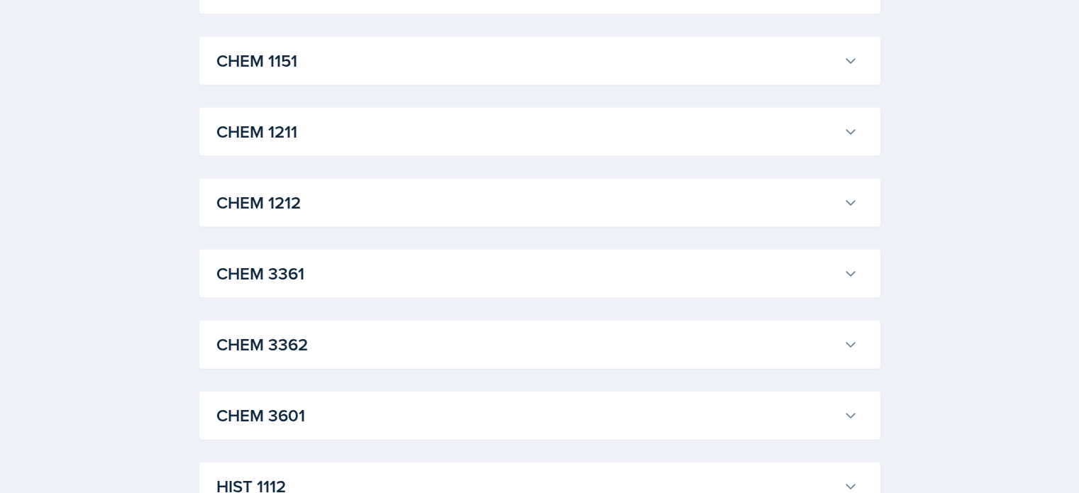
scroll to position [3070, 0]
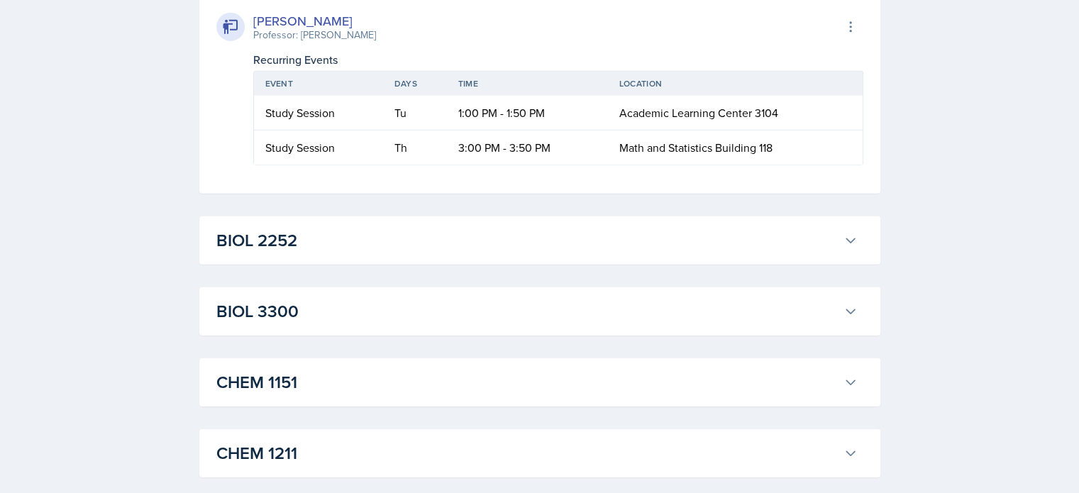
scroll to position [5644, 0]
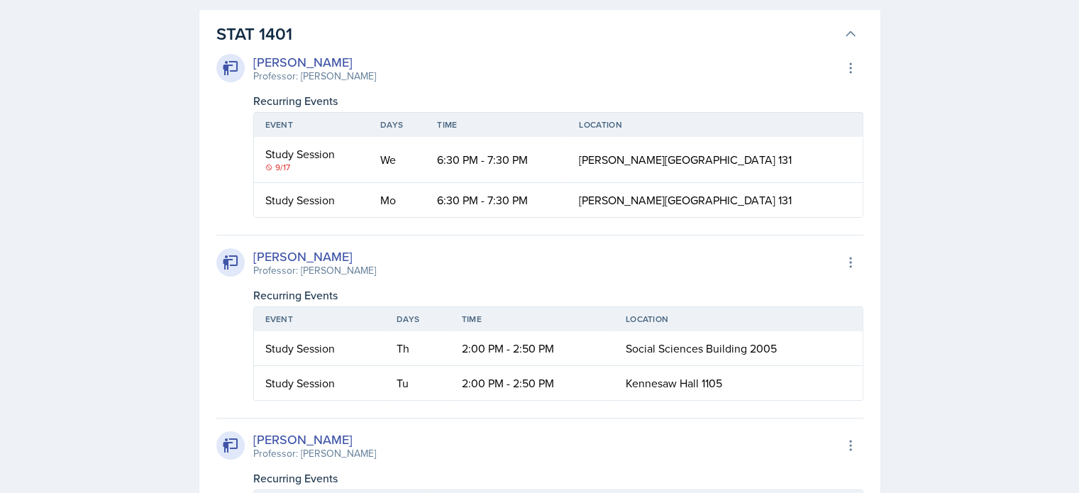
scroll to position [10723, 0]
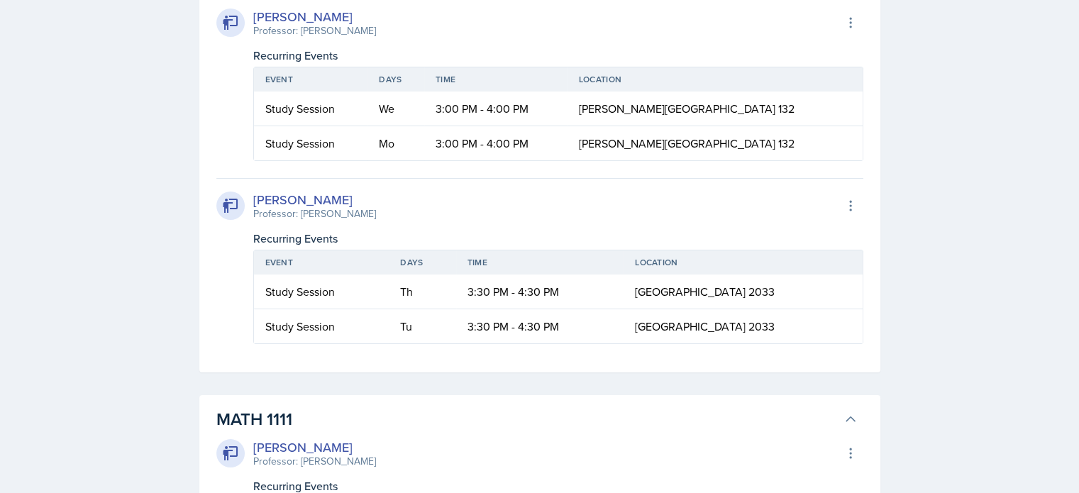
scroll to position [5561, 0]
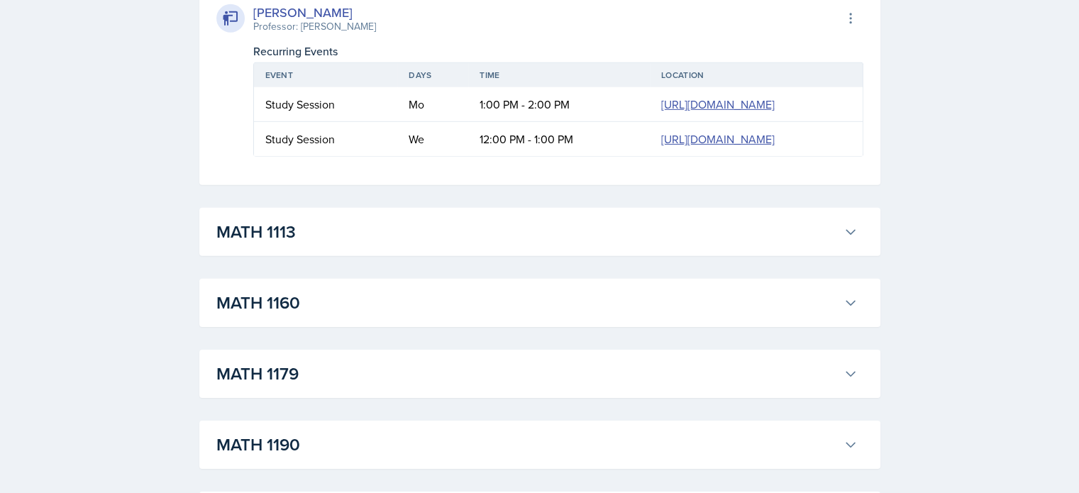
scroll to position [9730, 0]
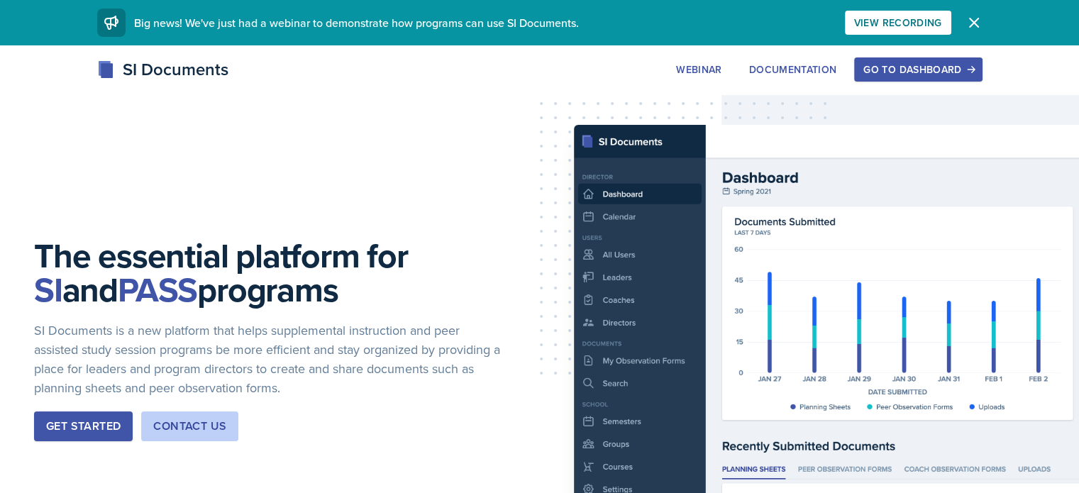
click at [964, 64] on div "Go to Dashboard" at bounding box center [918, 69] width 109 height 11
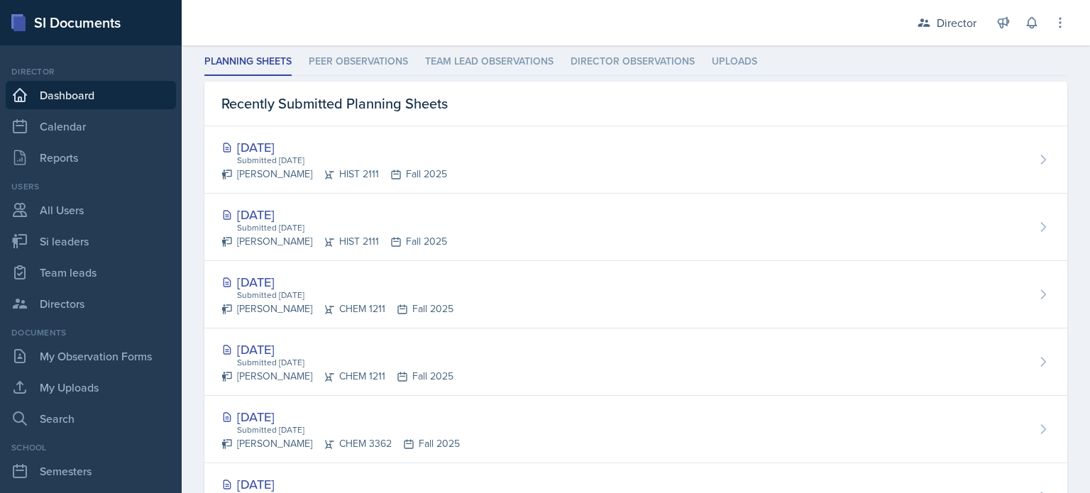
scroll to position [417, 0]
click at [402, 67] on li "Peer Observations" at bounding box center [358, 62] width 99 height 28
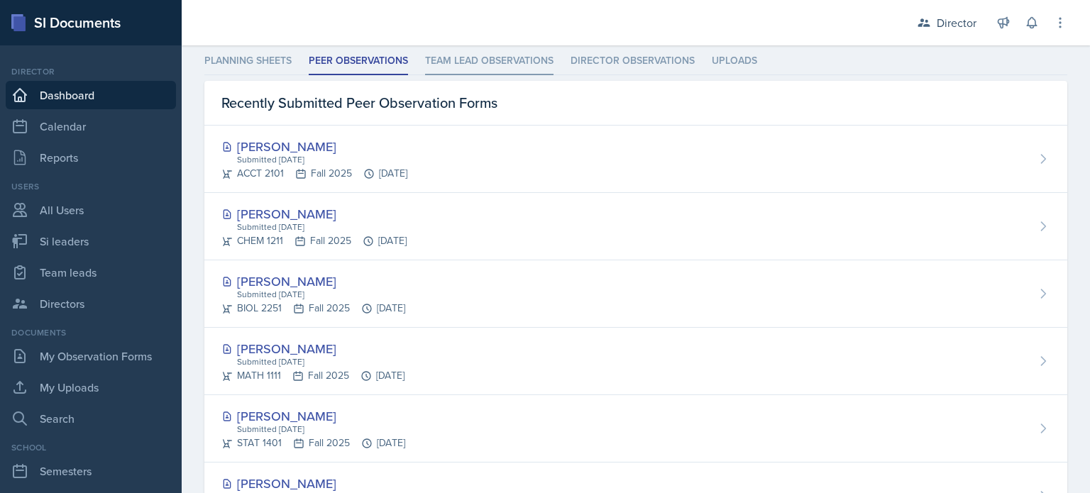
click at [476, 73] on li "Team lead Observations" at bounding box center [489, 62] width 128 height 28
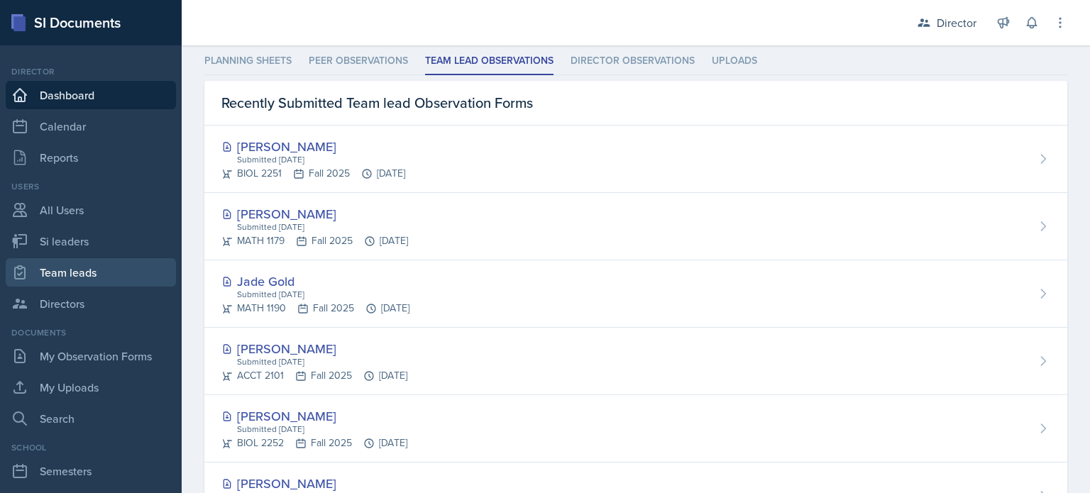
click at [85, 279] on link "Team leads" at bounding box center [91, 272] width 170 height 28
select select "2bed604d-1099-4043-b1bc-2365e8740244"
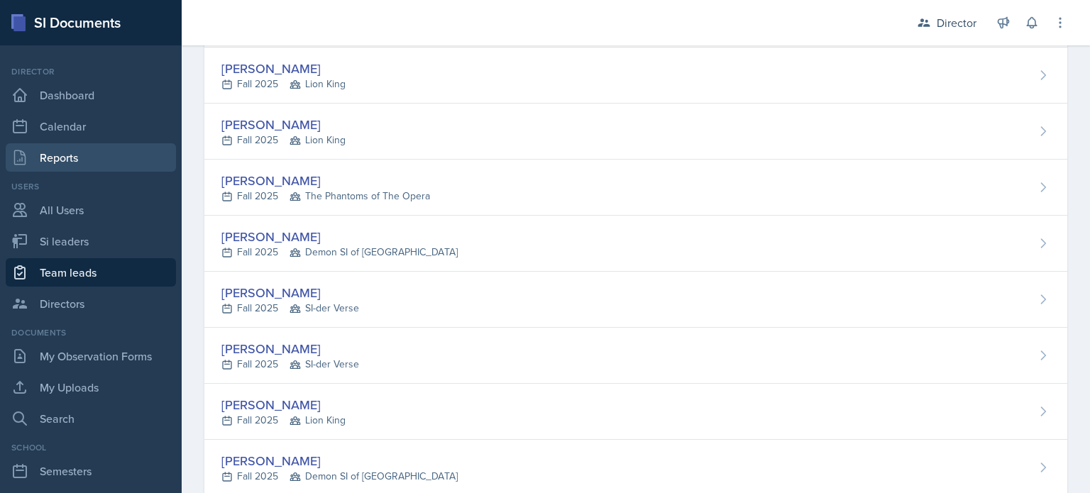
click at [85, 158] on link "Reports" at bounding box center [91, 157] width 170 height 28
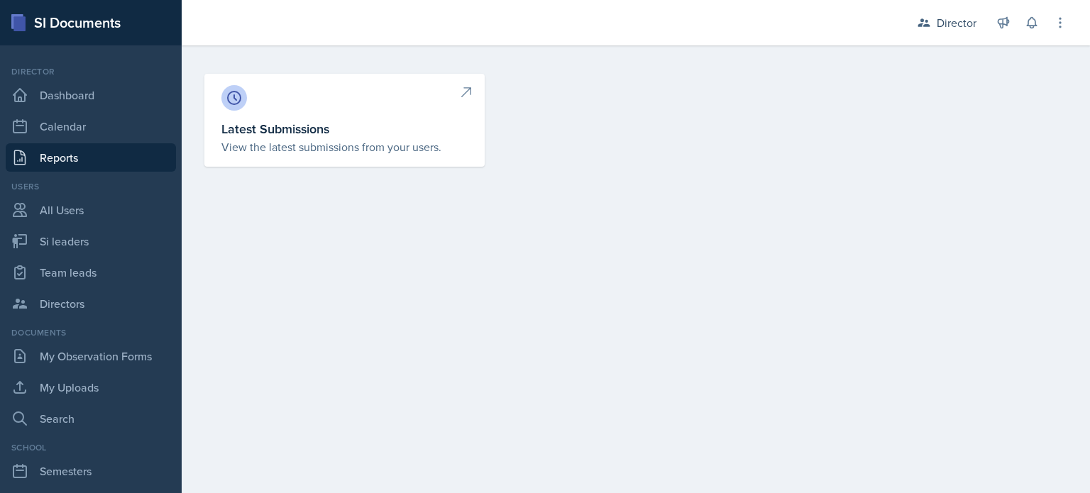
click at [267, 158] on link "Latest Submissions View the latest submissions from your users." at bounding box center [344, 120] width 280 height 93
select select "1"
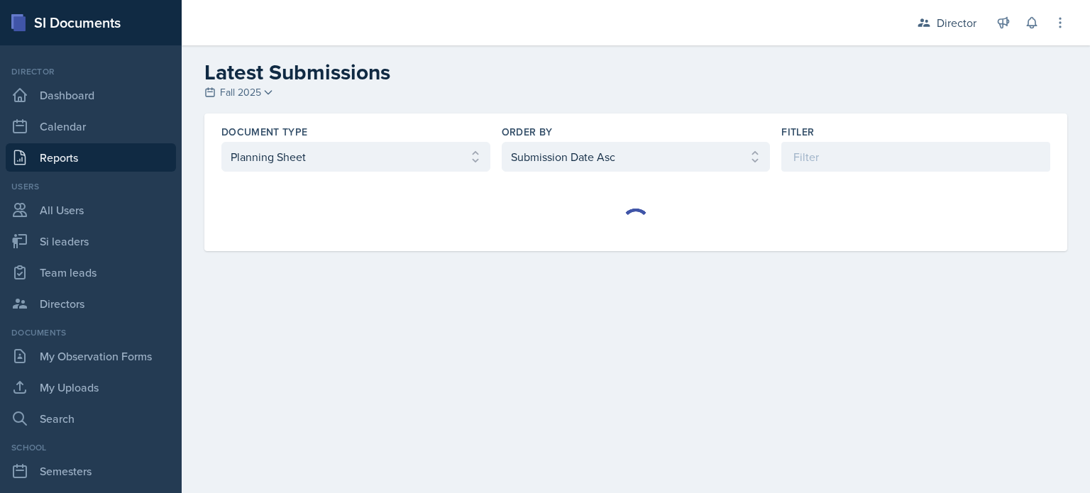
click at [449, 172] on div "Document Type Select document type Planning Sheet Peer Observation Form Team le…" at bounding box center [635, 149] width 863 height 70
click at [417, 151] on select "Select document type Planning Sheet Peer Observation Form Team lead Observation…" at bounding box center [355, 157] width 269 height 30
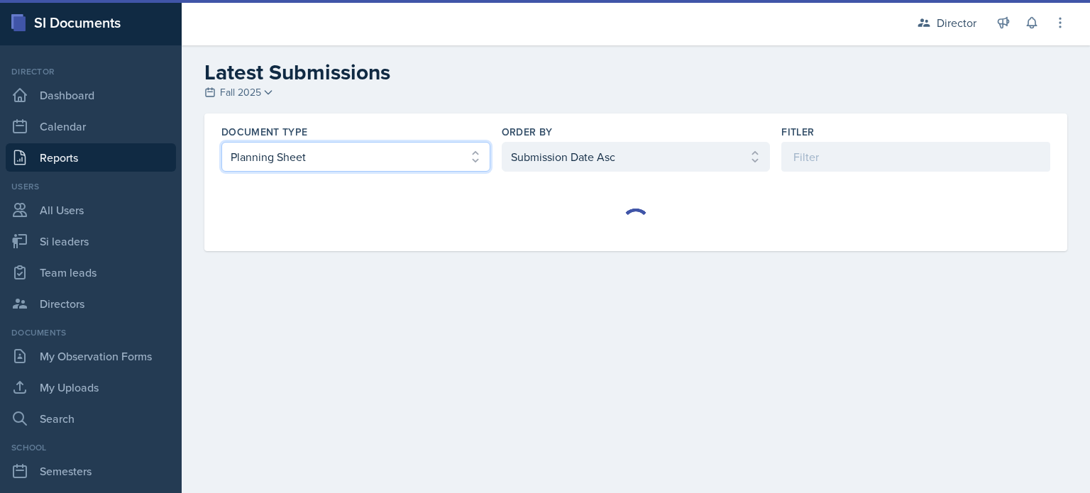
select select "2"
click at [221, 142] on select "Select document type Planning Sheet Peer Observation Form Team lead Observation…" at bounding box center [355, 157] width 269 height 30
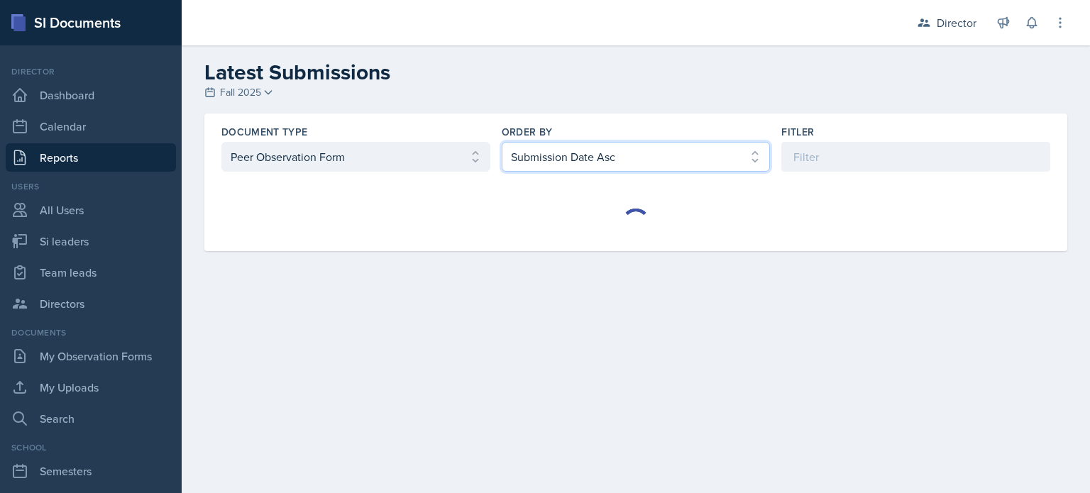
click at [538, 163] on select "Select order by Submission Date Asc Submission Date Desc User Last Name" at bounding box center [636, 157] width 269 height 30
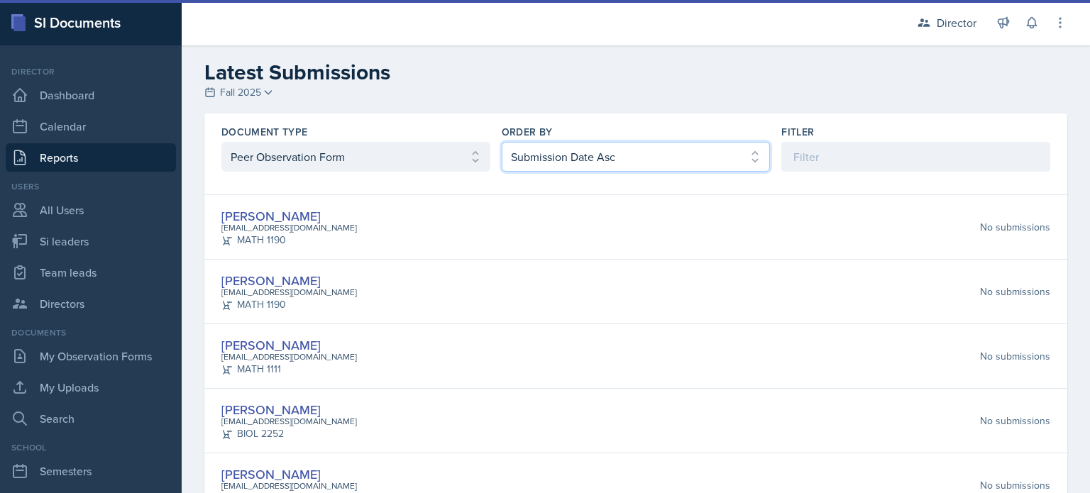
select select "2"
click at [502, 142] on select "Select order by Submission Date Asc Submission Date Desc User Last Name" at bounding box center [636, 157] width 269 height 30
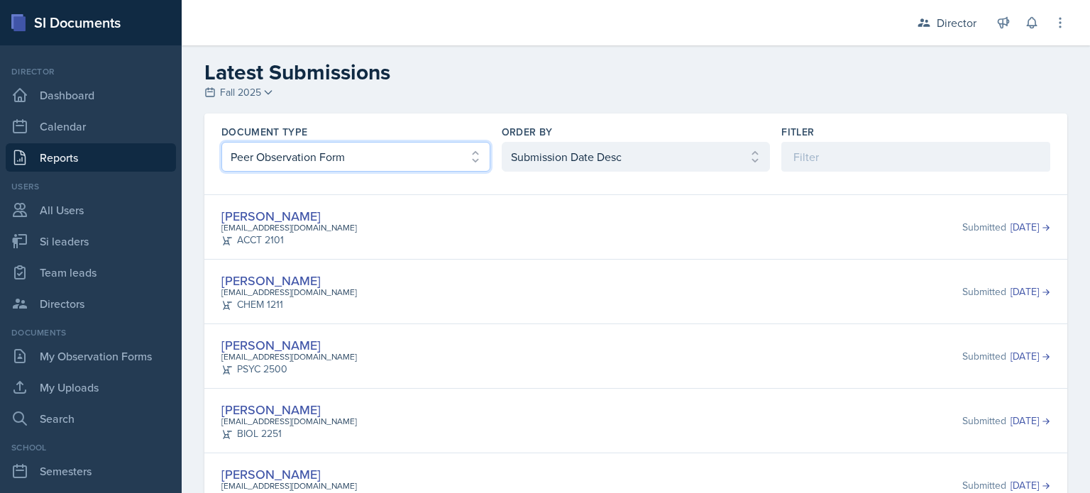
click at [318, 155] on select "Select document type Planning Sheet Peer Observation Form Team lead Observation…" at bounding box center [355, 157] width 269 height 30
select select "3"
click at [221, 142] on select "Select document type Planning Sheet Peer Observation Form Team lead Observation…" at bounding box center [355, 157] width 269 height 30
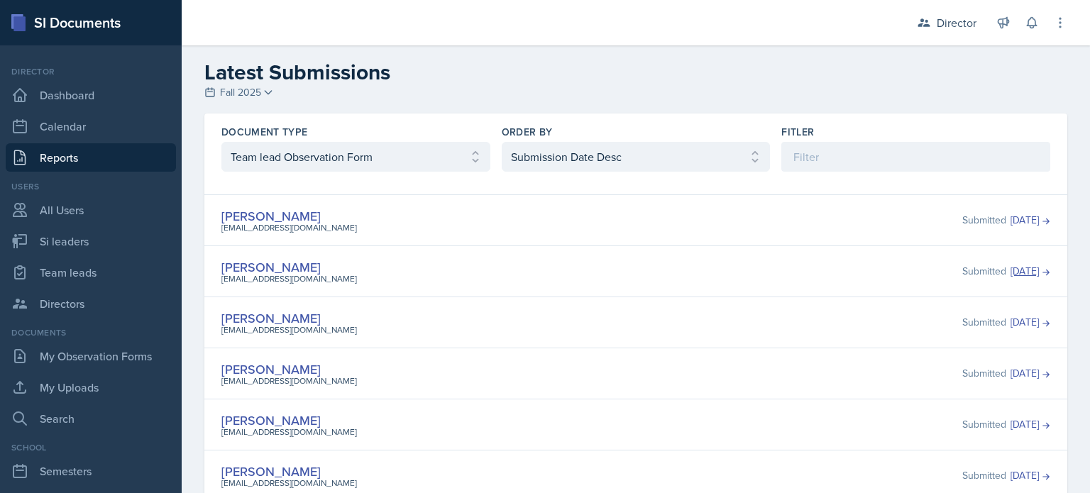
click at [1011, 275] on link "[DATE]" at bounding box center [1031, 271] width 40 height 15
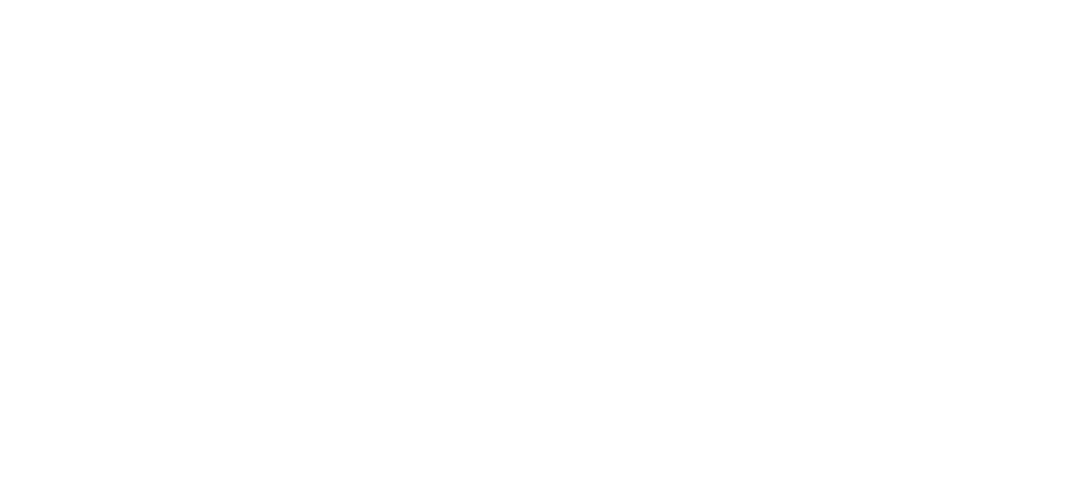
select select "1"
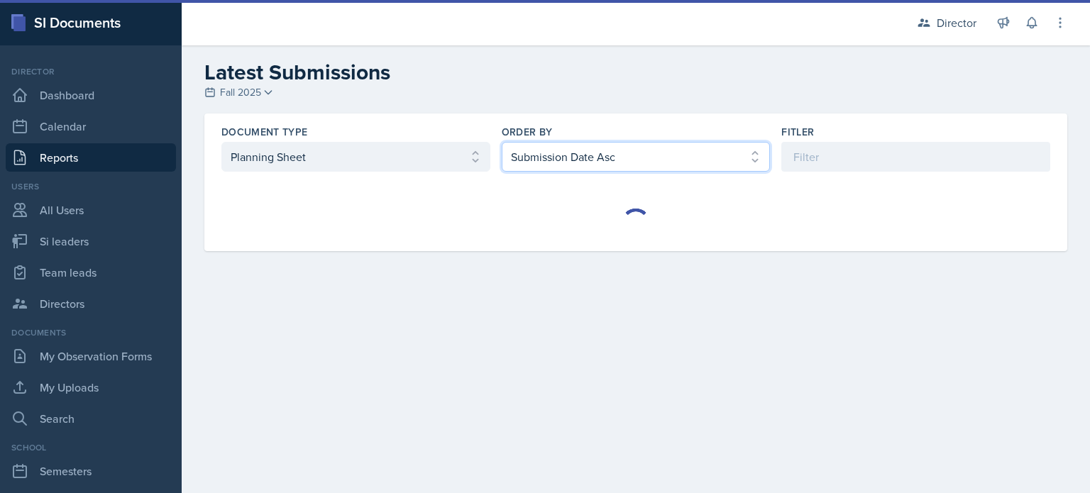
click at [539, 153] on select "Select order by Submission Date Asc Submission Date Desc User Last Name" at bounding box center [636, 157] width 269 height 30
select select "2"
click at [502, 142] on select "Select order by Submission Date Asc Submission Date Desc User Last Name" at bounding box center [636, 157] width 269 height 30
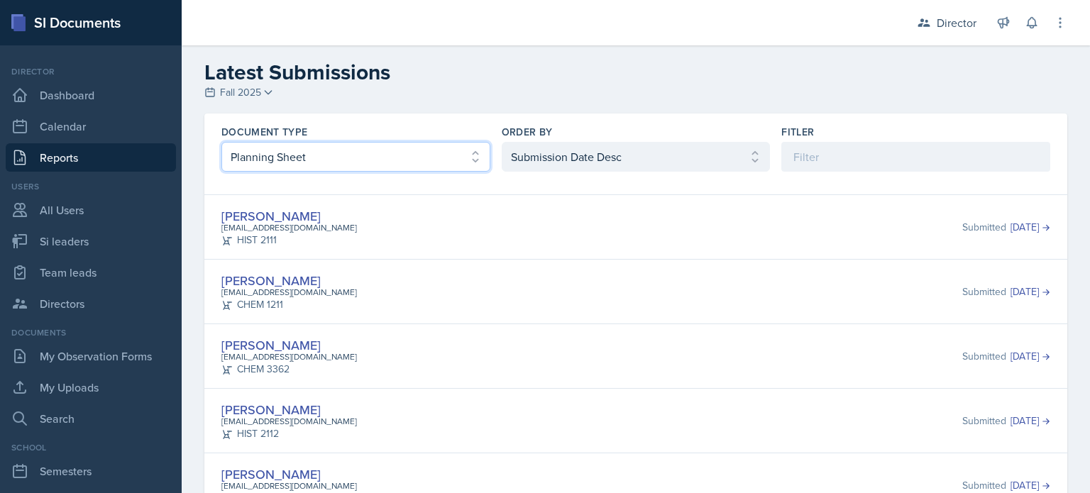
click at [356, 153] on select "Select document type Planning Sheet Peer Observation Form Team lead Observation…" at bounding box center [355, 157] width 269 height 30
select select "3"
click at [221, 142] on select "Select document type Planning Sheet Peer Observation Form Team lead Observation…" at bounding box center [355, 157] width 269 height 30
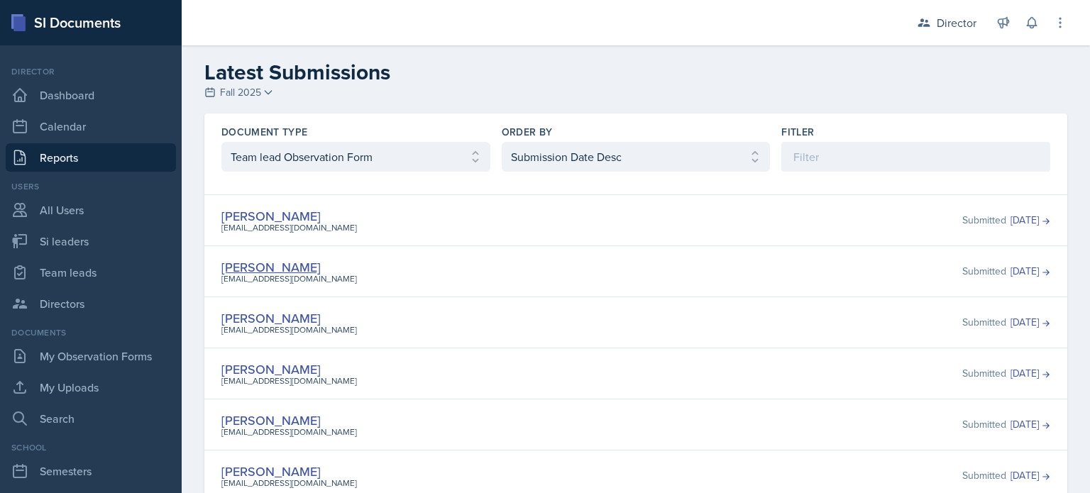
click at [314, 266] on link "[PERSON_NAME]" at bounding box center [270, 267] width 99 height 18
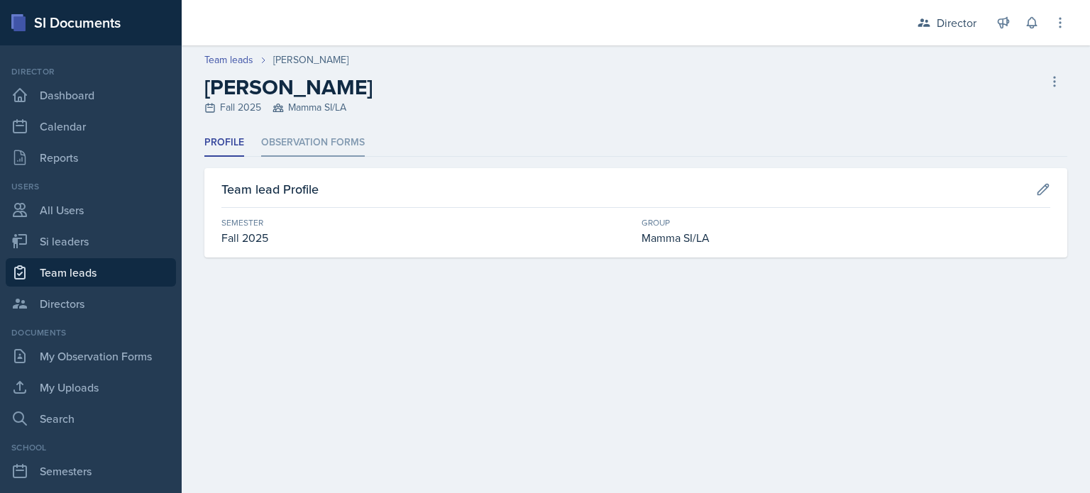
click at [327, 137] on li "Observation Forms" at bounding box center [313, 143] width 104 height 28
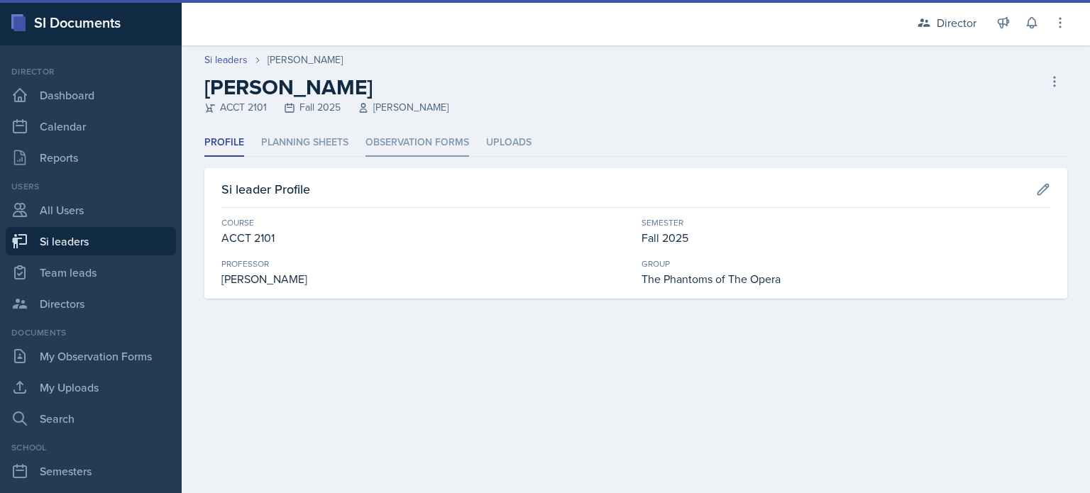
click at [386, 150] on li "Observation Forms" at bounding box center [418, 143] width 104 height 28
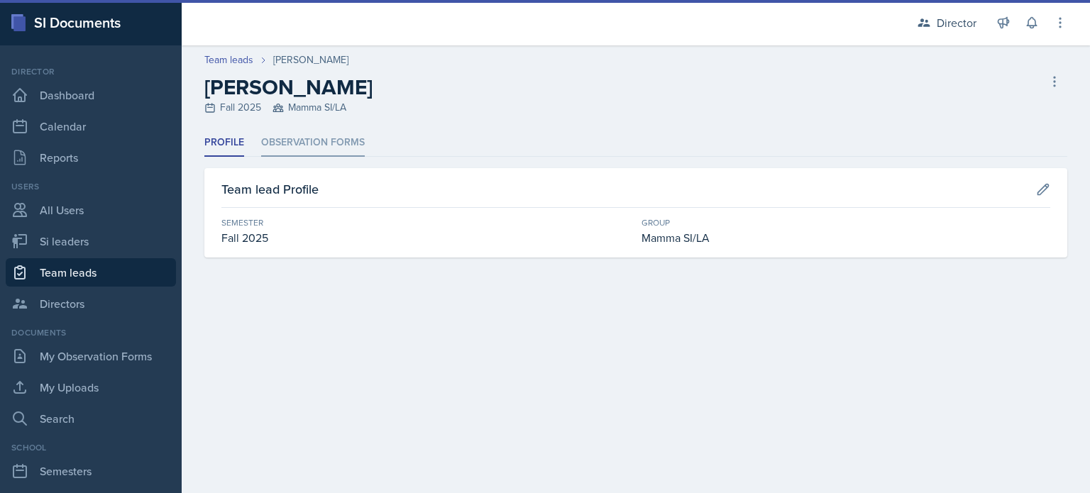
click at [312, 147] on li "Observation Forms" at bounding box center [313, 143] width 104 height 28
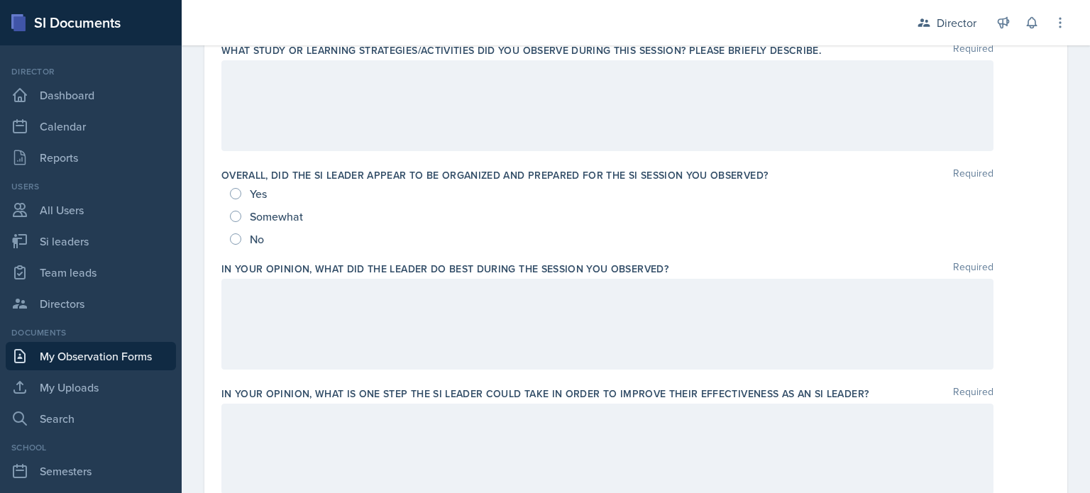
scroll to position [722, 0]
click at [262, 192] on span "Yes" at bounding box center [258, 195] width 17 height 14
click at [241, 192] on input "Yes" at bounding box center [235, 194] width 11 height 11
radio input "true"
click at [280, 366] on div at bounding box center [607, 325] width 772 height 91
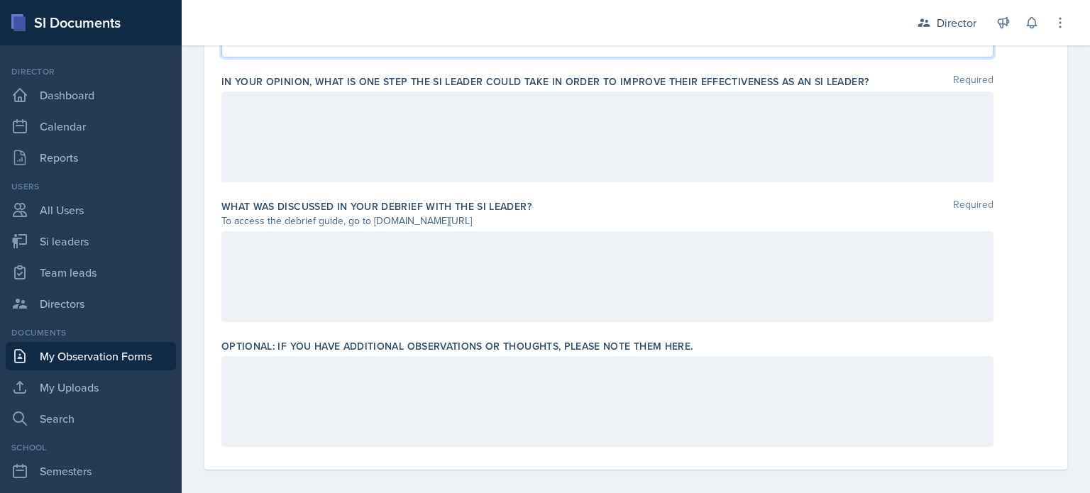
scroll to position [1035, 0]
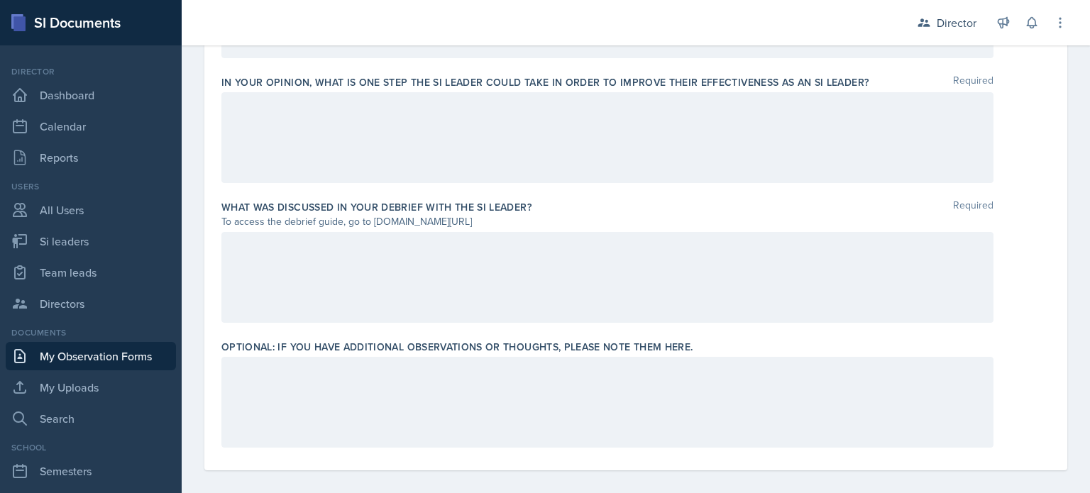
click at [359, 155] on div at bounding box center [607, 137] width 772 height 91
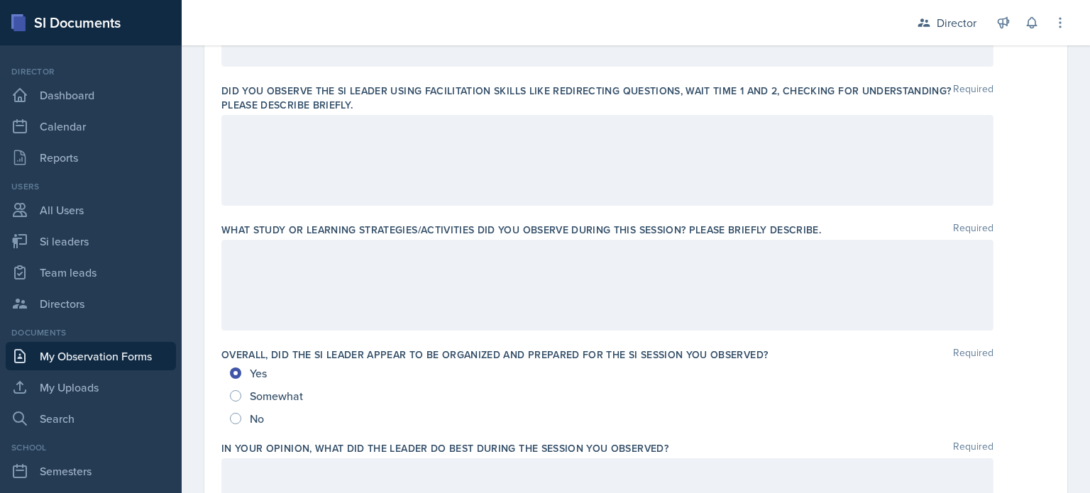
click at [332, 155] on div at bounding box center [607, 160] width 772 height 91
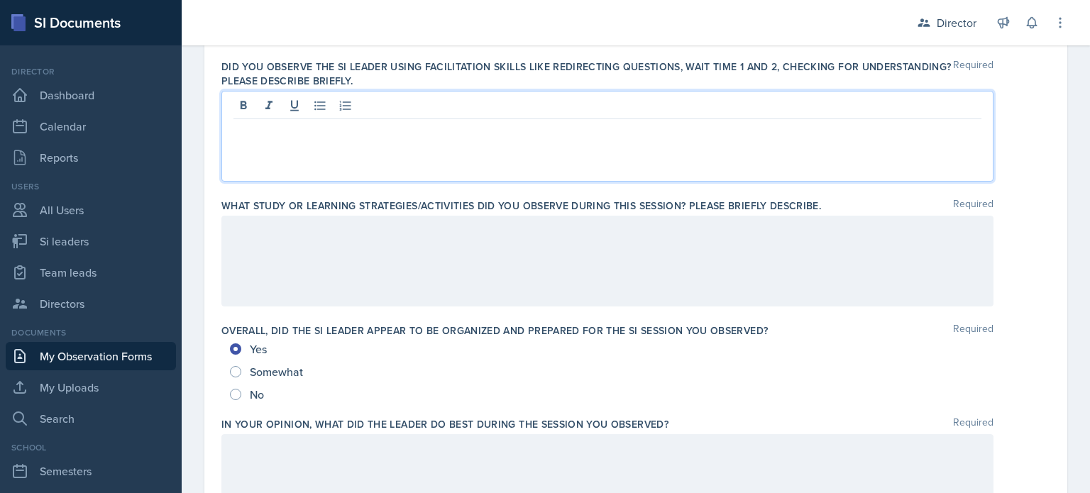
scroll to position [368, 0]
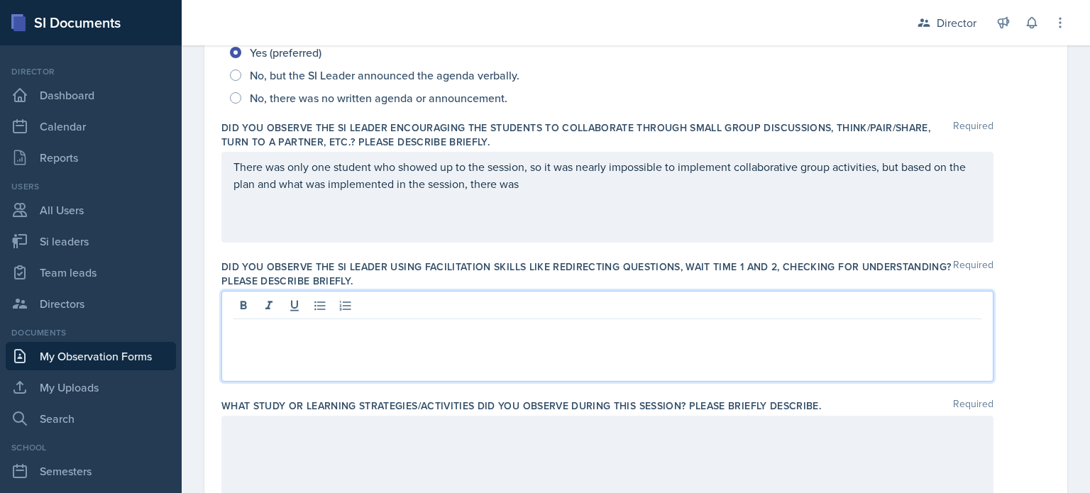
click at [554, 189] on p "There was only one student who showed up to the session, so it was nearly impos…" at bounding box center [607, 175] width 748 height 34
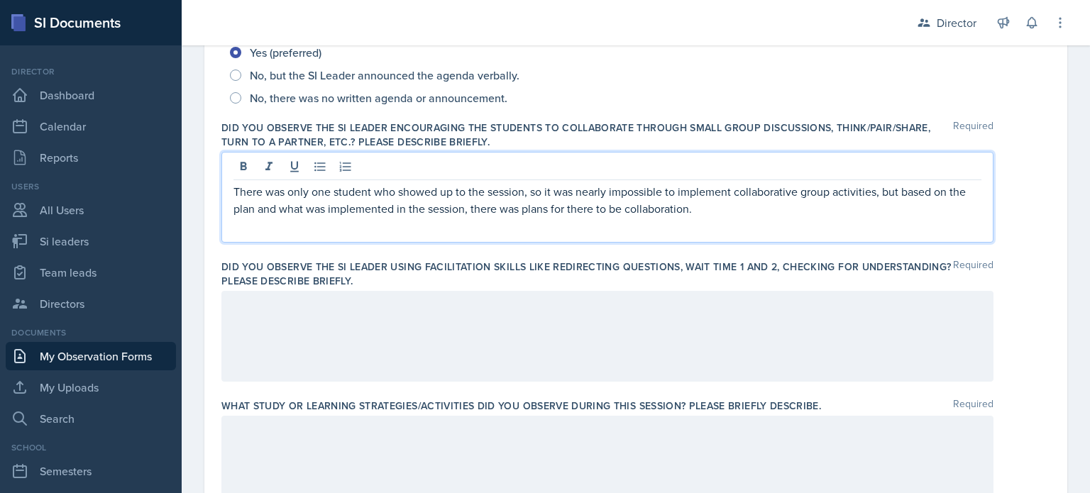
click at [479, 327] on div at bounding box center [607, 336] width 772 height 91
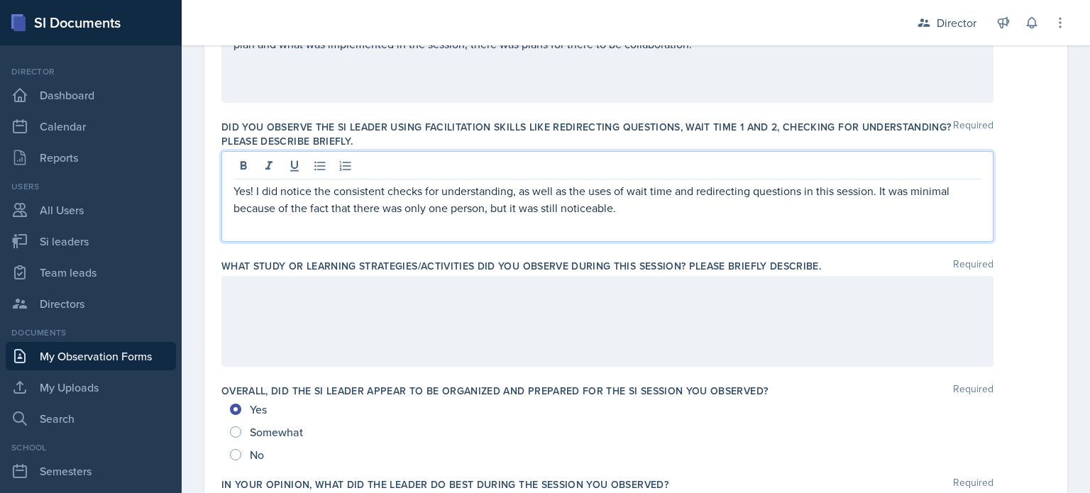
scroll to position [545, 0]
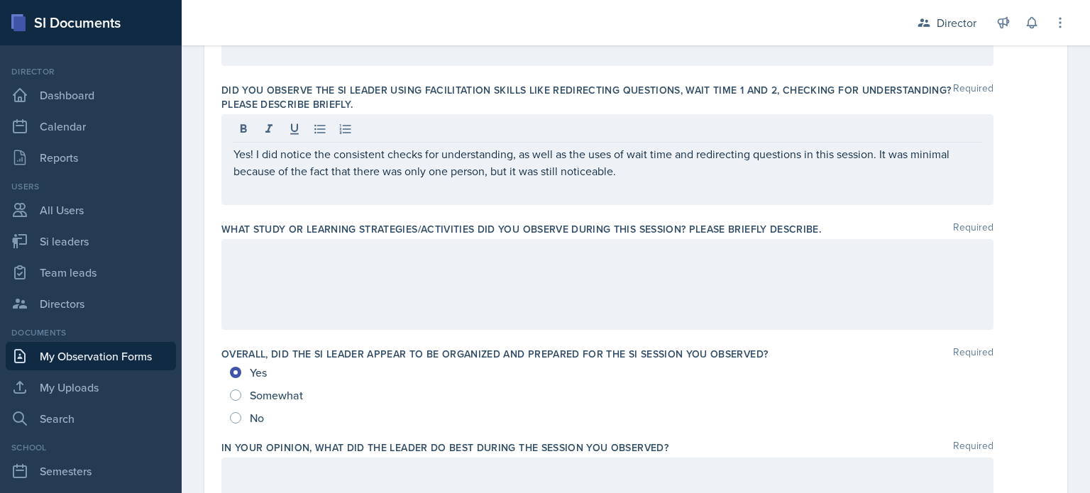
click at [621, 181] on div "Yes! I did notice the consistent checks for understanding, as well as the uses …" at bounding box center [607, 159] width 772 height 91
click at [551, 300] on div at bounding box center [607, 284] width 772 height 91
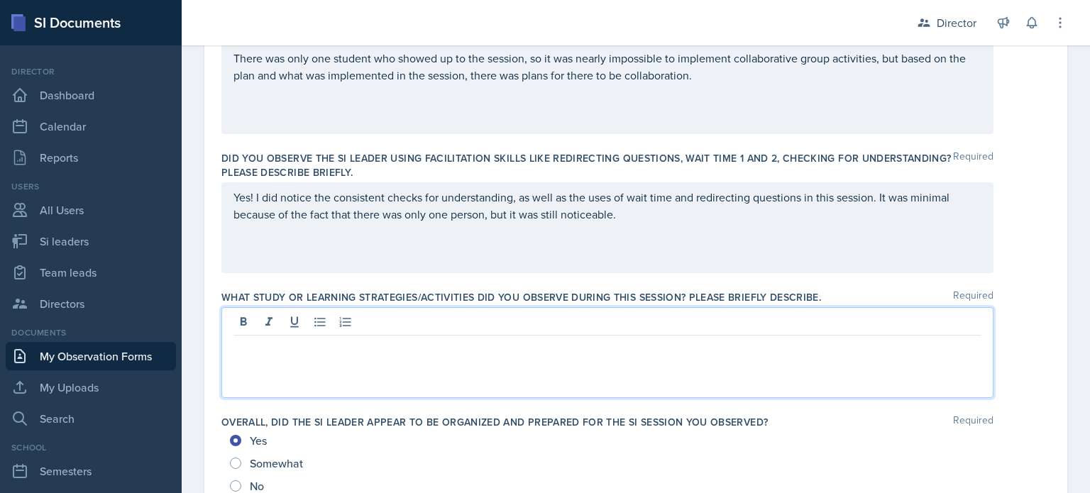
scroll to position [478, 0]
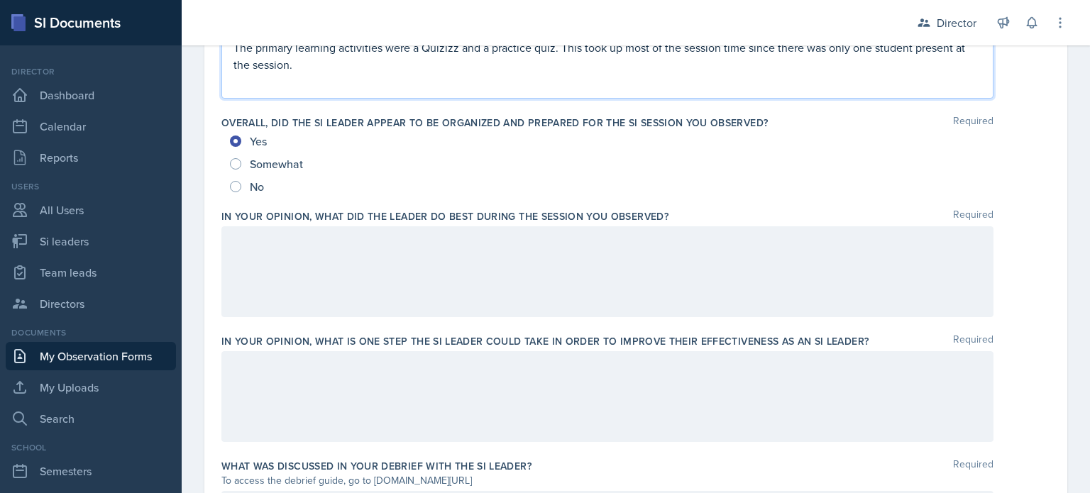
click at [392, 294] on div at bounding box center [607, 271] width 772 height 91
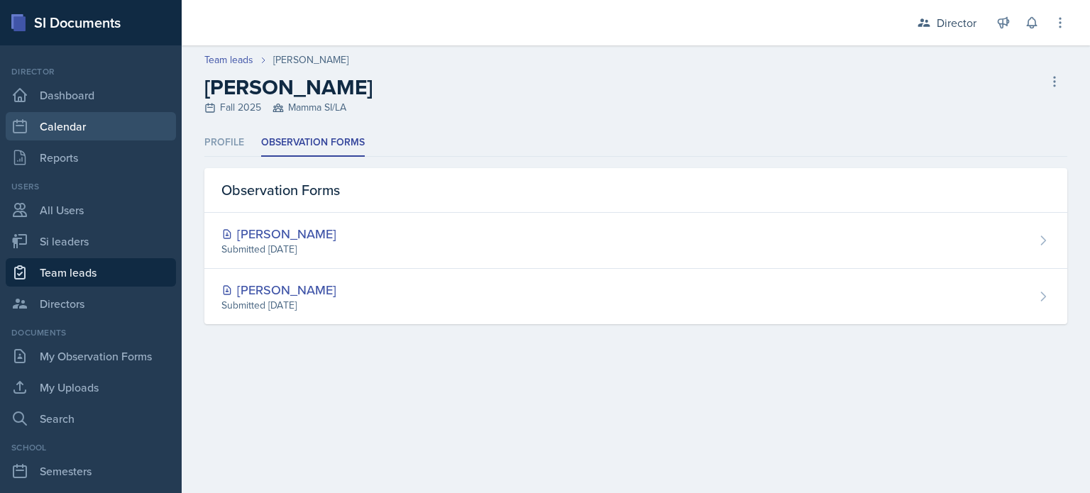
click at [105, 123] on link "Calendar" at bounding box center [91, 126] width 170 height 28
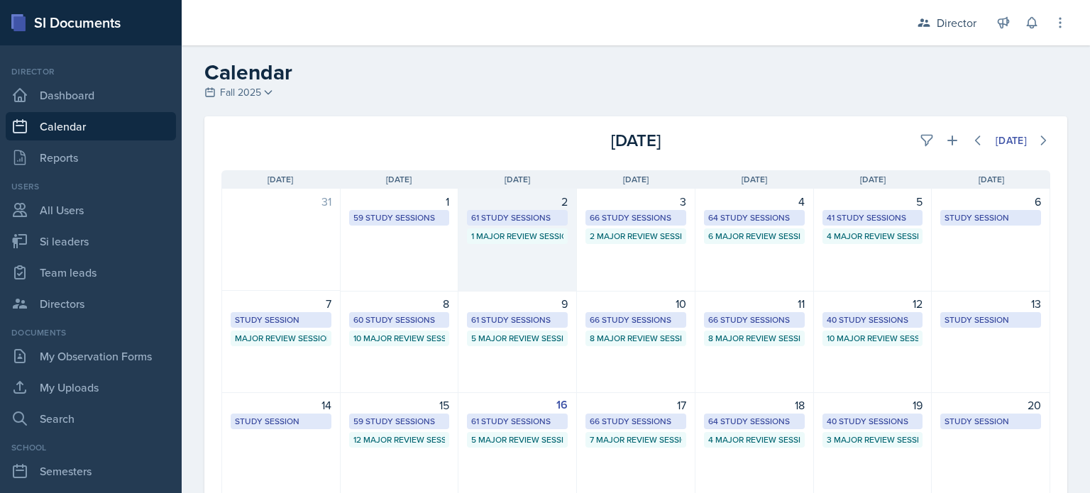
click at [488, 220] on div "61 Study Sessions" at bounding box center [517, 217] width 92 height 13
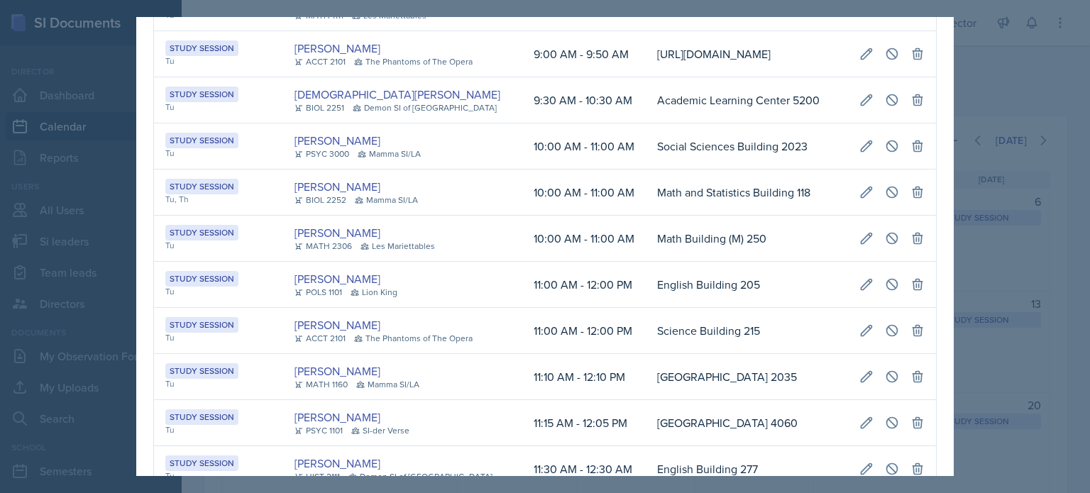
scroll to position [0, 322]
click at [859, 153] on icon at bounding box center [866, 146] width 14 height 14
select select "10"
select select "0"
select select "AM"
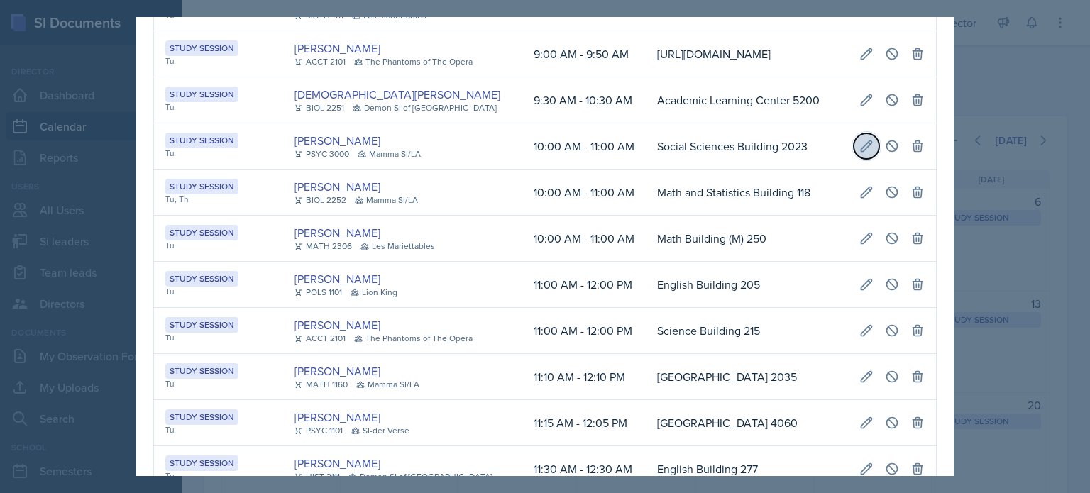
select select "11"
select select "0"
select select "AM"
type input "Social Sciences Building 2023"
select select "d66089cd-5ee7-4f89-a345-f1bdd1643066"
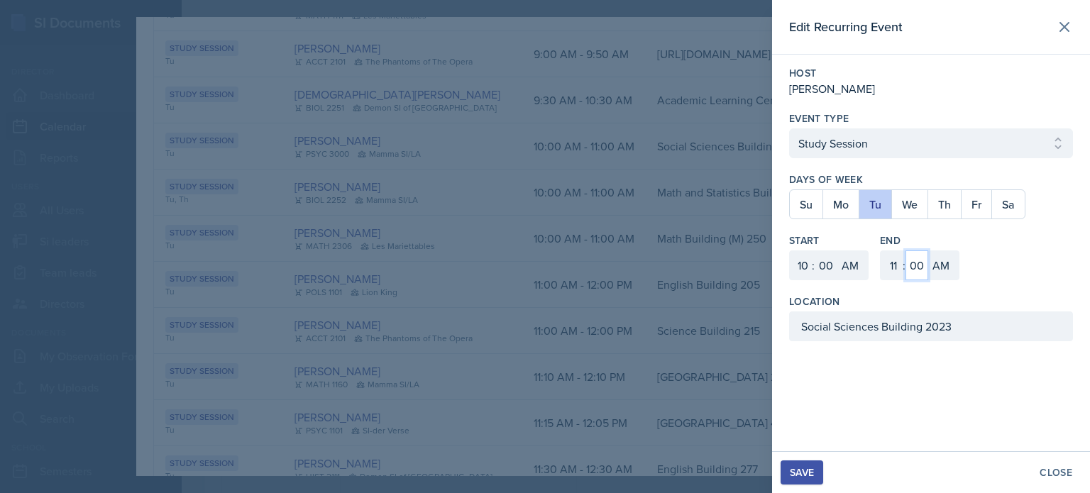
click at [914, 265] on select "00 05 10 15 20 25 30 35 40 45 50 55" at bounding box center [917, 266] width 23 height 30
click at [894, 266] on select "1 2 3 4 5 6 7 8 9 10 11 12" at bounding box center [892, 266] width 23 height 30
select select "10"
click at [881, 251] on select "1 2 3 4 5 6 7 8 9 10 11 12" at bounding box center [892, 266] width 23 height 30
click at [915, 260] on select "00 05 10 15 20 25 30 35 40 45 50 55" at bounding box center [917, 266] width 23 height 30
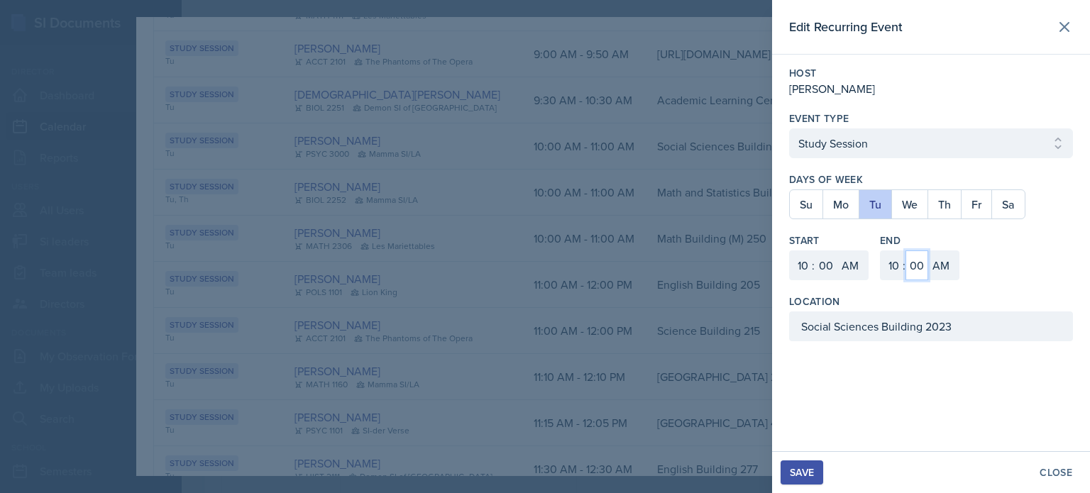
select select "50"
click at [906, 251] on select "00 05 10 15 20 25 30 35 40 45 50 55" at bounding box center [917, 266] width 23 height 30
click at [793, 478] on div "Save" at bounding box center [802, 472] width 24 height 11
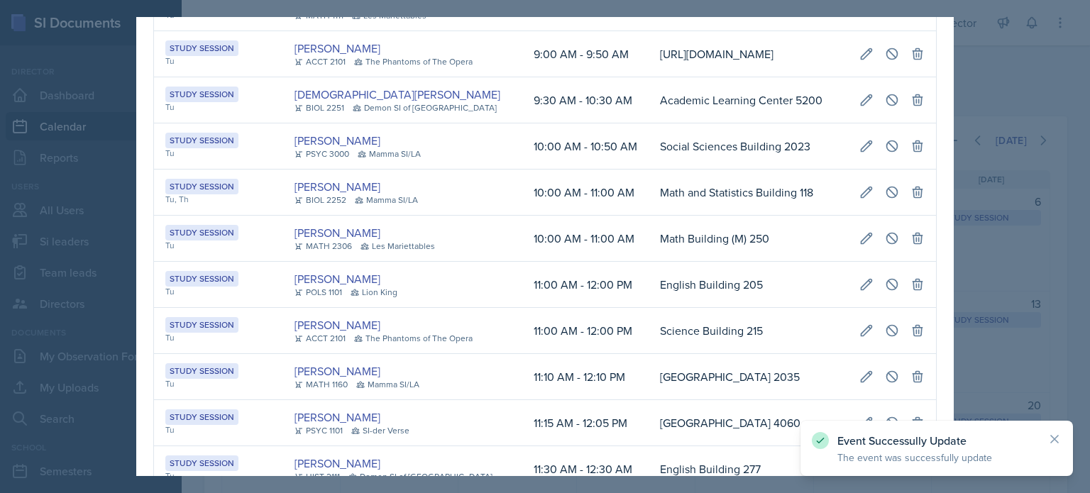
scroll to position [0, 0]
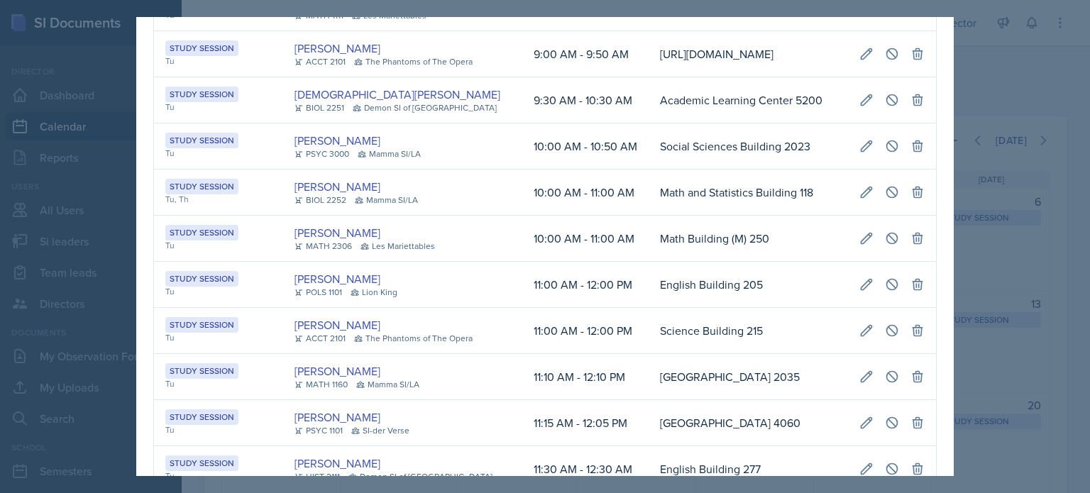
click at [977, 117] on div at bounding box center [545, 246] width 1090 height 493
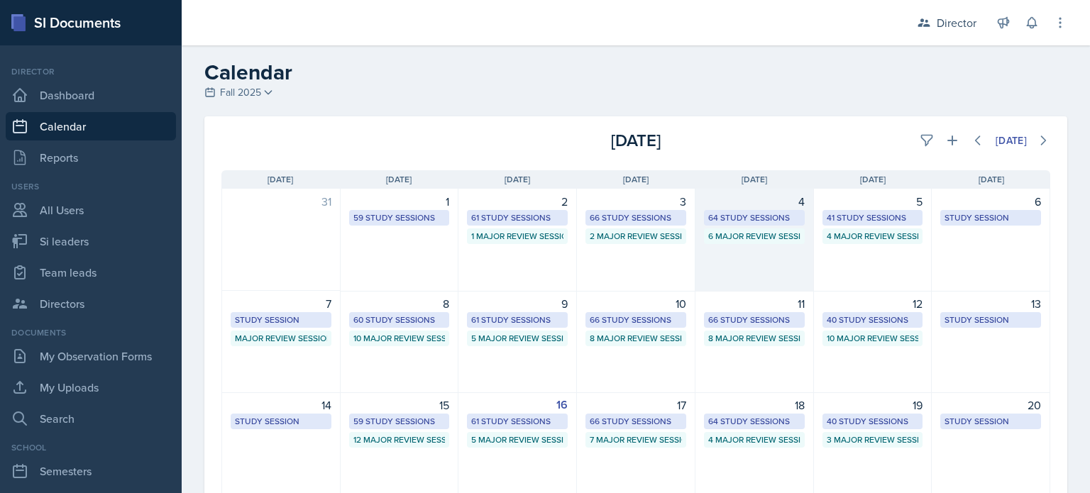
click at [753, 216] on div "64 Study Sessions" at bounding box center [754, 217] width 92 height 13
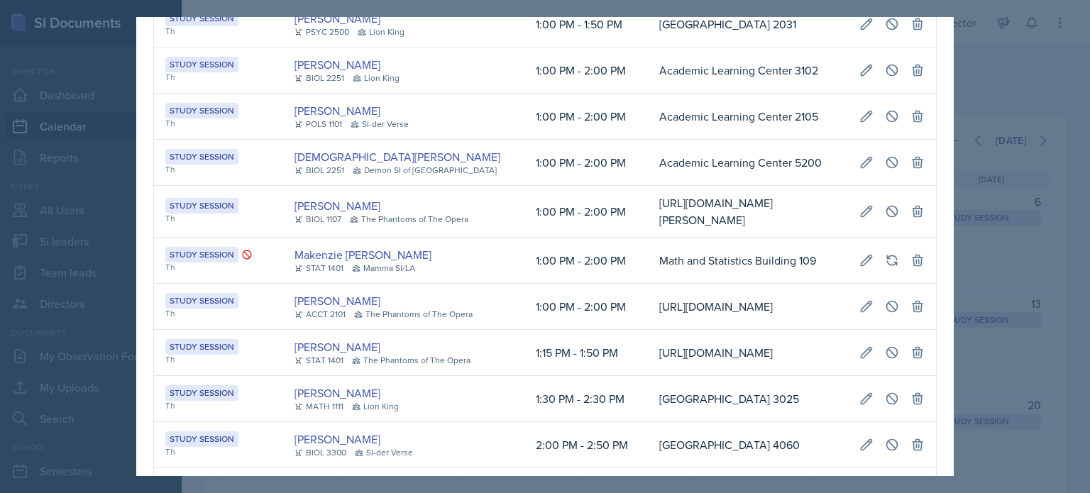
scroll to position [599, 0]
click at [987, 319] on div at bounding box center [545, 246] width 1090 height 493
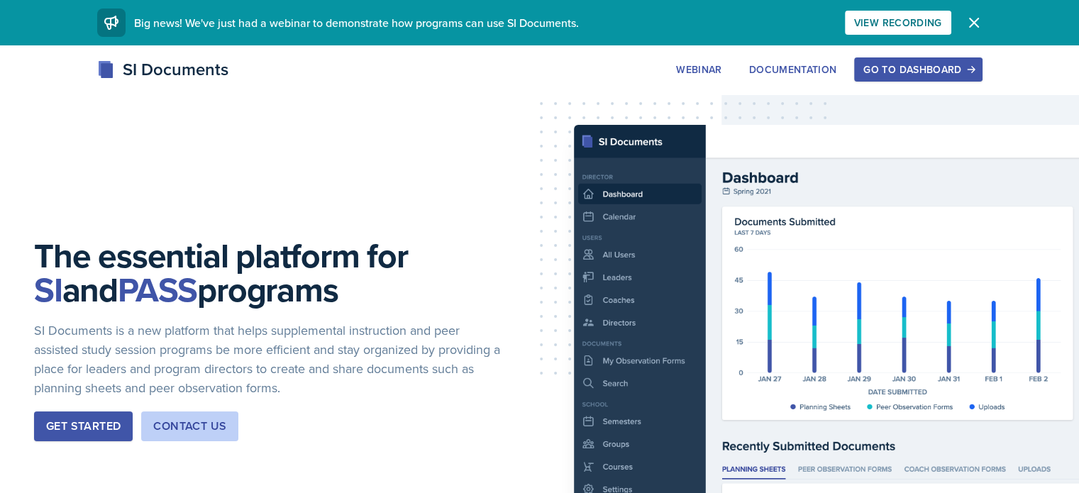
click at [982, 60] on button "Go to Dashboard" at bounding box center [919, 69] width 128 height 24
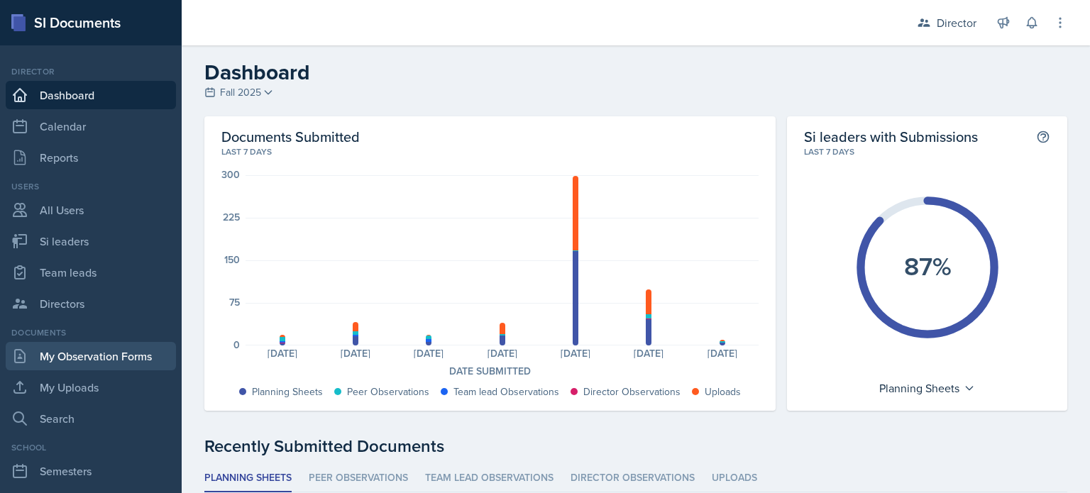
click at [99, 358] on link "My Observation Forms" at bounding box center [91, 356] width 170 height 28
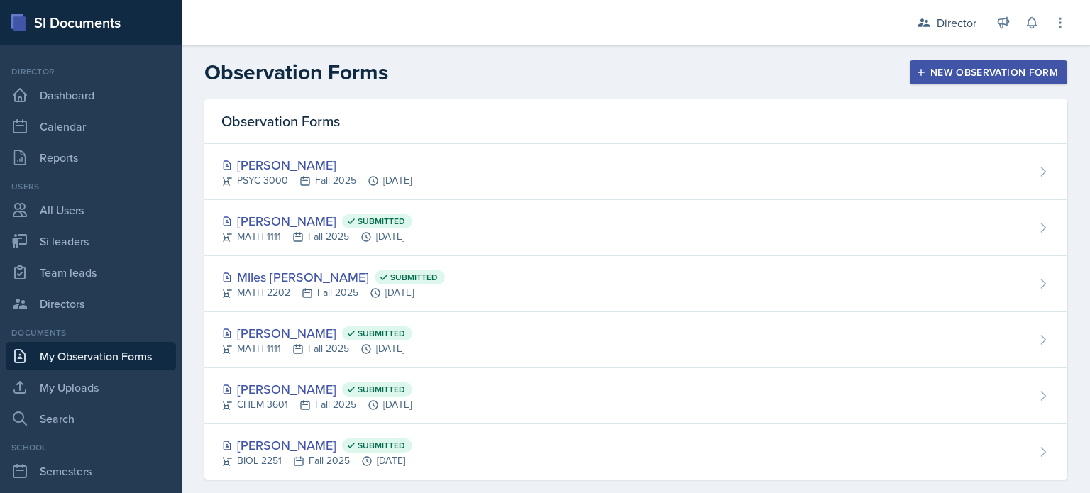
click at [950, 67] on div "New Observation Form" at bounding box center [988, 72] width 139 height 11
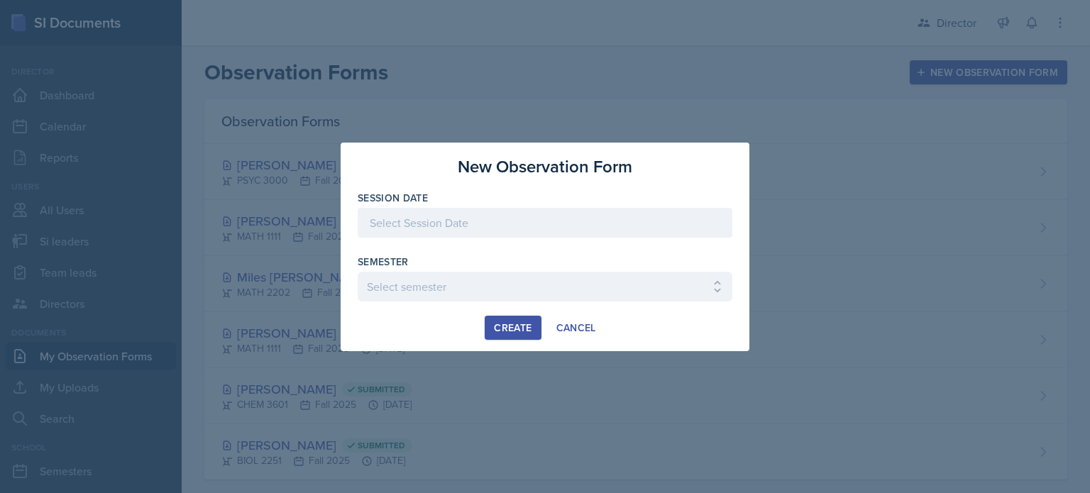
click at [514, 237] on div at bounding box center [545, 223] width 375 height 30
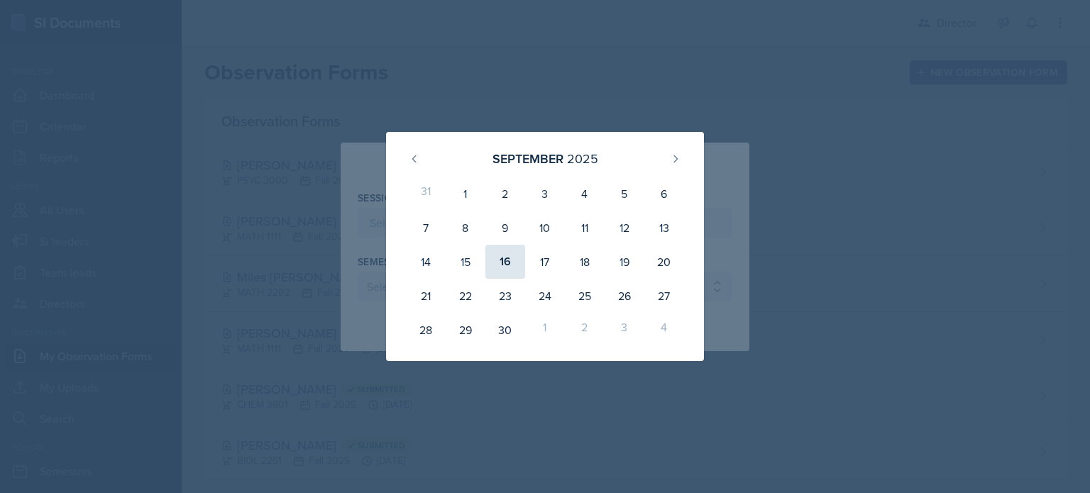
click at [501, 268] on div "16" at bounding box center [505, 262] width 40 height 34
type input "[DATE]"
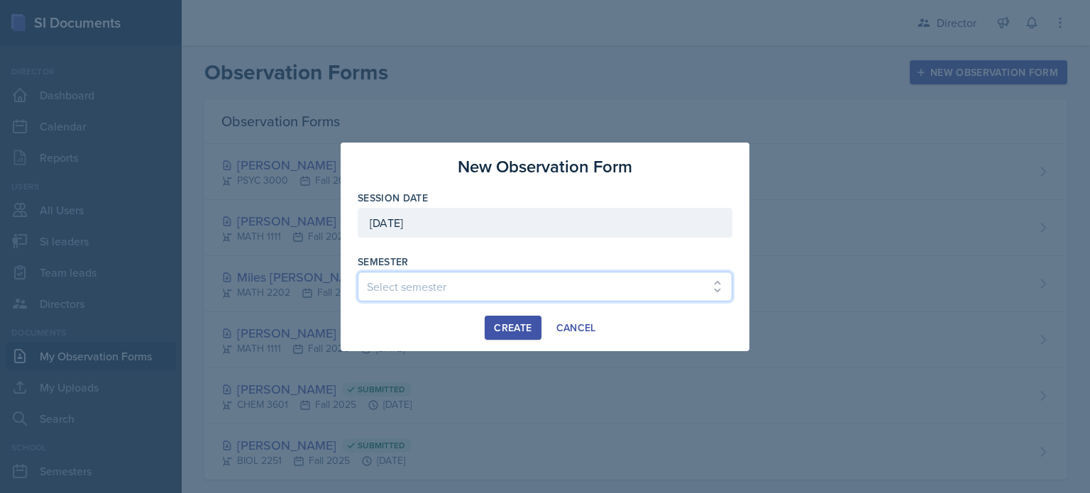
click at [437, 283] on select "Select semester Fall 2025 Summer 2025 Spring 2025 Fall 2024 Summer 2024 Spring …" at bounding box center [545, 287] width 375 height 30
select select "2bed604d-1099-4043-b1bc-2365e8740244"
click at [358, 272] on select "Select semester Fall 2025 Summer 2025 Spring 2025 Fall 2024 Summer 2024 Spring …" at bounding box center [545, 287] width 375 height 30
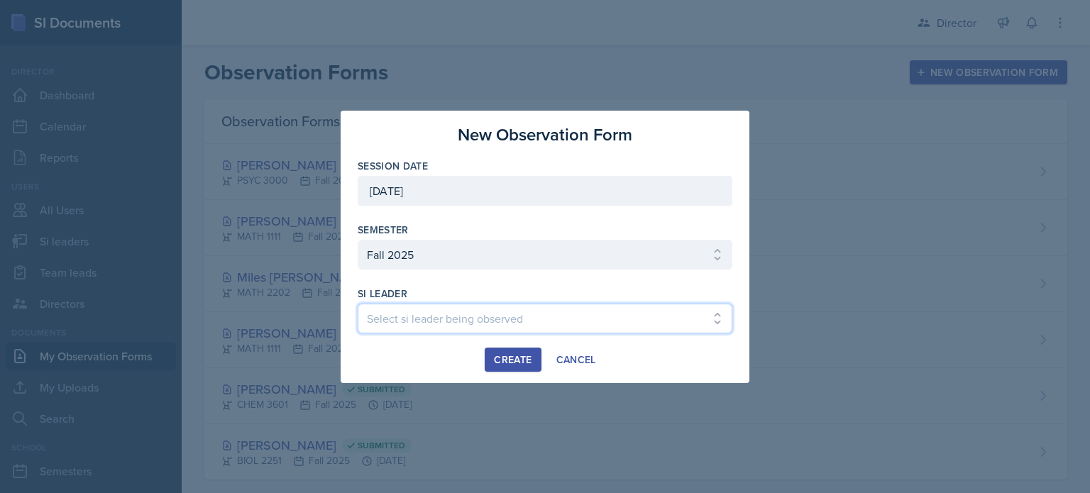
click at [389, 319] on select "Select si leader being observed [PERSON_NAME] [PERSON_NAME] [PERSON_NAME] [PERS…" at bounding box center [545, 319] width 375 height 30
select select "f15b6bf5-b0e4-4298-8b1a-f241d4f86ff0"
click at [358, 304] on select "Select si leader being observed [PERSON_NAME] [PERSON_NAME] [PERSON_NAME] [PERS…" at bounding box center [545, 319] width 375 height 30
click at [506, 363] on div "Create" at bounding box center [513, 359] width 38 height 11
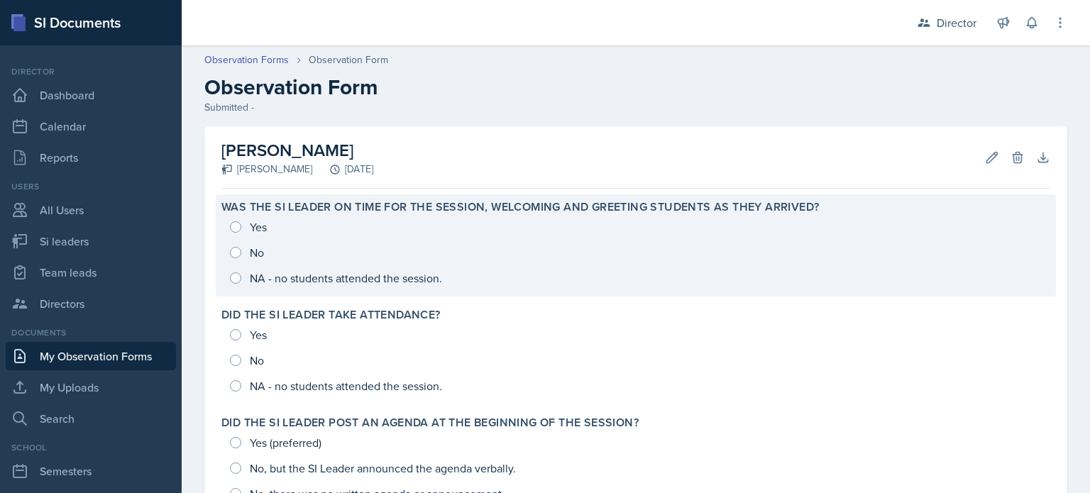
click at [381, 243] on div "Yes No NA - no students attended the session." at bounding box center [635, 252] width 829 height 77
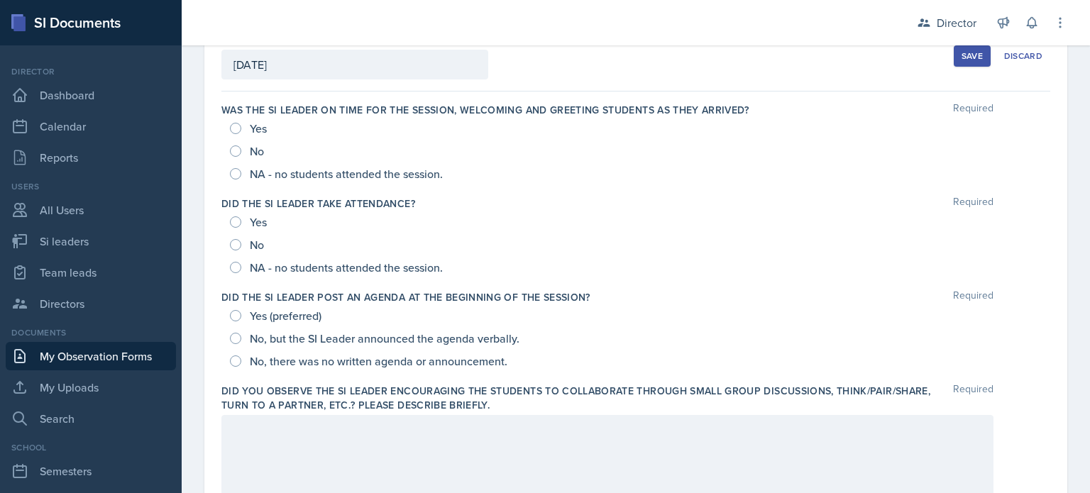
scroll to position [131, 0]
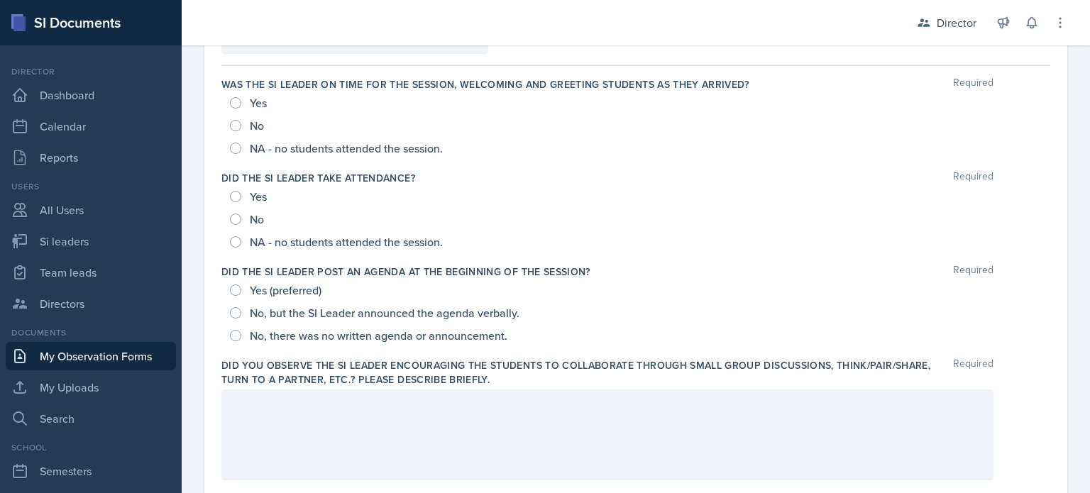
click at [249, 99] on div "Yes" at bounding box center [250, 103] width 40 height 23
click at [230, 198] on input "Yes" at bounding box center [235, 196] width 11 height 11
radio input "true"
click at [236, 101] on input "Yes" at bounding box center [235, 102] width 11 height 11
radio input "true"
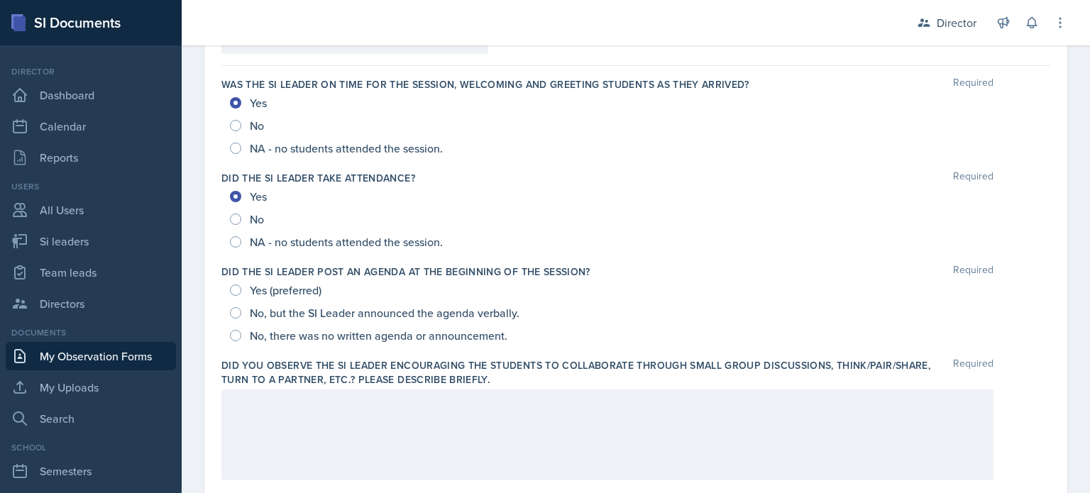
click at [232, 284] on div "Yes (preferred)" at bounding box center [277, 290] width 94 height 23
click at [231, 283] on div "Yes (preferred)" at bounding box center [277, 290] width 94 height 23
click at [235, 286] on input "Yes (preferred)" at bounding box center [235, 290] width 11 height 11
radio input "true"
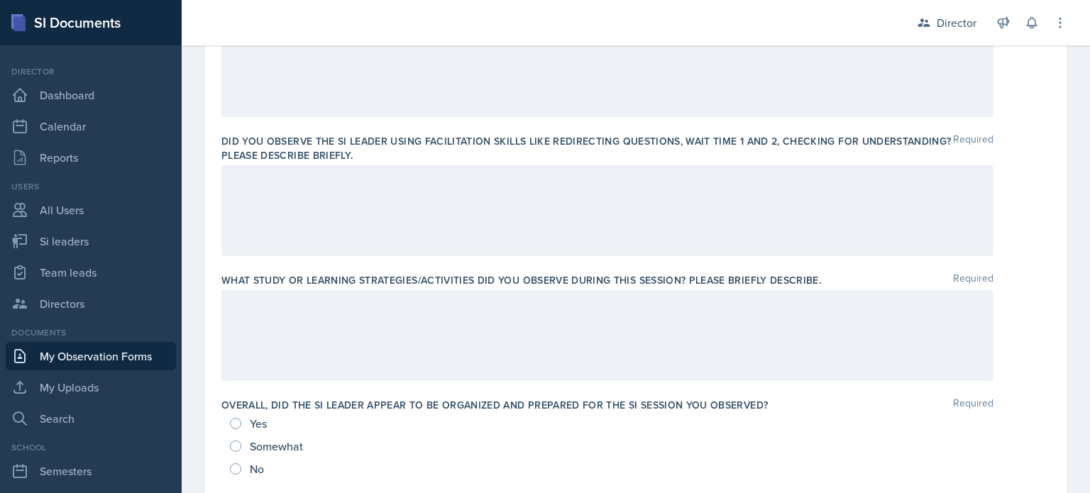
click at [320, 201] on div at bounding box center [607, 210] width 772 height 91
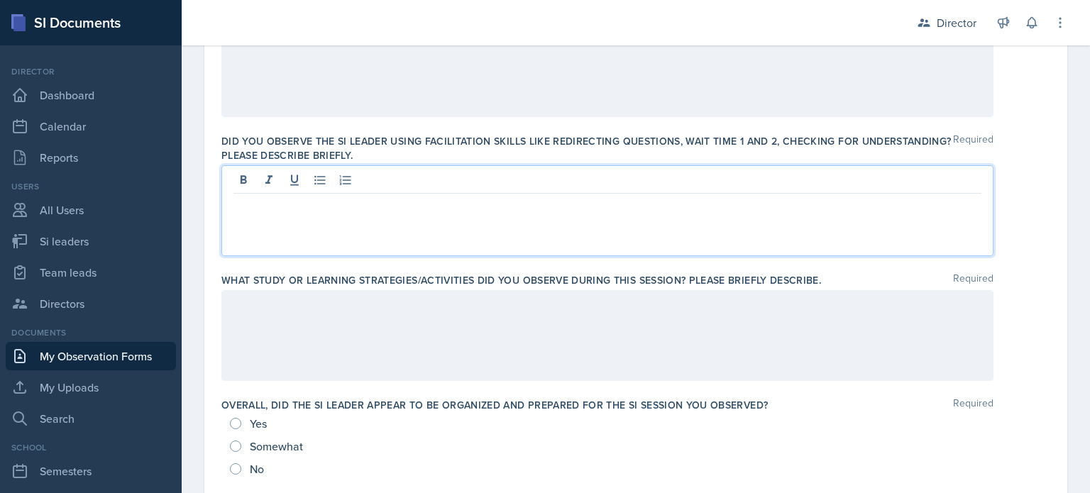
scroll to position [518, 0]
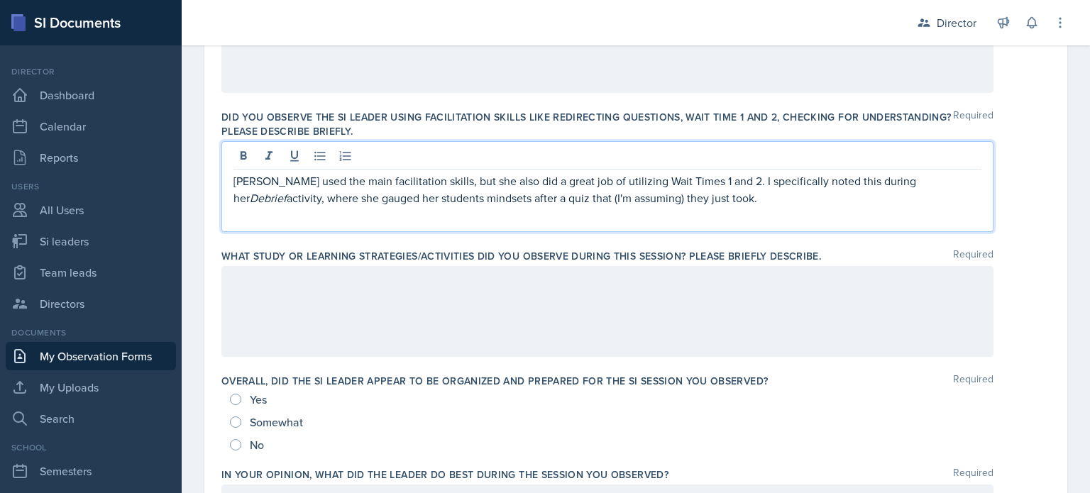
click at [284, 306] on div at bounding box center [607, 311] width 772 height 91
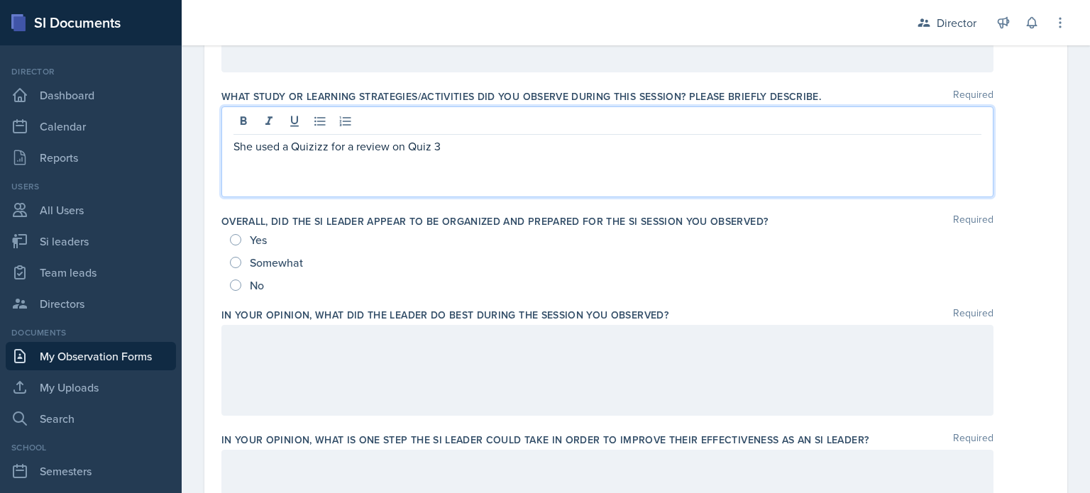
scroll to position [686, 0]
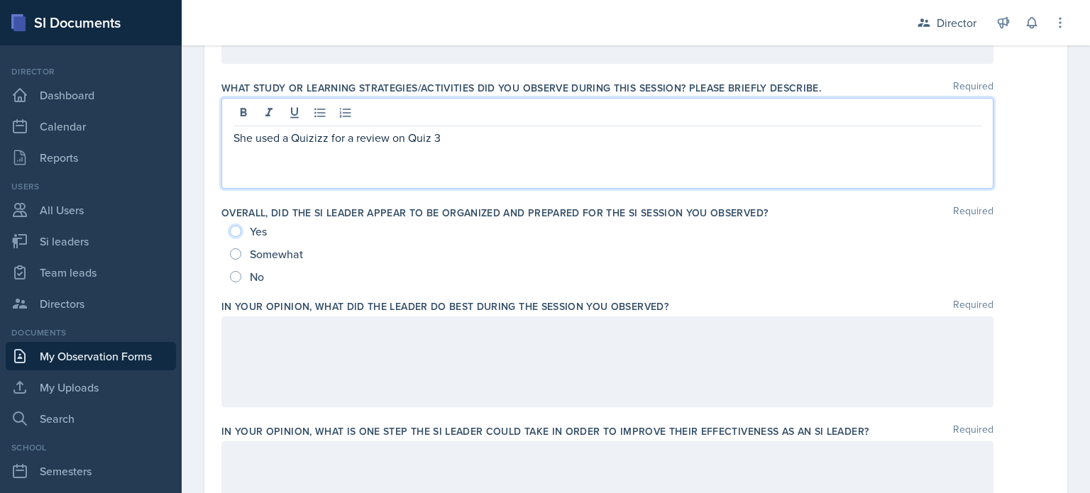
click at [238, 232] on input "Yes" at bounding box center [235, 231] width 11 height 11
radio input "true"
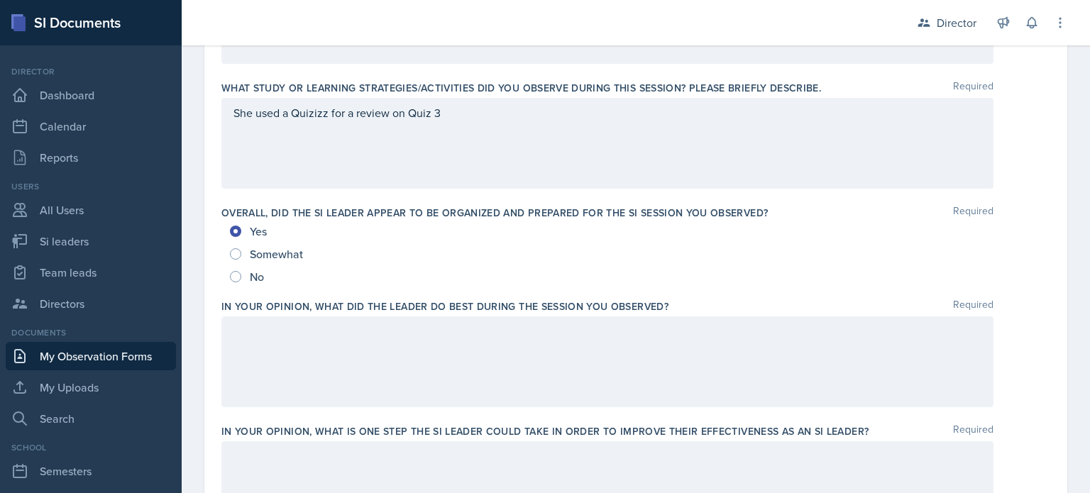
click at [349, 432] on label "In your opinion, what is ONE step the SI Leader could take in order to improve …" at bounding box center [544, 431] width 647 height 14
click at [353, 382] on div at bounding box center [607, 362] width 772 height 91
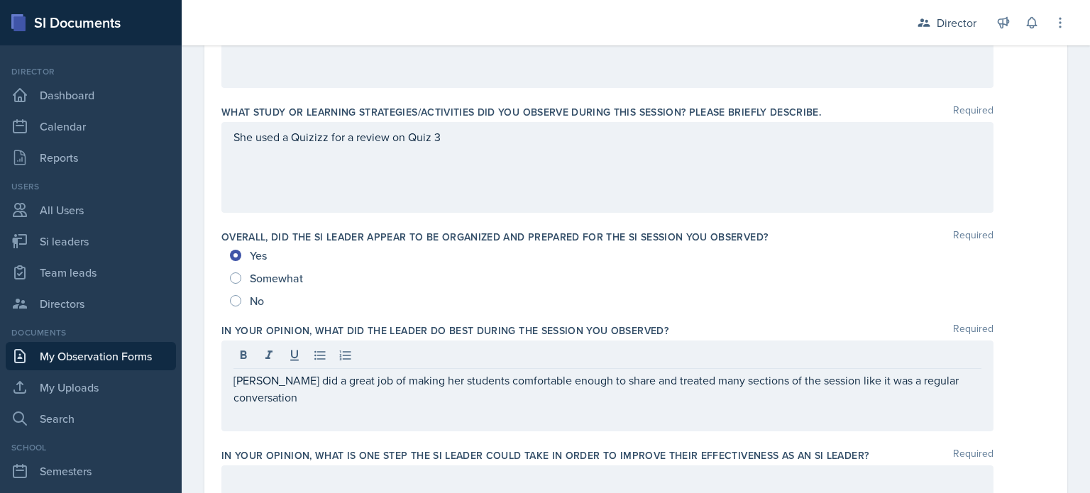
click at [503, 167] on div "She used a Quizizz for a review on Quiz 3" at bounding box center [607, 167] width 772 height 91
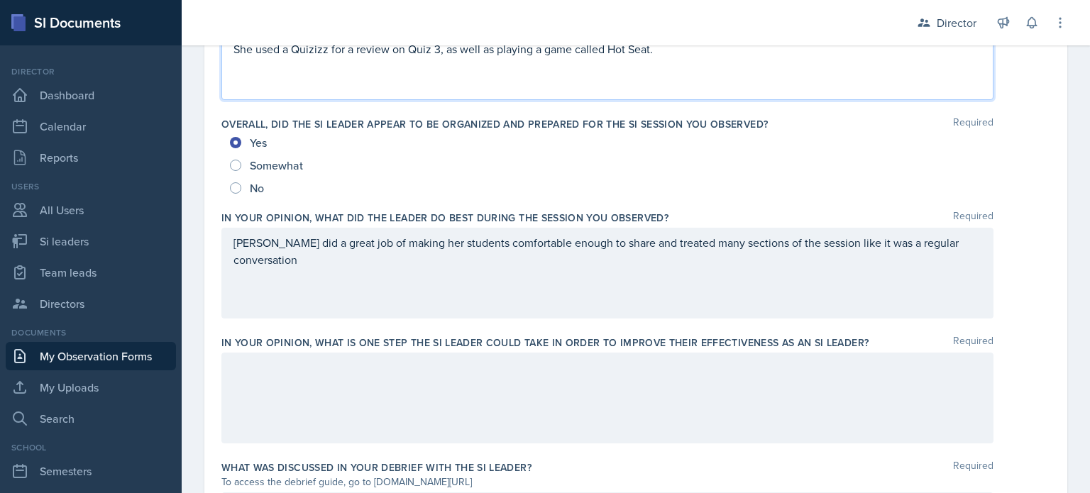
click at [733, 300] on div "[PERSON_NAME] did a great job of making her students comfortable enough to shar…" at bounding box center [607, 273] width 772 height 91
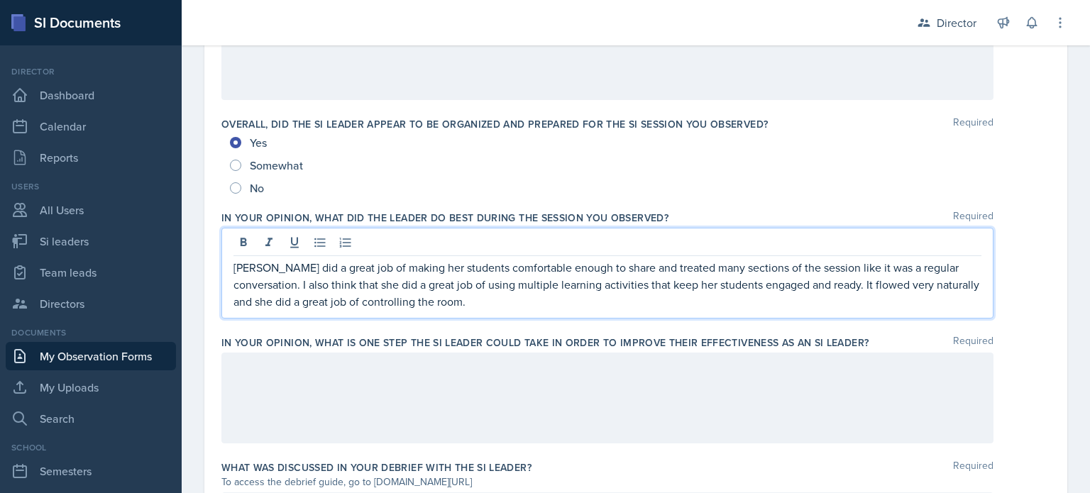
click at [731, 379] on div at bounding box center [607, 398] width 772 height 91
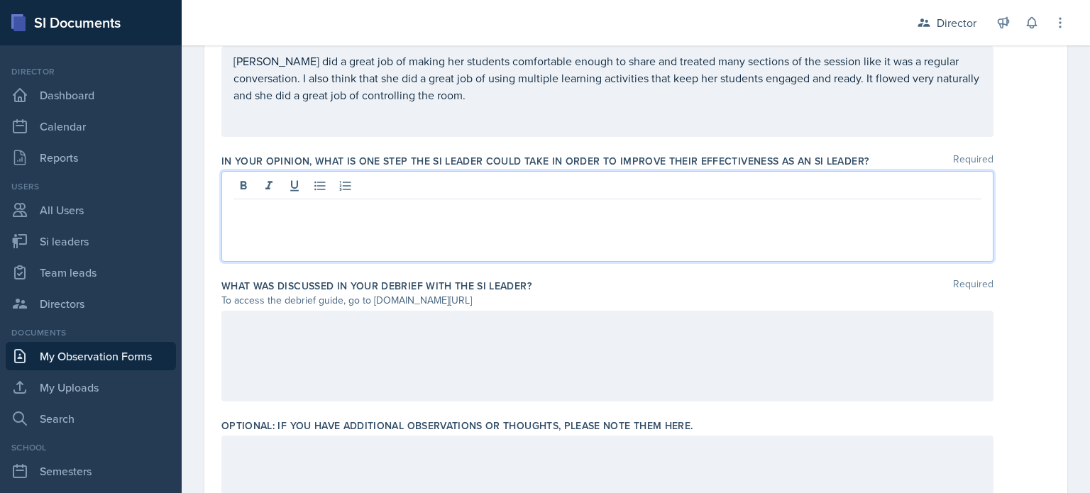
scroll to position [1046, 0]
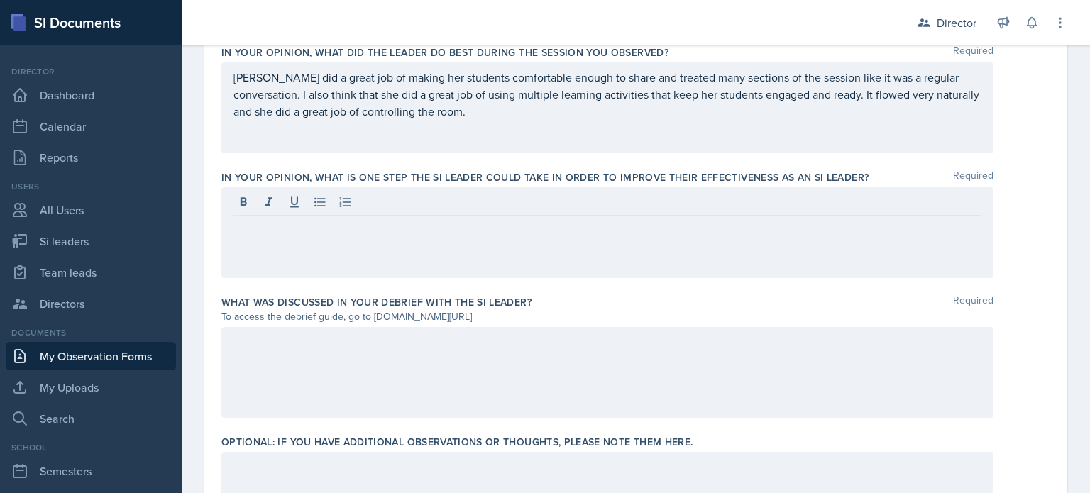
click at [857, 133] on div "[PERSON_NAME] did a great job of making her students comfortable enough to shar…" at bounding box center [607, 107] width 772 height 91
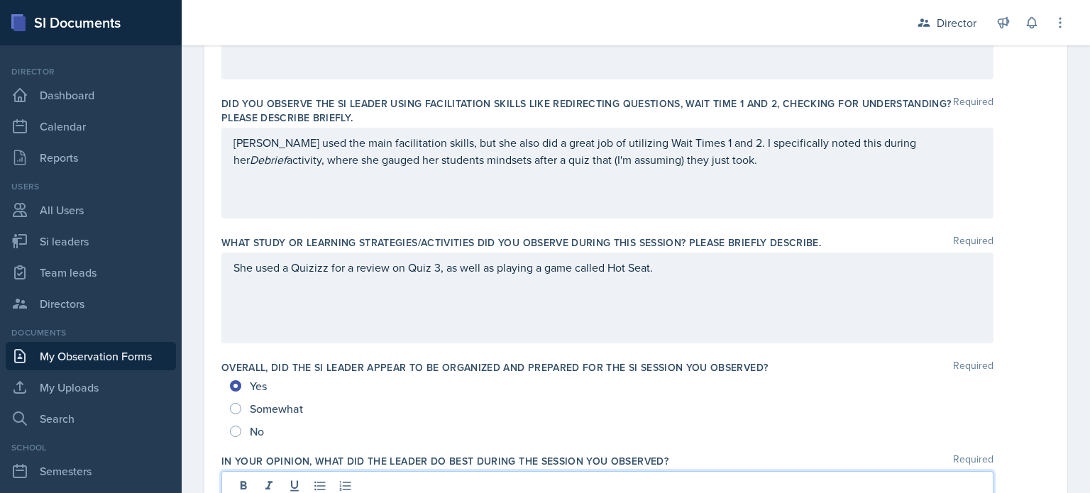
scroll to position [531, 0]
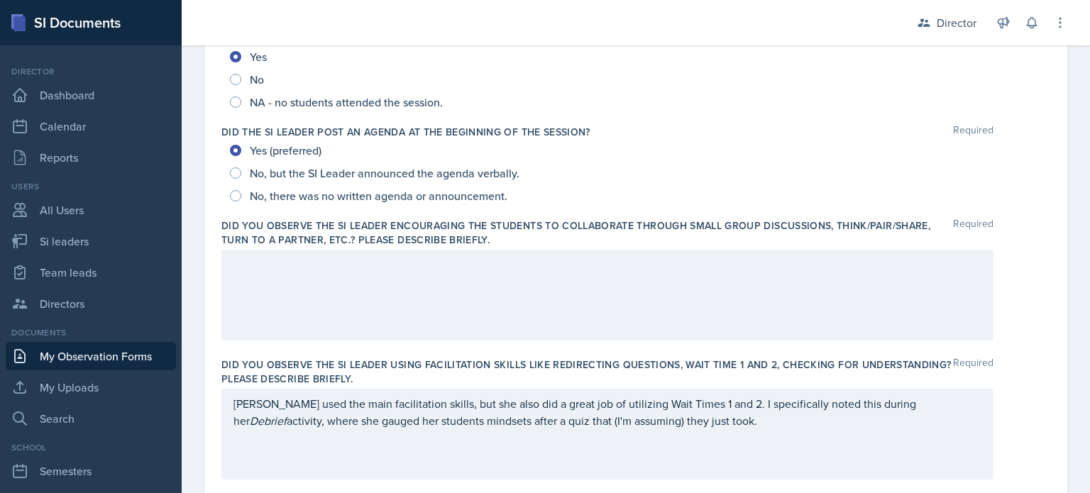
click at [667, 311] on div at bounding box center [607, 295] width 772 height 91
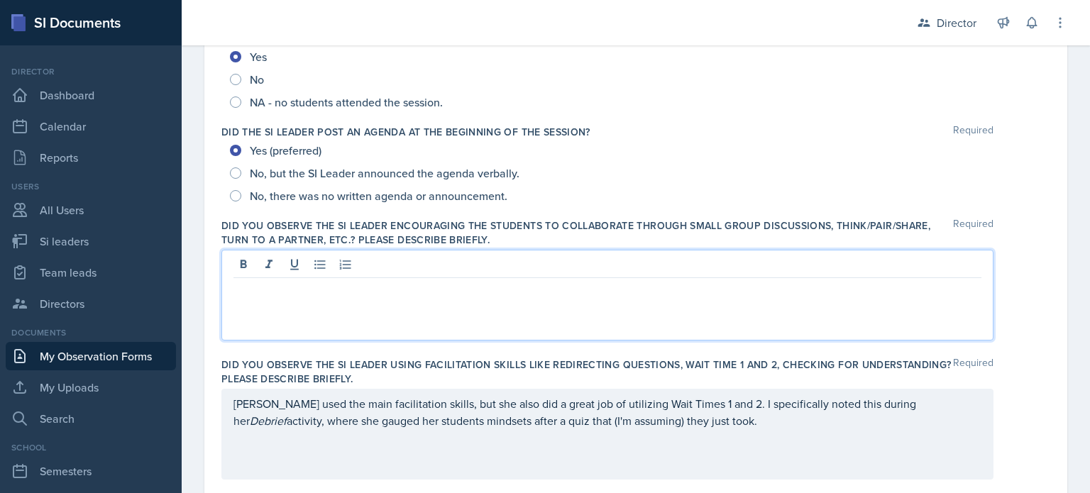
scroll to position [295, 0]
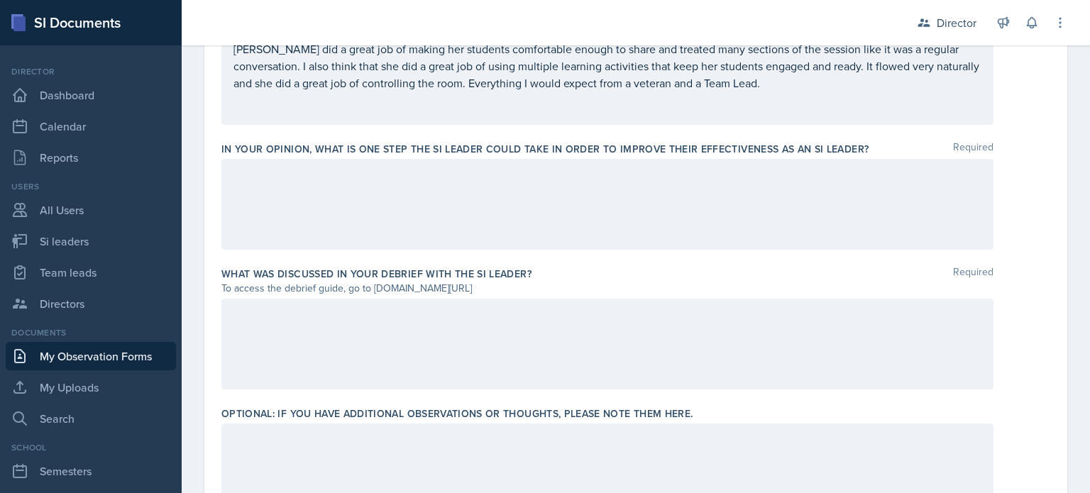
click at [698, 224] on div at bounding box center [607, 204] width 772 height 91
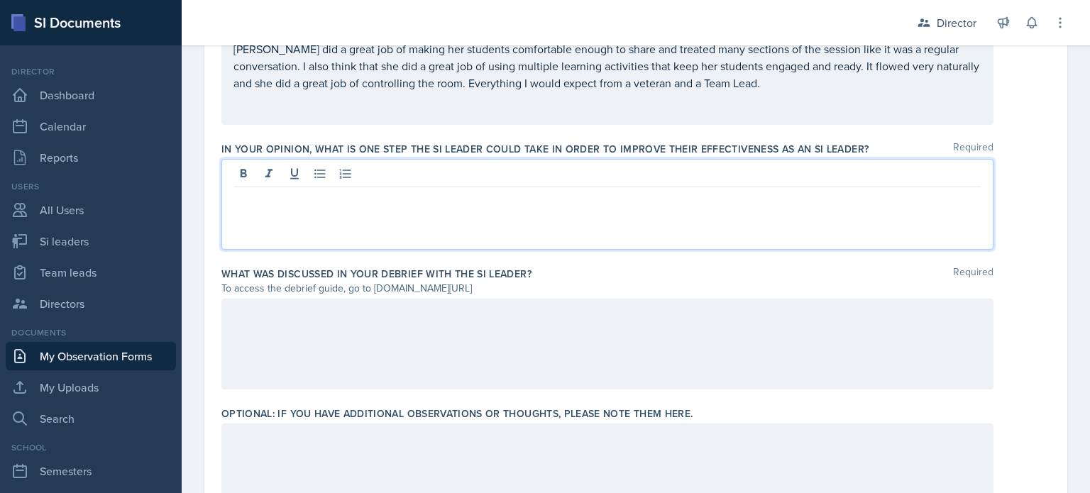
scroll to position [994, 0]
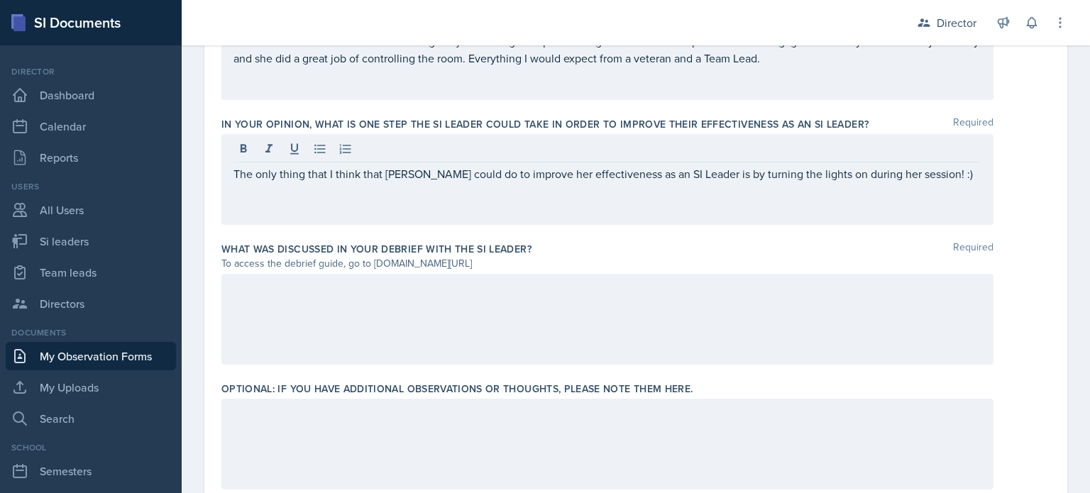
click at [561, 320] on div at bounding box center [607, 319] width 772 height 91
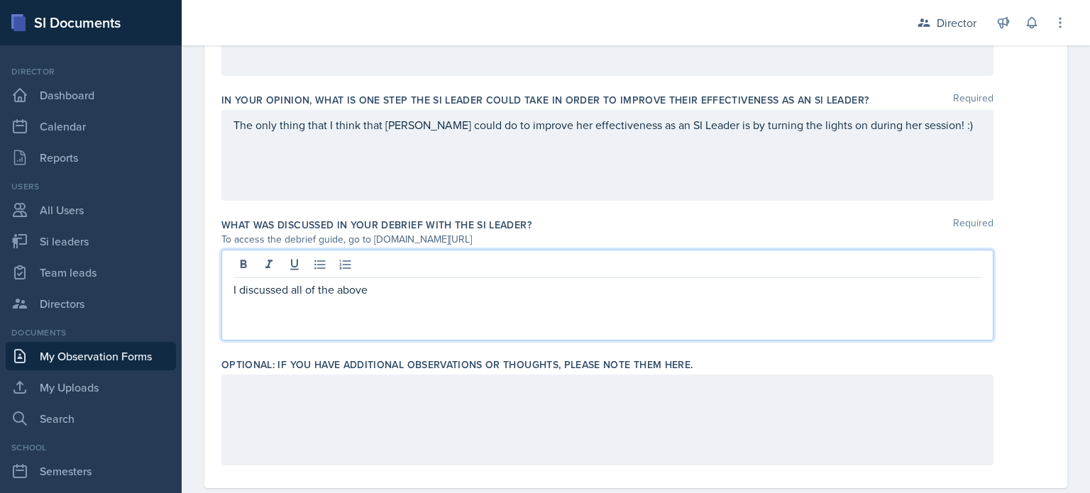
click at [918, 137] on div "The only thing that I think that Milla could do to improve her effectiveness as…" at bounding box center [607, 155] width 772 height 91
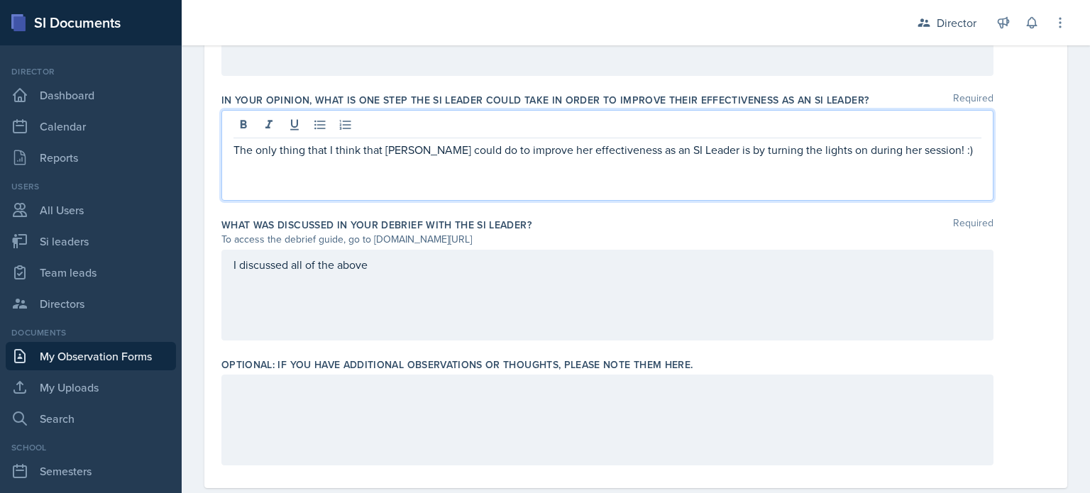
scroll to position [1042, 0]
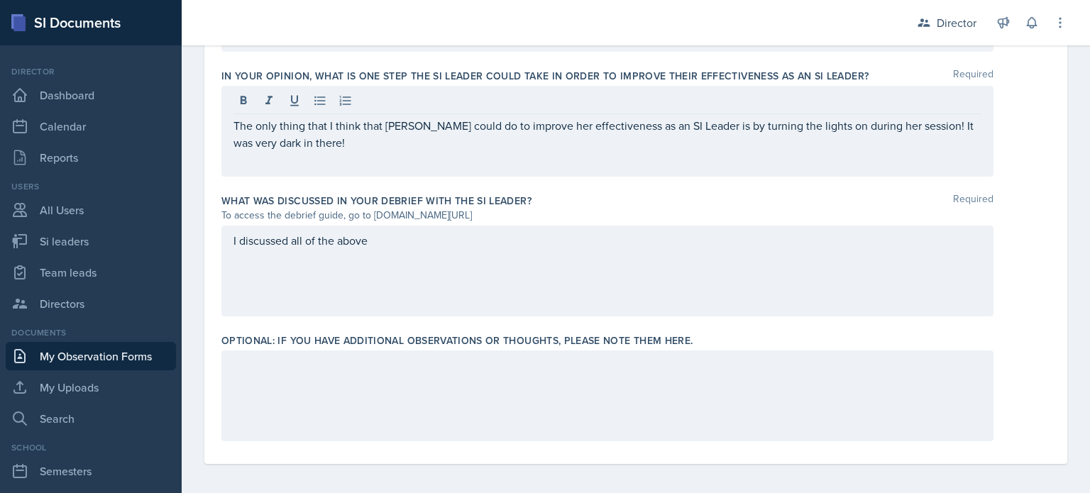
click at [641, 155] on div "The only thing that I think that Milla could do to improve her effectiveness as…" at bounding box center [607, 131] width 772 height 91
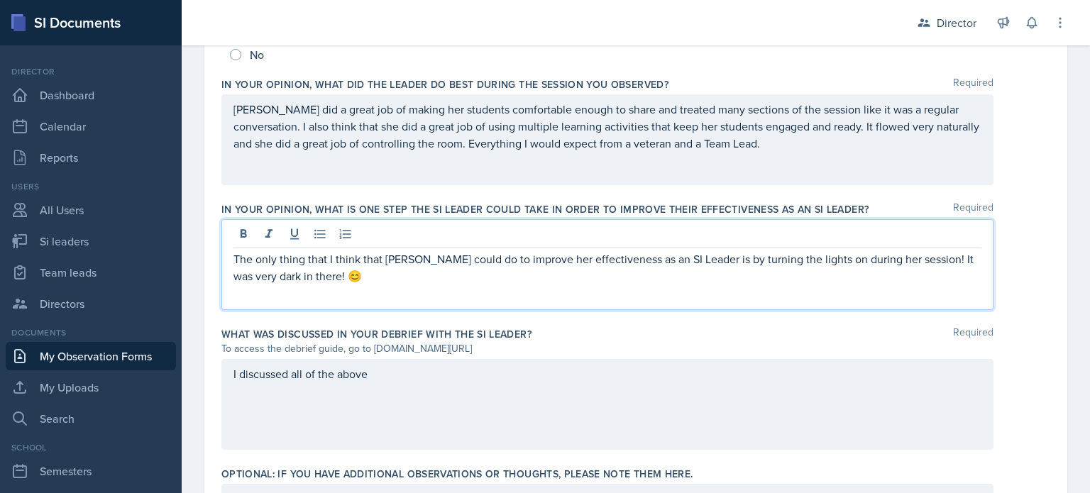
scroll to position [1046, 0]
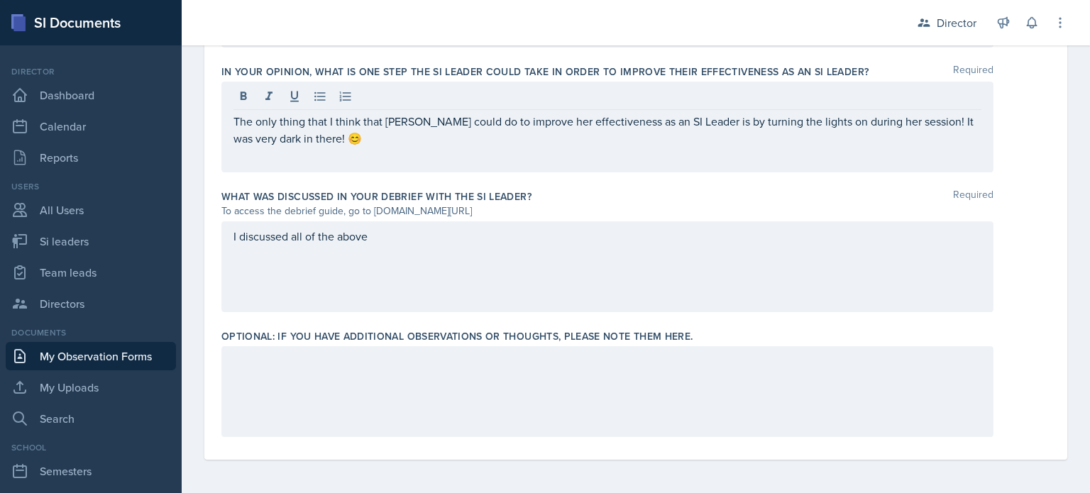
click at [490, 275] on div "I discussed all of the above" at bounding box center [607, 266] width 772 height 91
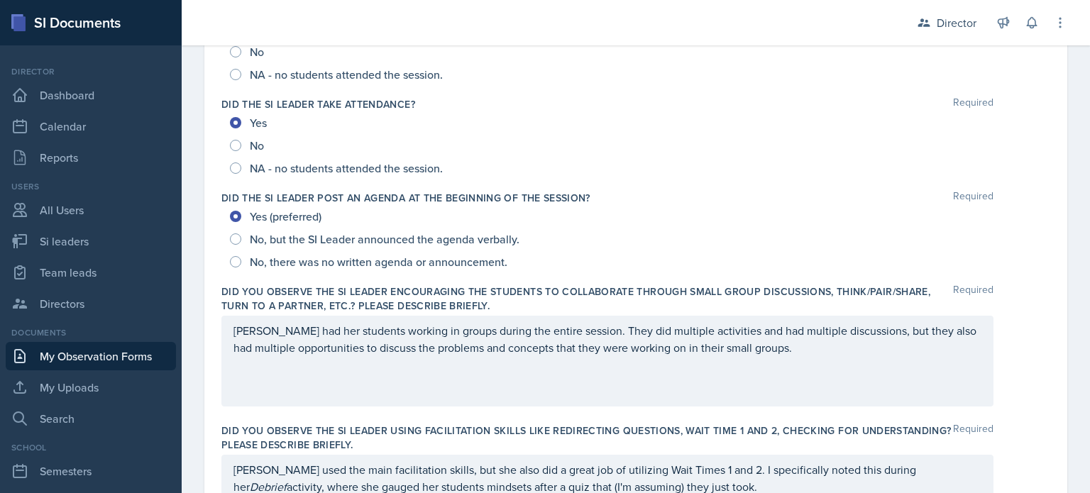
scroll to position [0, 0]
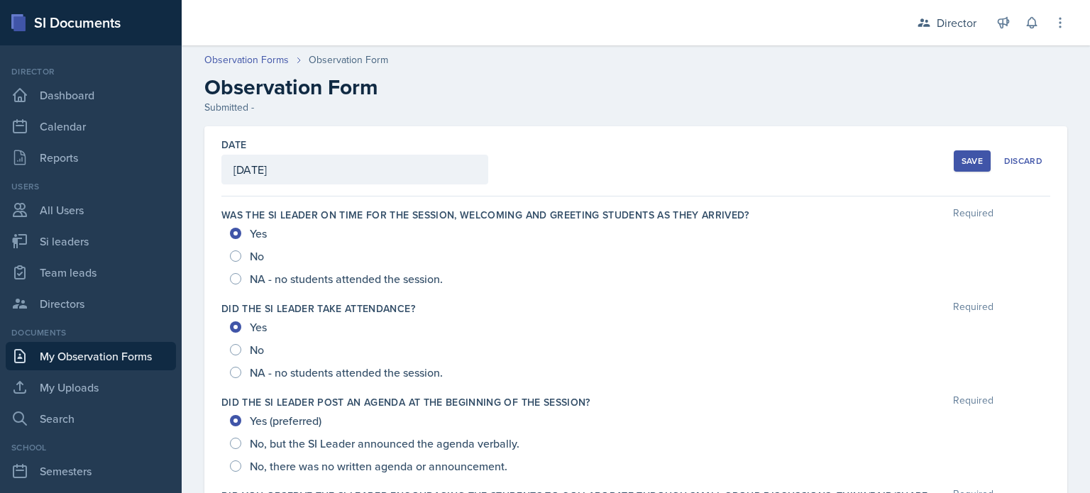
click at [954, 161] on button "Save" at bounding box center [972, 160] width 37 height 21
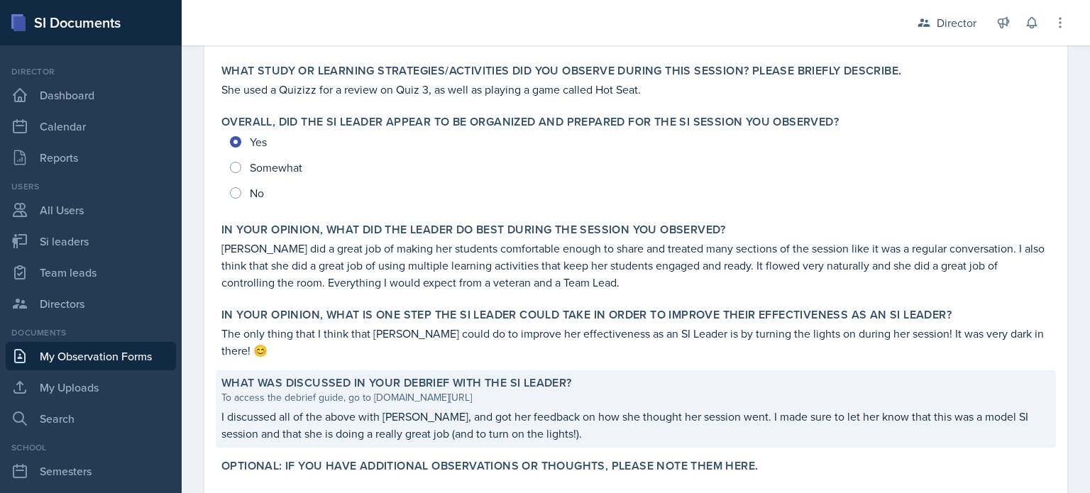
scroll to position [688, 0]
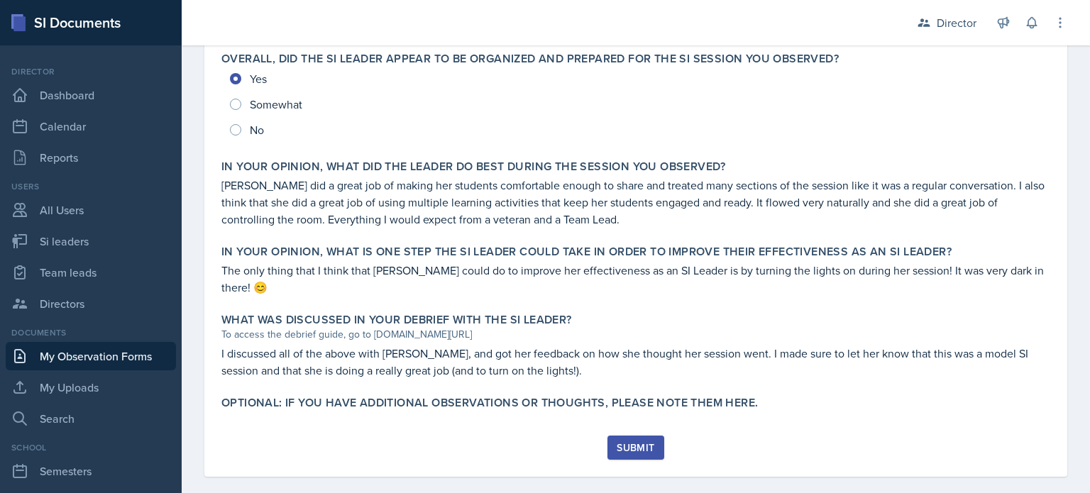
click at [634, 442] on div "Submit" at bounding box center [636, 447] width 38 height 11
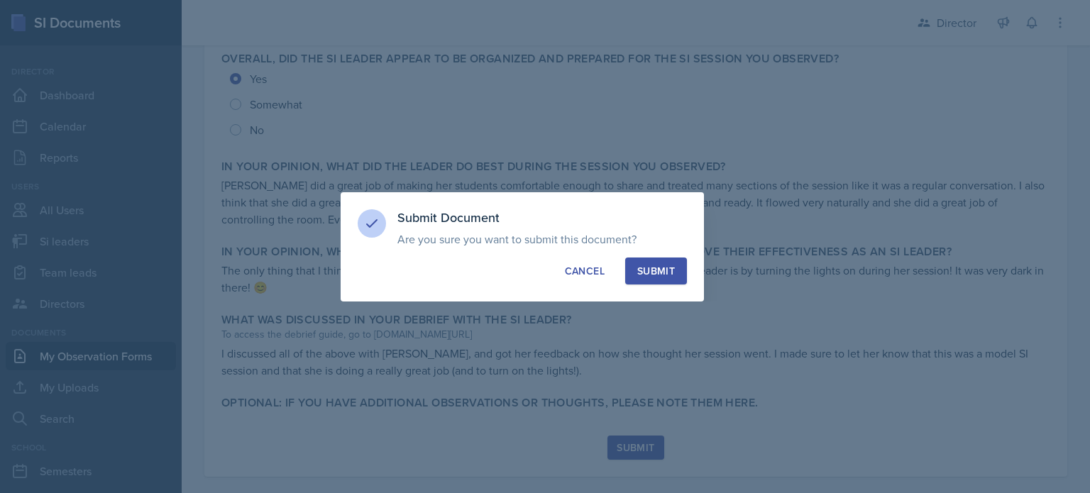
click at [644, 260] on button "Submit" at bounding box center [656, 271] width 62 height 27
radio input "true"
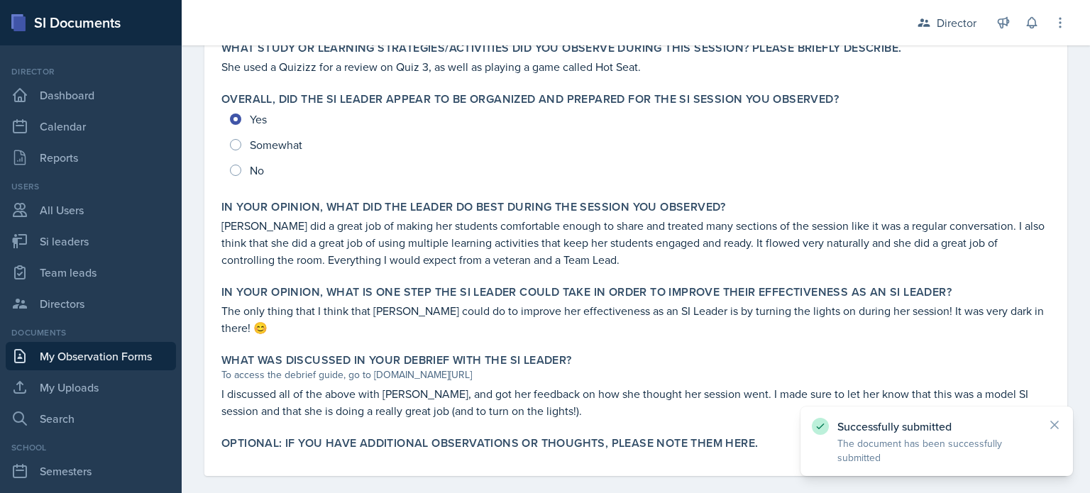
scroll to position [0, 0]
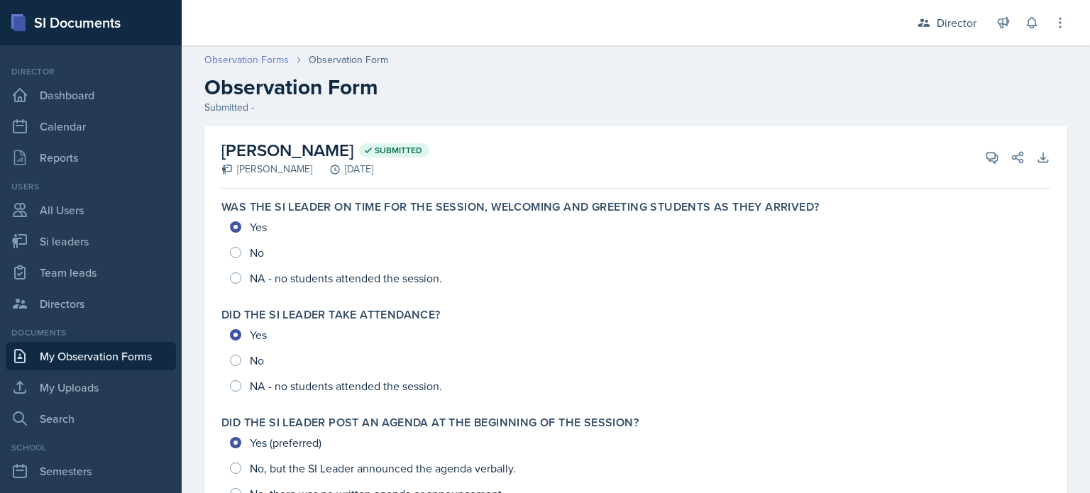
click at [273, 55] on link "Observation Forms" at bounding box center [246, 60] width 84 height 15
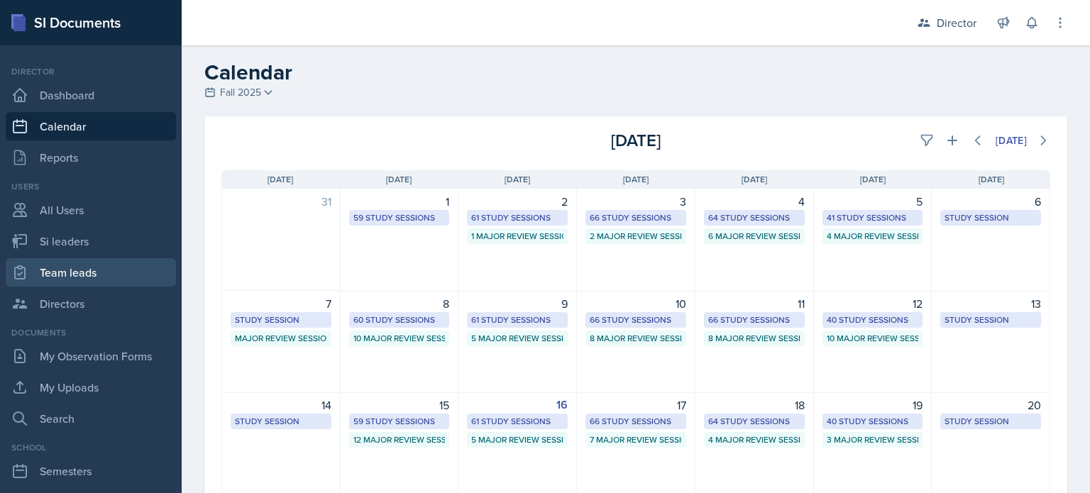
click at [119, 269] on link "Team leads" at bounding box center [91, 272] width 170 height 28
select select "2bed604d-1099-4043-b1bc-2365e8740244"
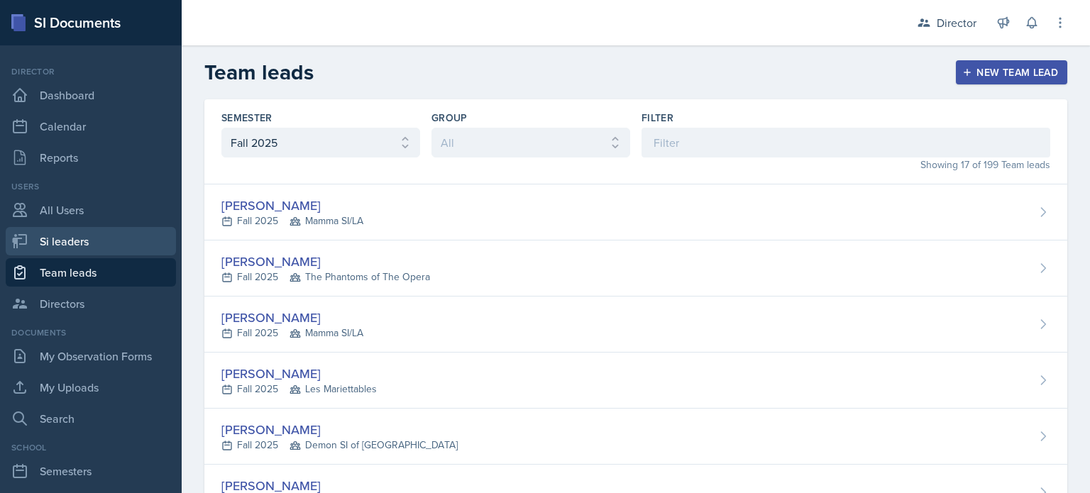
click at [123, 246] on link "Si leaders" at bounding box center [91, 241] width 170 height 28
select select "2bed604d-1099-4043-b1bc-2365e8740244"
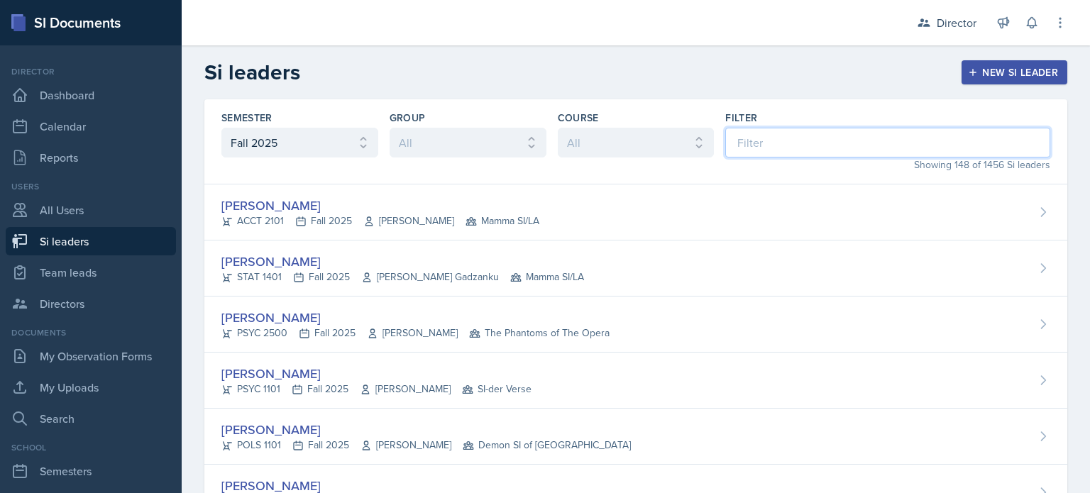
click at [727, 148] on input at bounding box center [887, 143] width 325 height 30
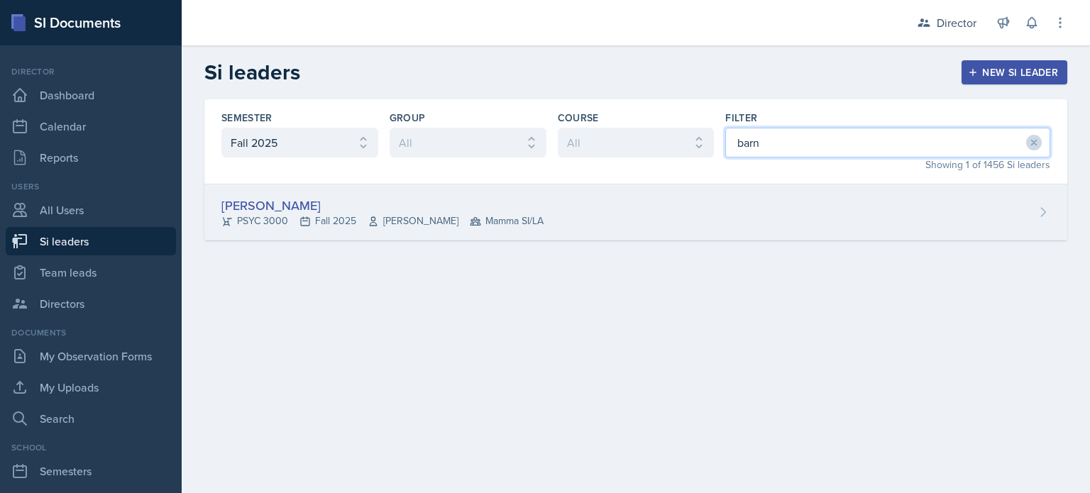
type input "barn"
click at [678, 207] on div "[PERSON_NAME] PSYC 3000 Fall 2025 [PERSON_NAME] Mamma SI/LA" at bounding box center [635, 213] width 863 height 56
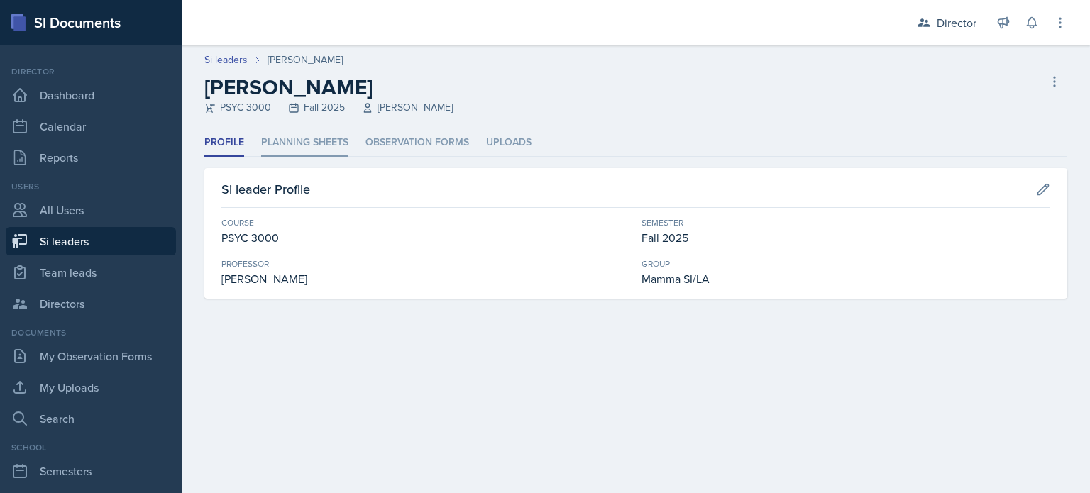
click at [309, 147] on li "Planning Sheets" at bounding box center [304, 143] width 87 height 28
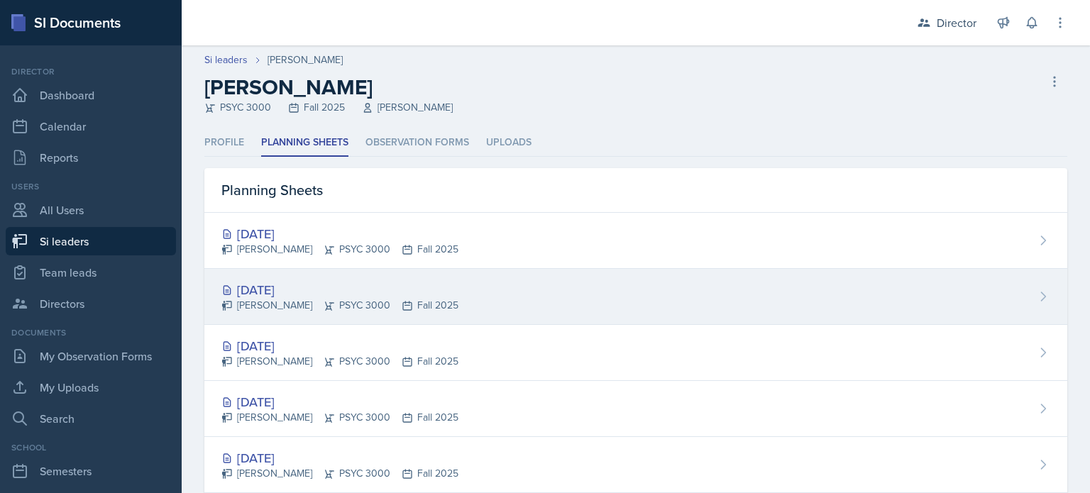
click at [329, 289] on div "[DATE]" at bounding box center [339, 289] width 237 height 19
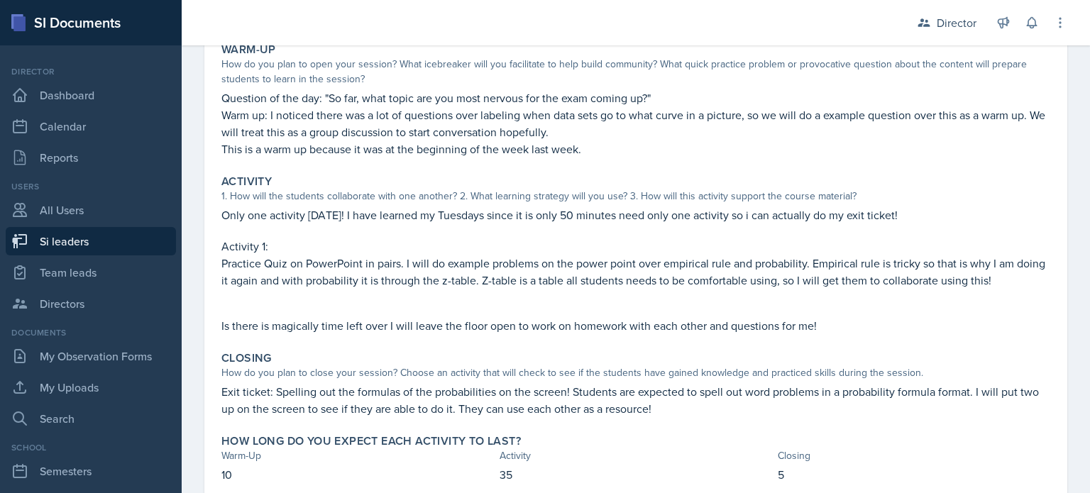
scroll to position [150, 0]
